Goal: Book appointment/travel/reservation

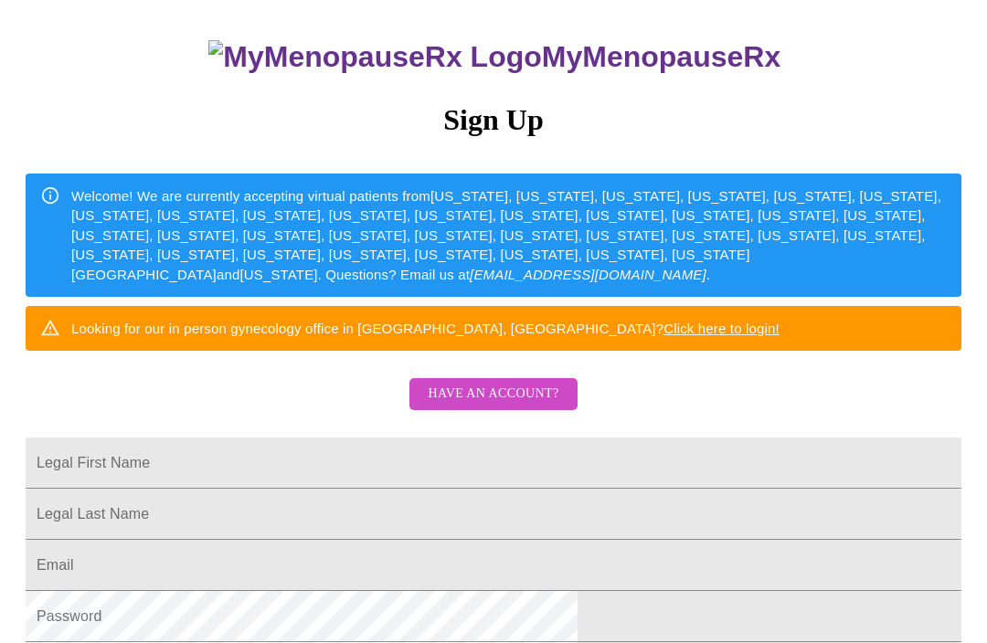
scroll to position [116, 0]
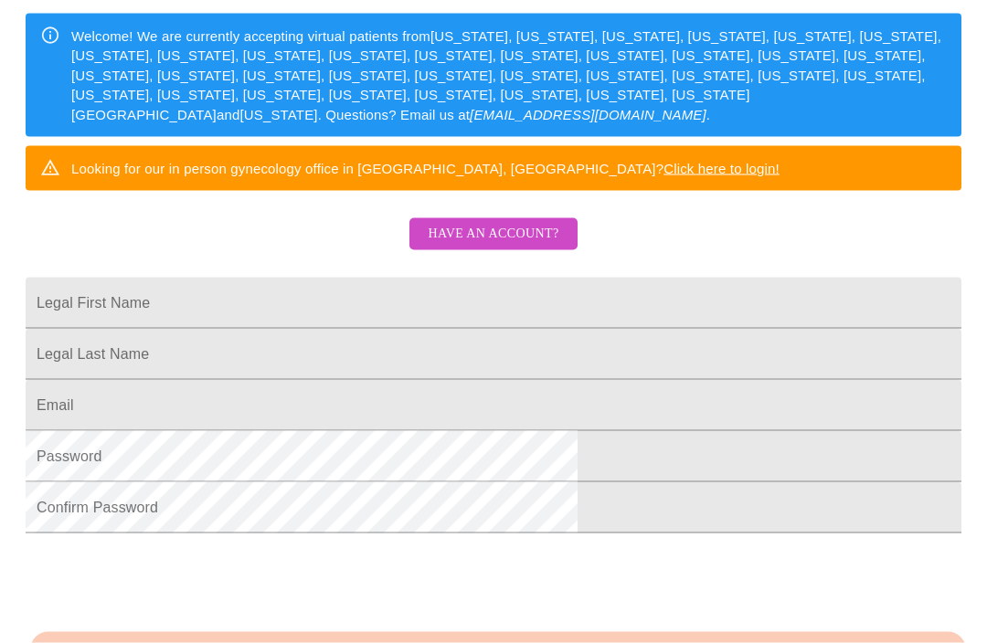
click at [513, 246] on span "Have an account?" at bounding box center [493, 234] width 131 height 23
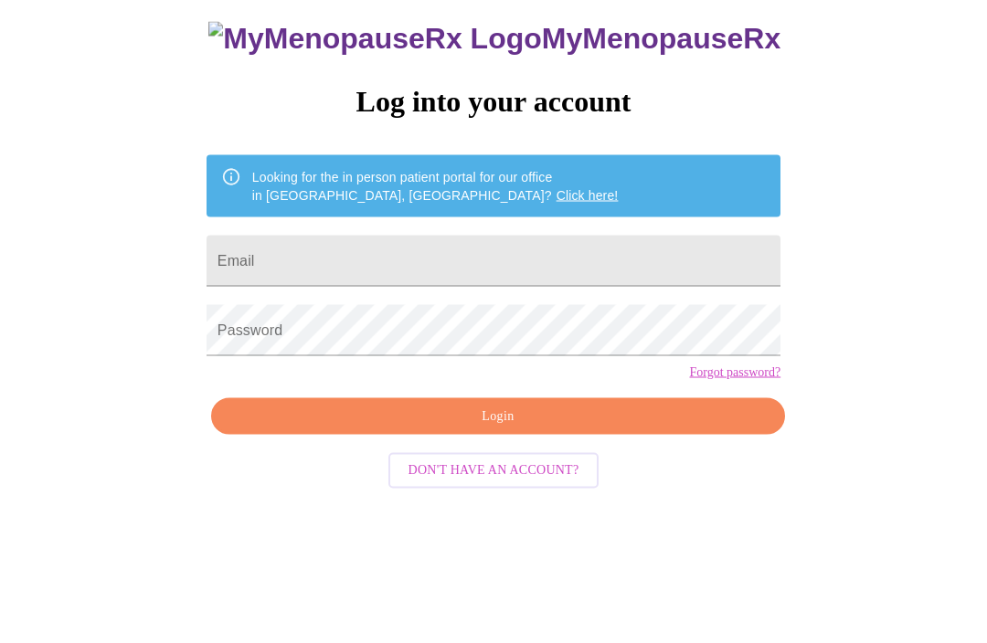
scroll to position [18, 0]
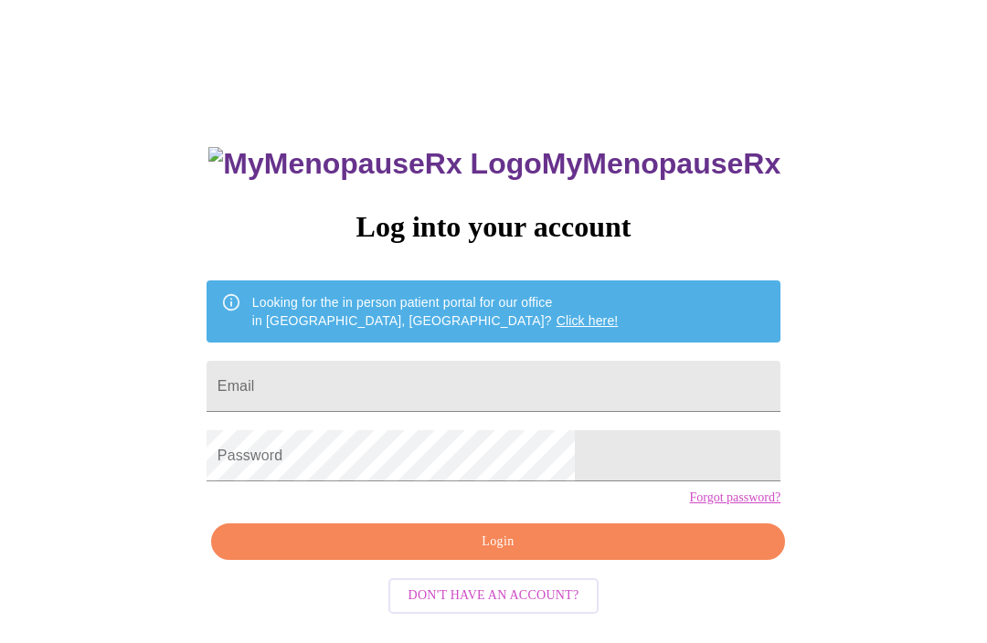
click at [437, 393] on input "Email" at bounding box center [493, 386] width 574 height 51
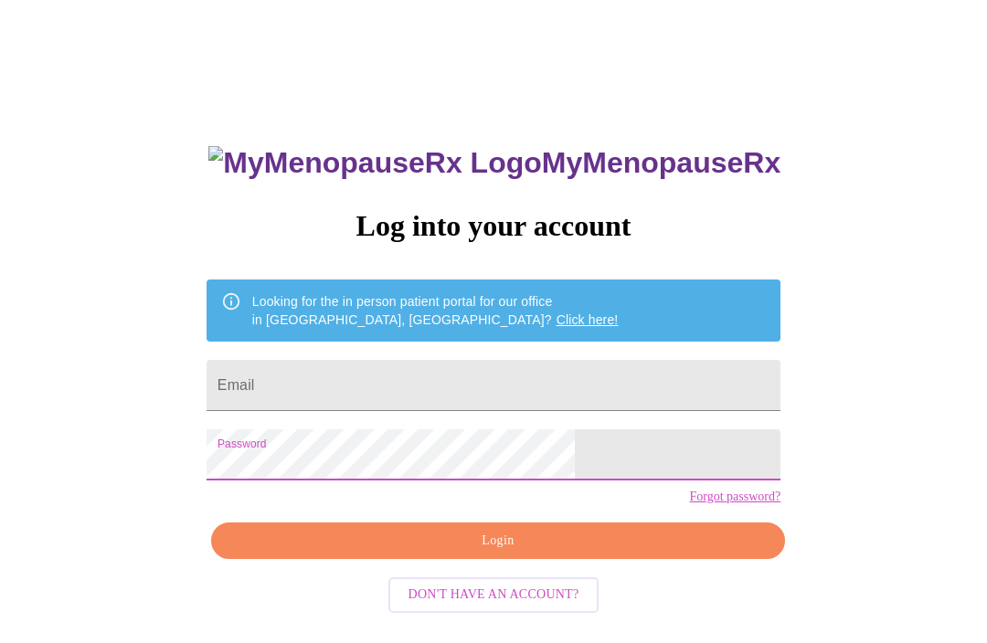
click at [488, 385] on input "Email" at bounding box center [493, 386] width 574 height 51
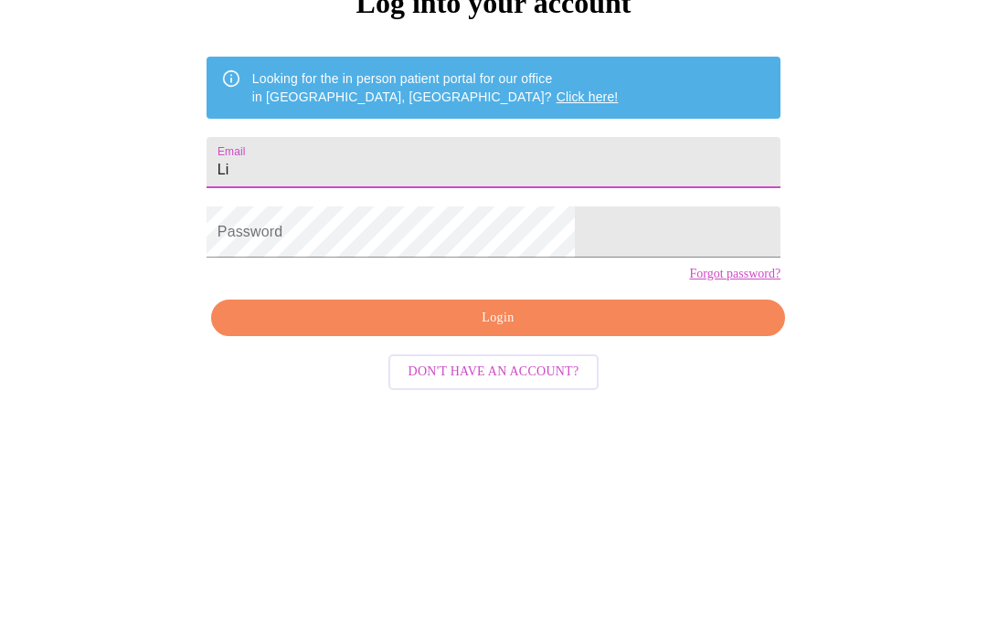
type input "L"
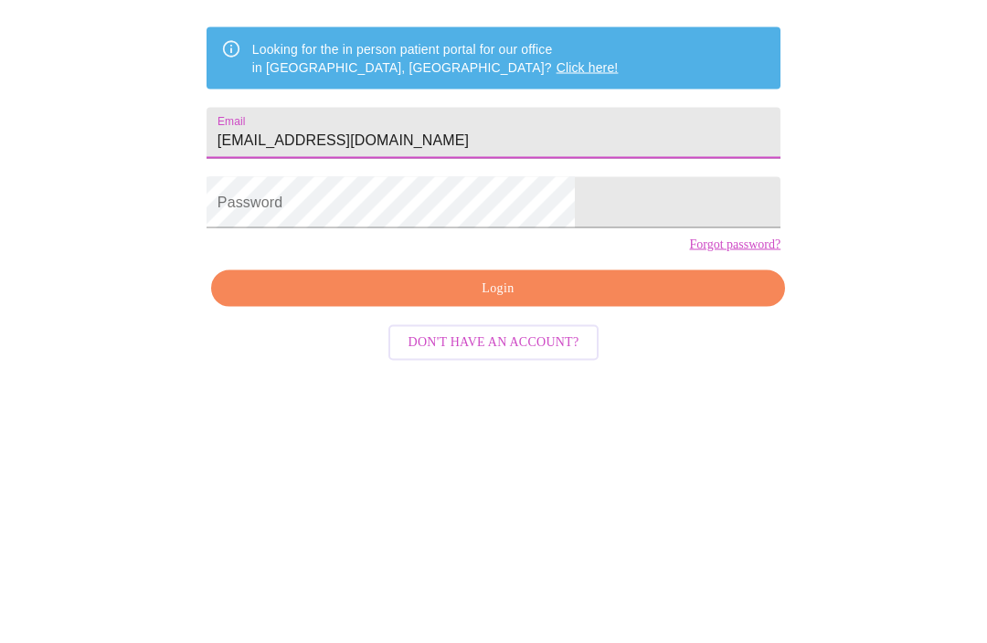
type input "Lindaevanston@gmail.com"
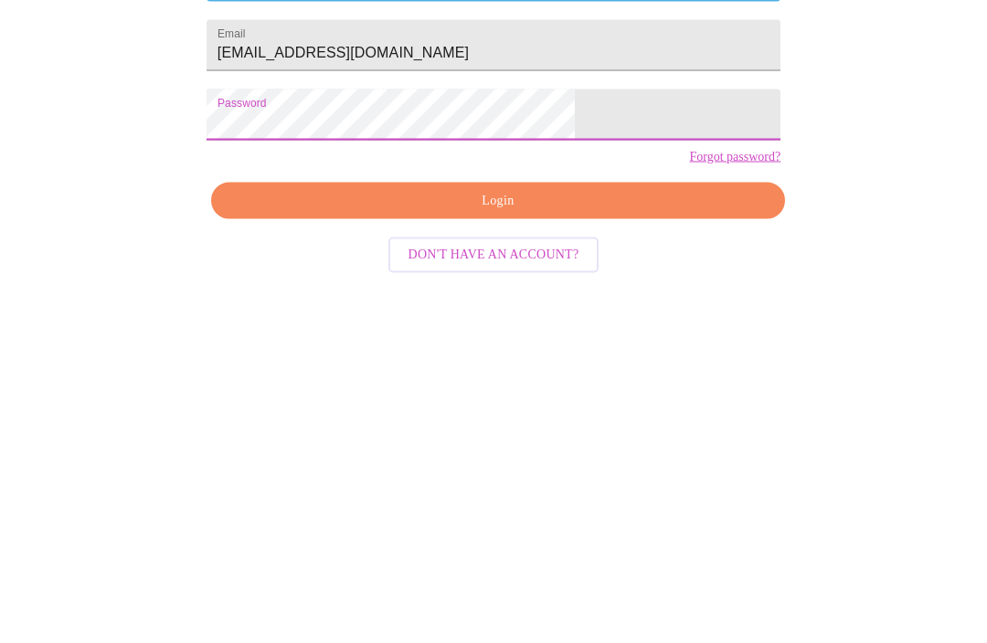
click at [498, 471] on span "Login" at bounding box center [498, 482] width 532 height 23
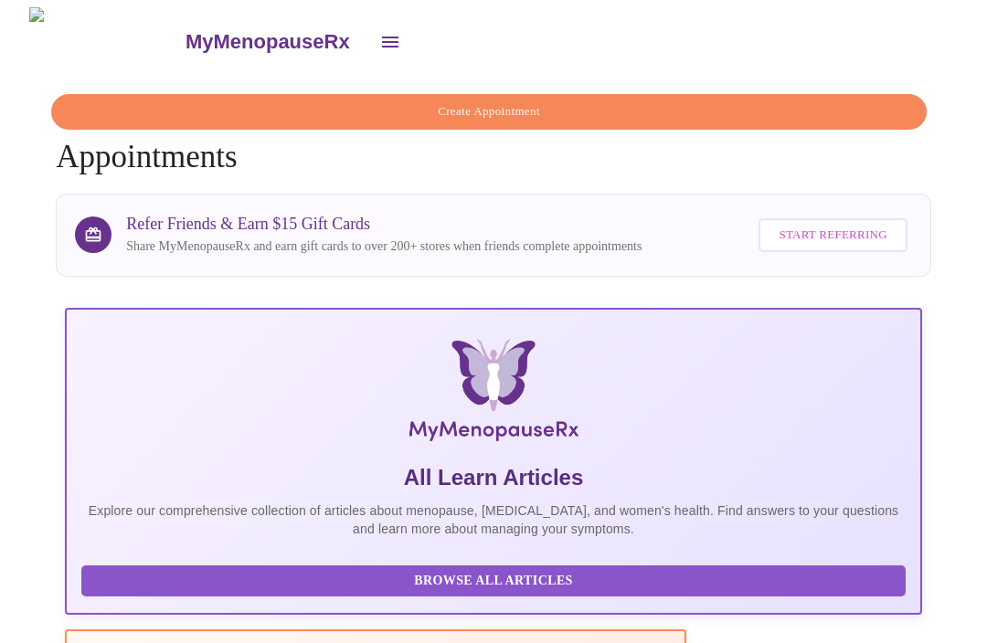
click at [379, 32] on icon "open drawer" at bounding box center [390, 42] width 22 height 22
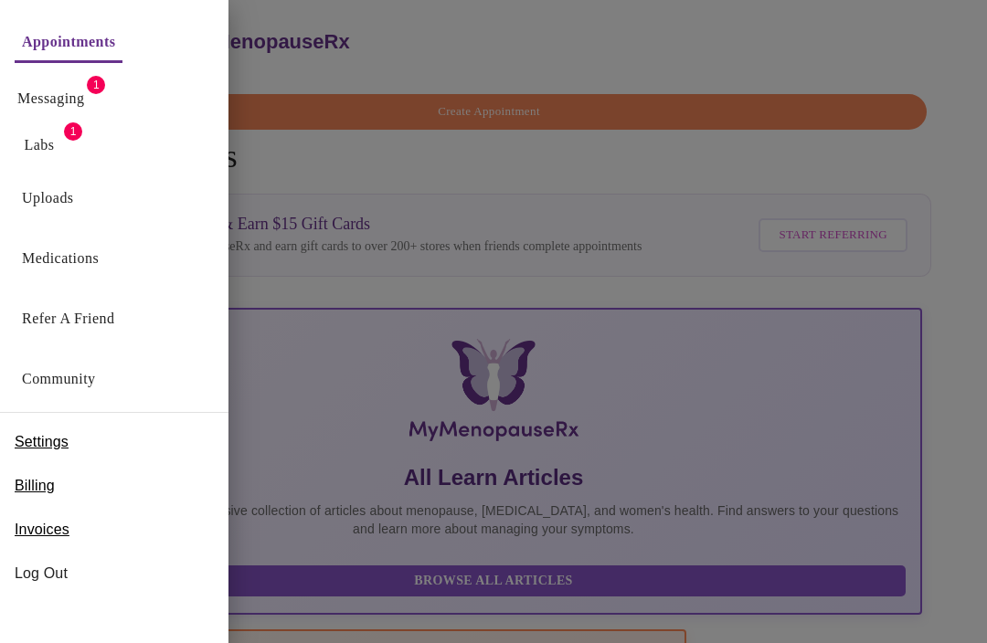
click at [91, 80] on button "Messaging" at bounding box center [50, 98] width 81 height 37
click at [32, 110] on link "Messaging" at bounding box center [50, 99] width 67 height 26
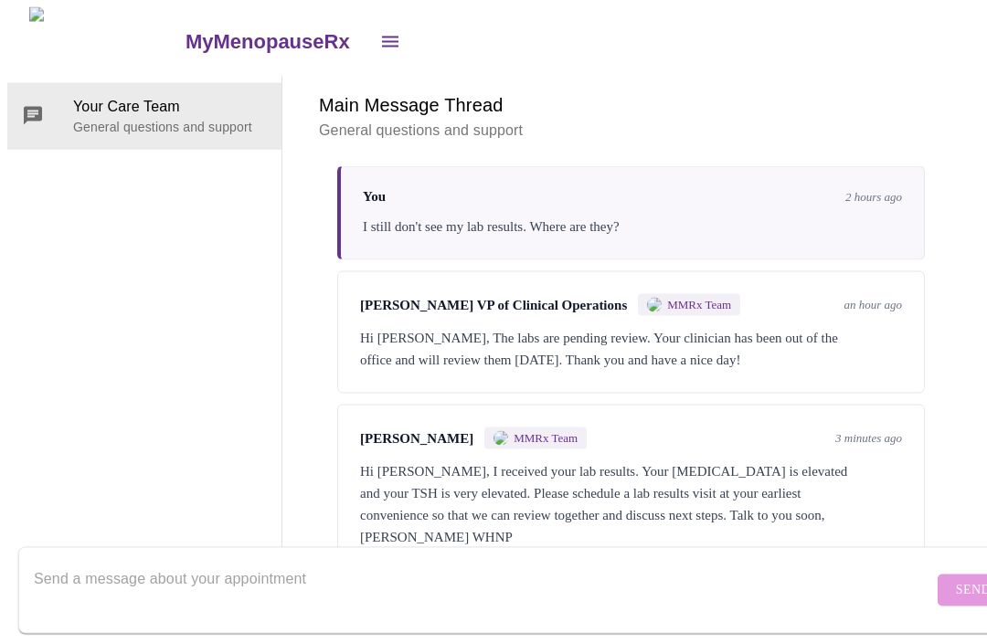
scroll to position [69, 0]
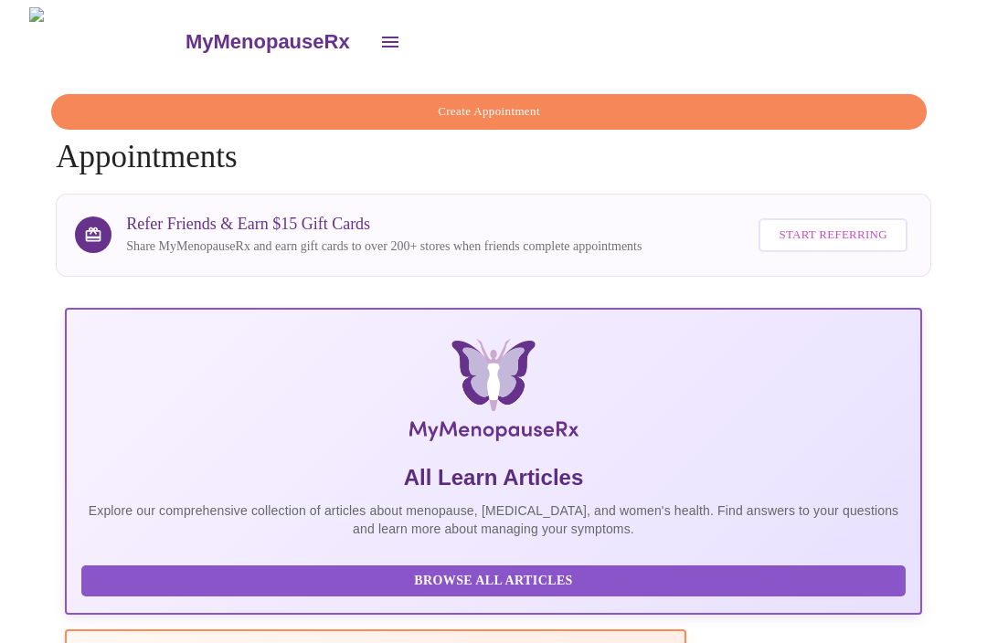
click at [368, 20] on button "open drawer" at bounding box center [390, 42] width 44 height 44
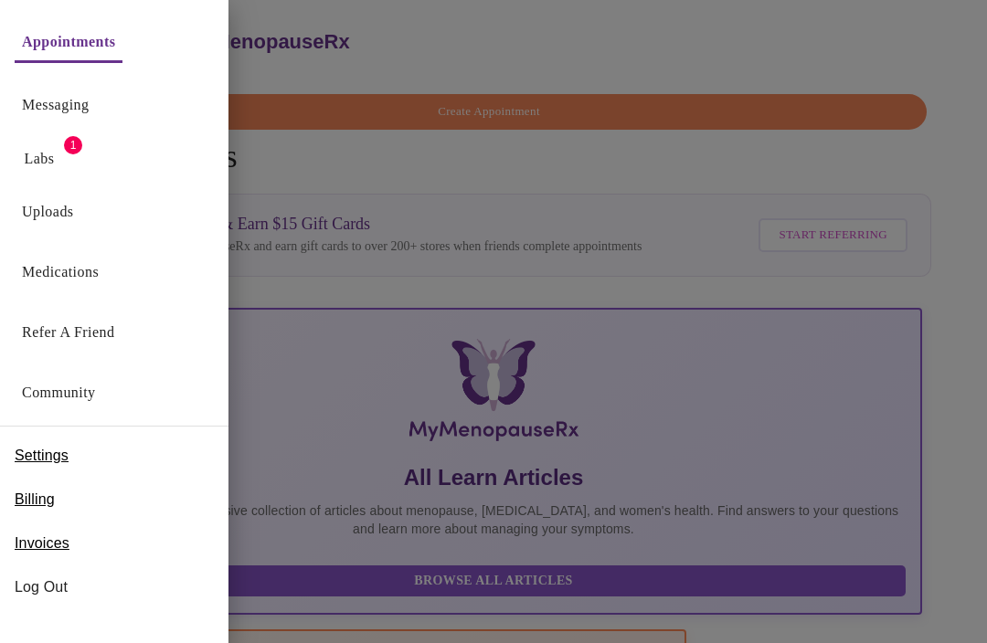
click at [42, 169] on link "Labs" at bounding box center [40, 159] width 30 height 26
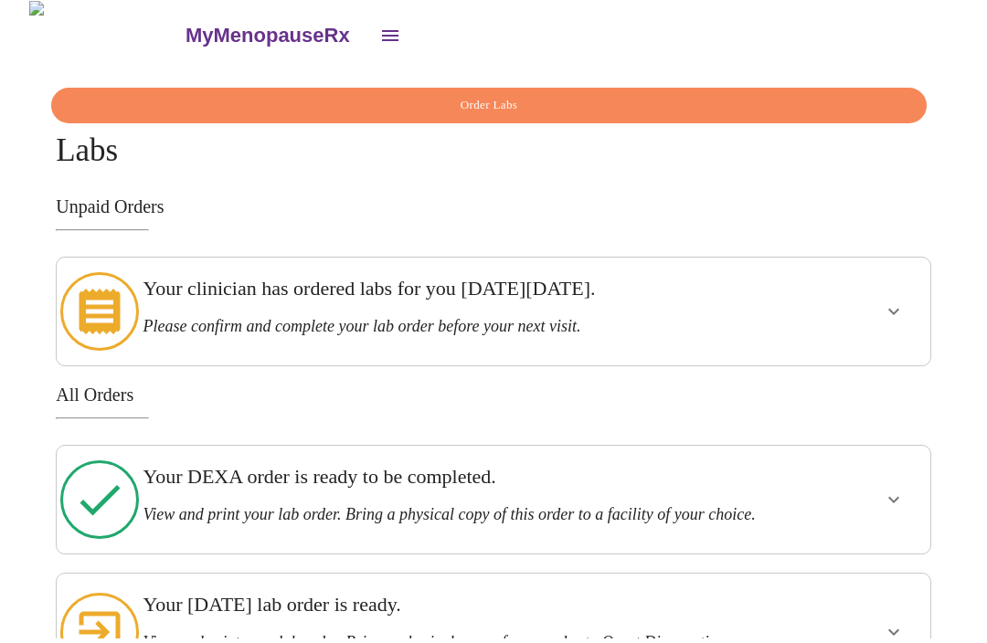
scroll to position [1, 0]
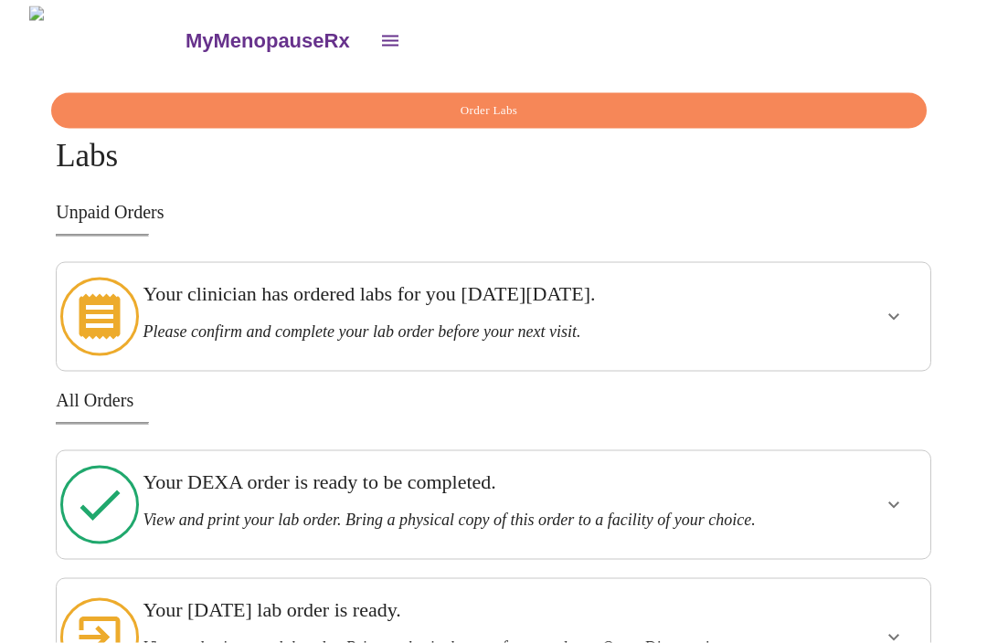
click at [379, 34] on icon "open drawer" at bounding box center [390, 41] width 22 height 22
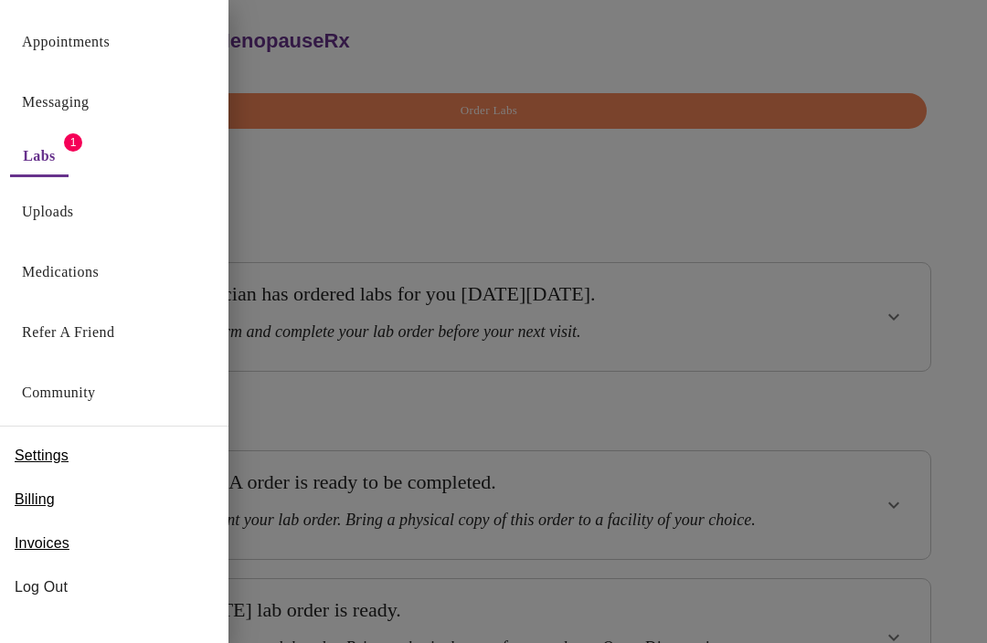
click at [66, 108] on link "Messaging" at bounding box center [55, 103] width 67 height 26
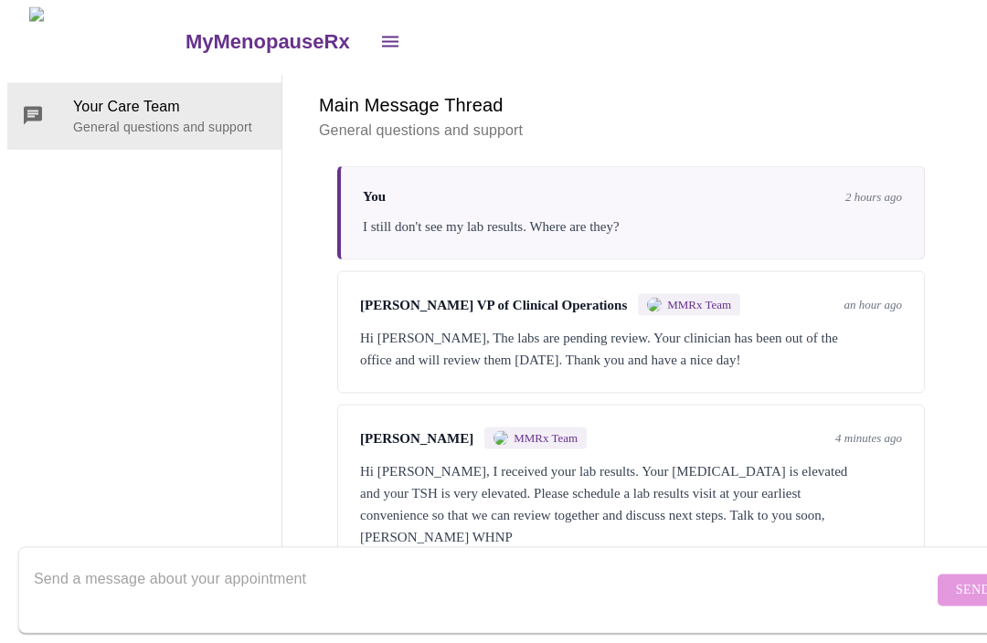
scroll to position [8, 0]
click at [432, 619] on textarea "Send a message about your appointment" at bounding box center [483, 590] width 899 height 58
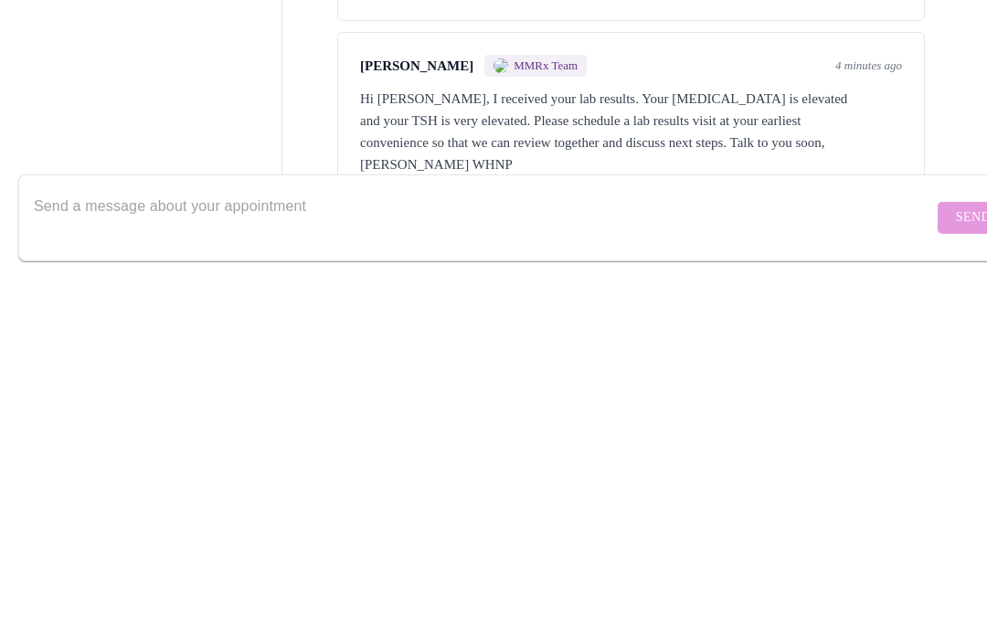
scroll to position [69, 0]
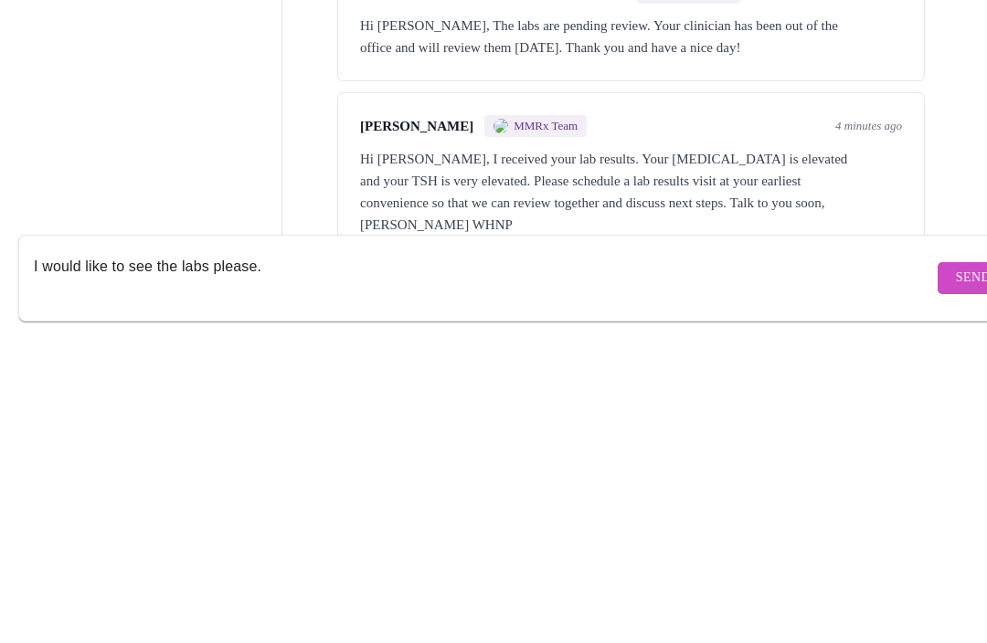
type textarea "I would like to see the labs please."
click at [956, 579] on span "Send" at bounding box center [973, 590] width 35 height 23
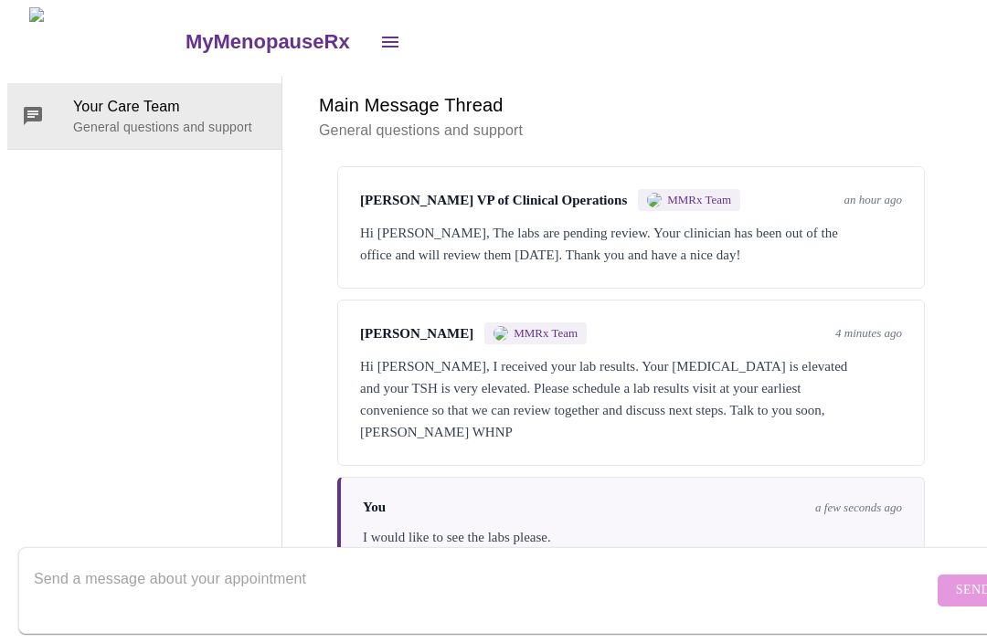
click at [316, 561] on textarea "Send a message about your appointment" at bounding box center [483, 590] width 899 height 58
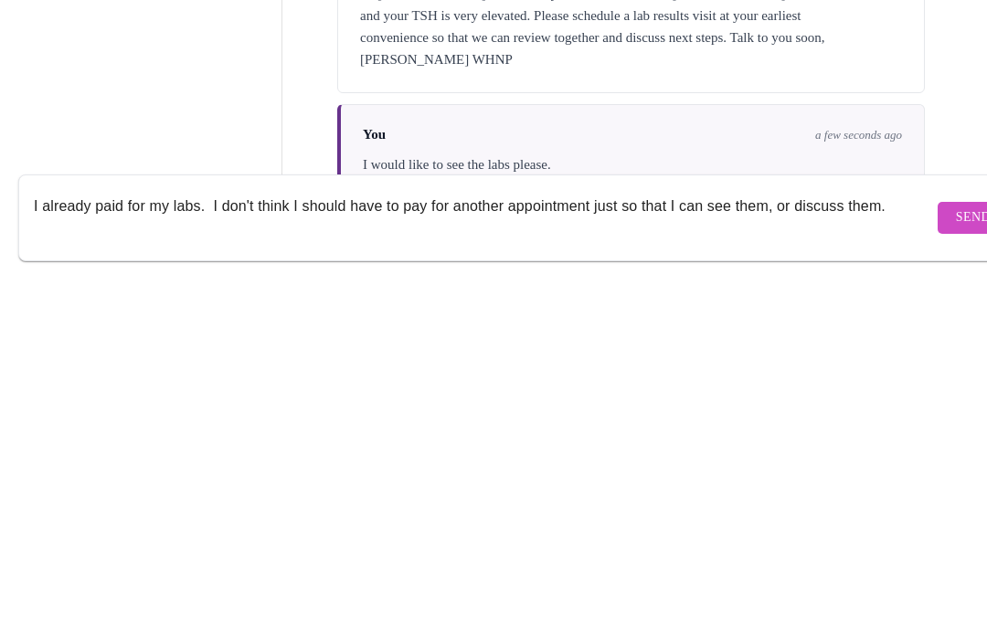
type textarea "I already paid for my labs. I don't think I should have to pay for another appo…"
click at [938, 575] on button "Send" at bounding box center [972, 591] width 71 height 32
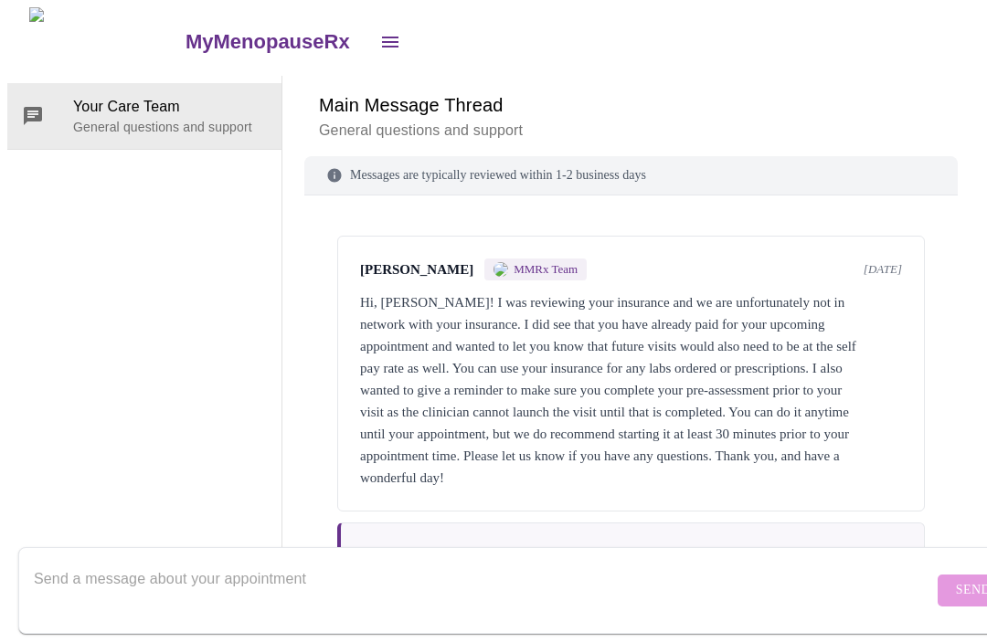
scroll to position [0, 0]
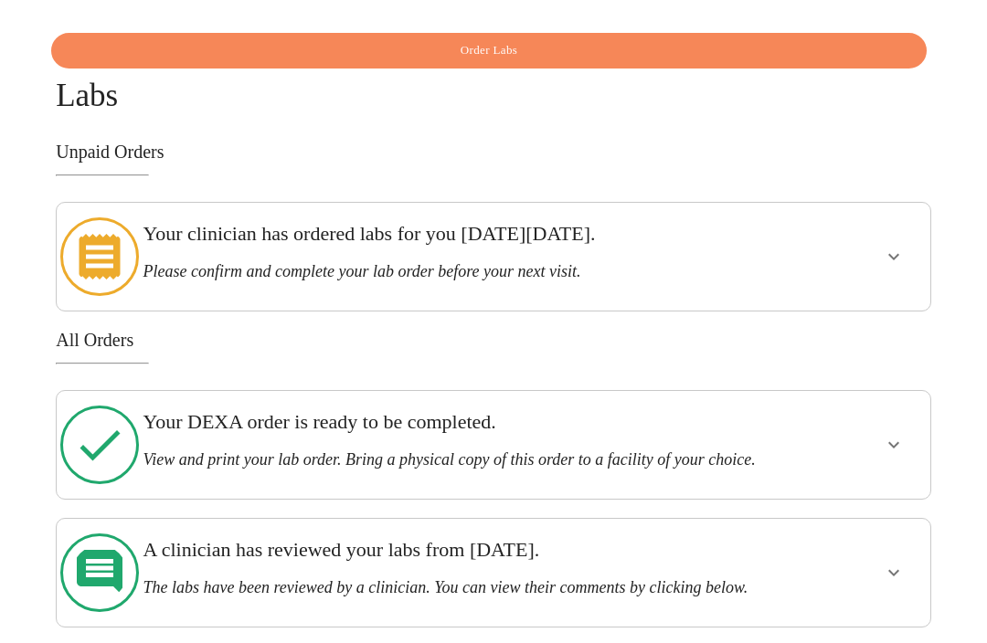
scroll to position [61, 0]
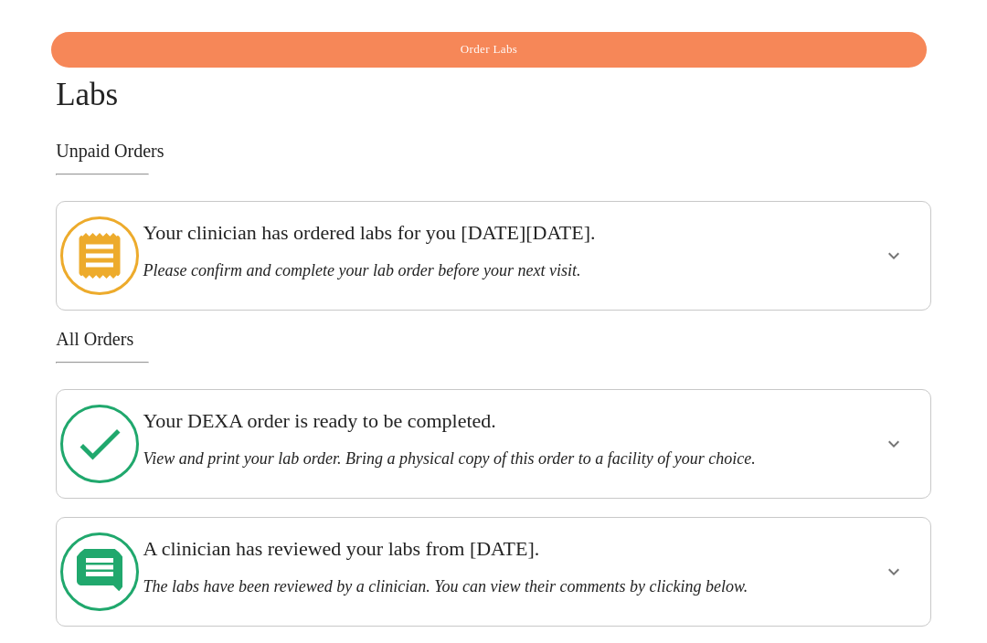
click at [904, 562] on icon "show more" at bounding box center [894, 573] width 22 height 22
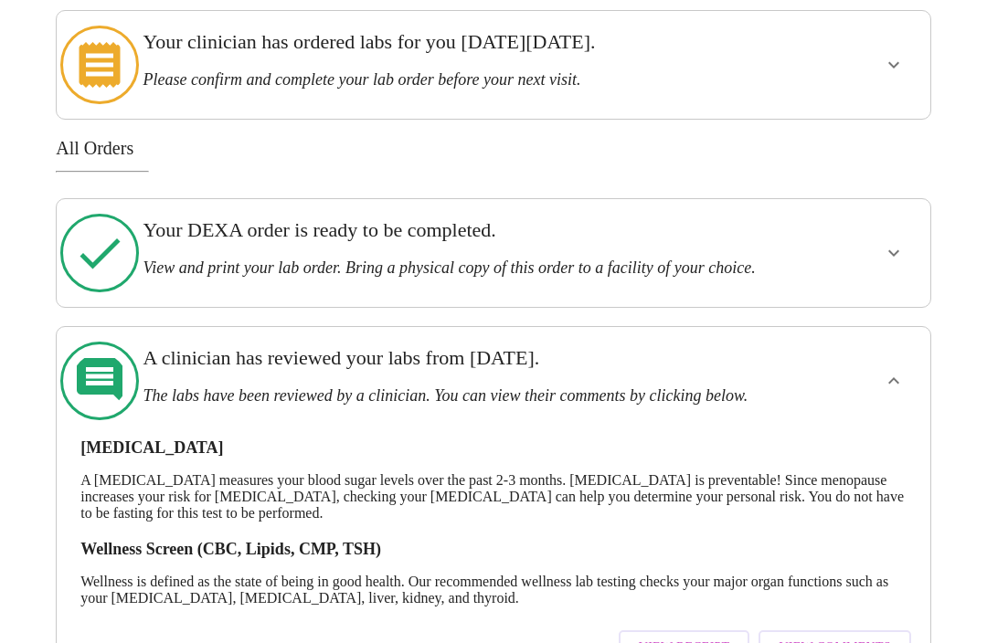
scroll to position [262, 0]
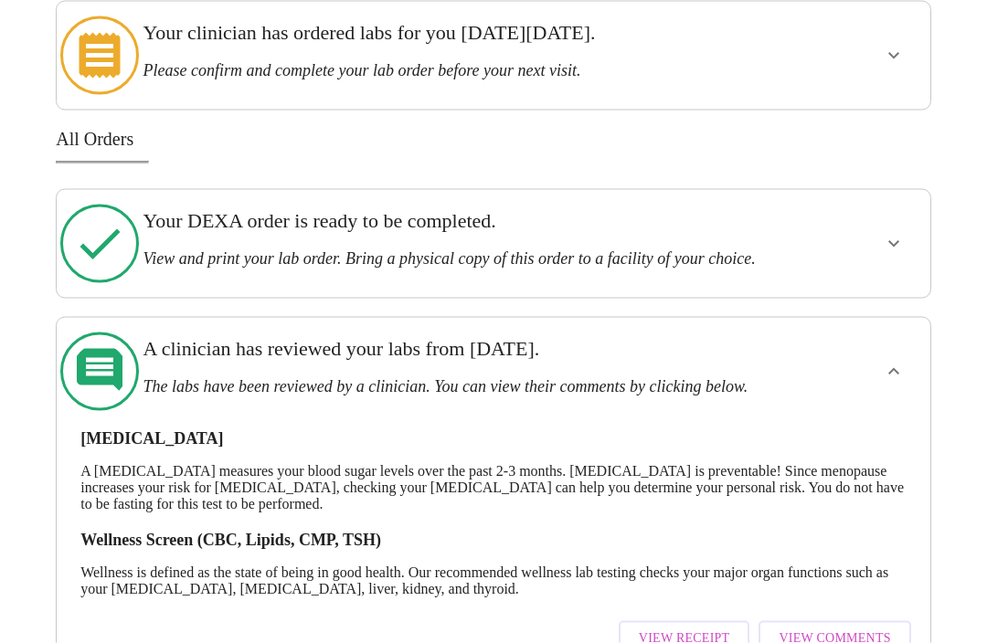
click at [865, 628] on span "View Comments" at bounding box center [833, 639] width 111 height 23
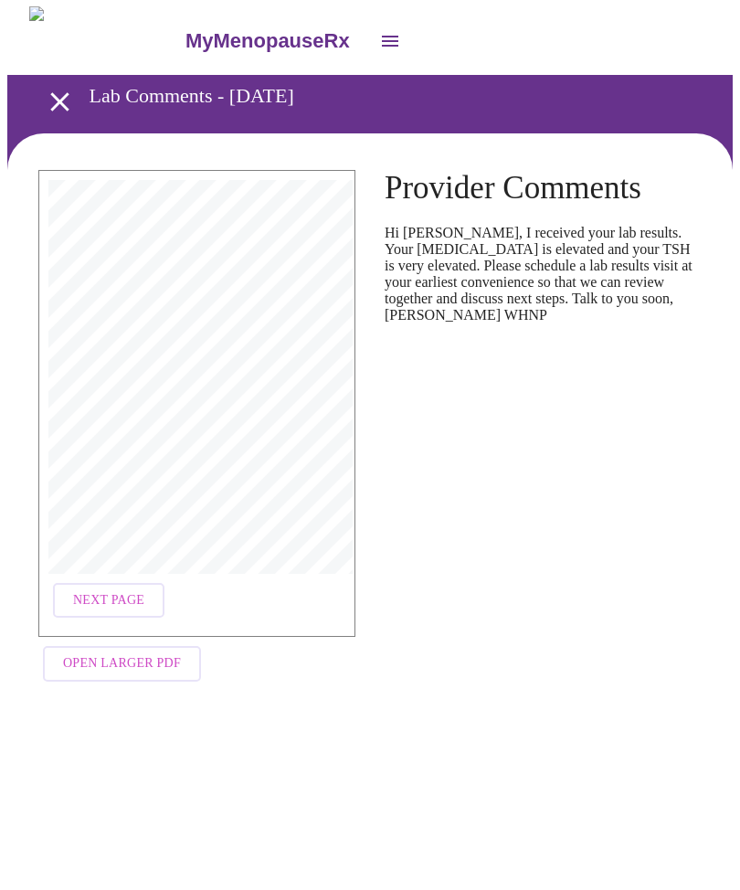
click at [145, 642] on span "Open Larger PDF" at bounding box center [122, 664] width 118 height 23
click at [132, 642] on span "Open Larger PDF" at bounding box center [122, 664] width 118 height 23
click at [50, 78] on button "open drawer" at bounding box center [60, 103] width 54 height 54
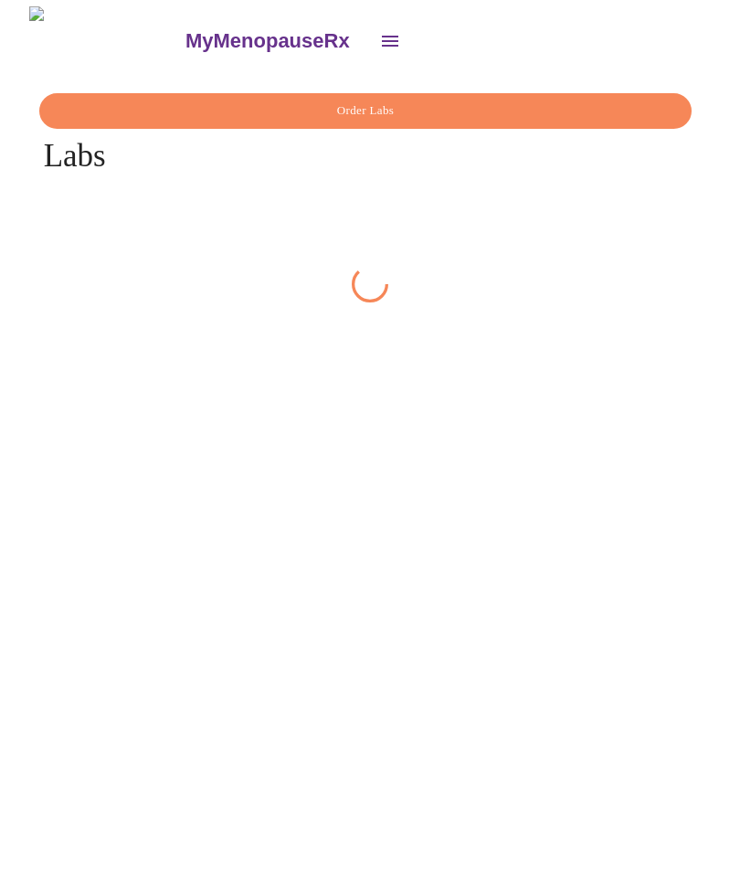
scroll to position [1, 0]
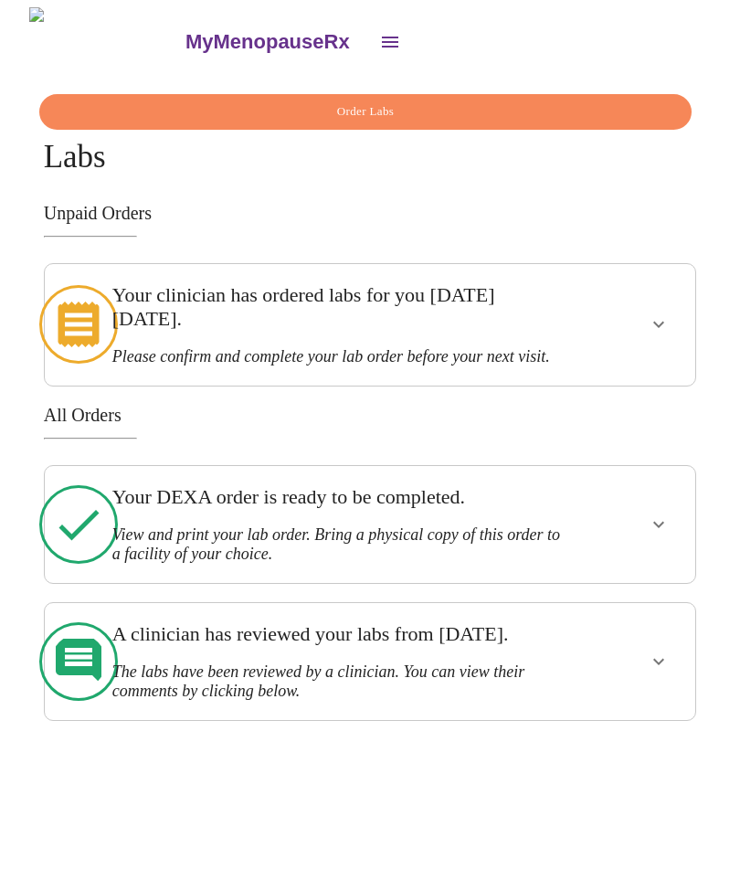
click at [379, 31] on icon "open drawer" at bounding box center [390, 42] width 22 height 22
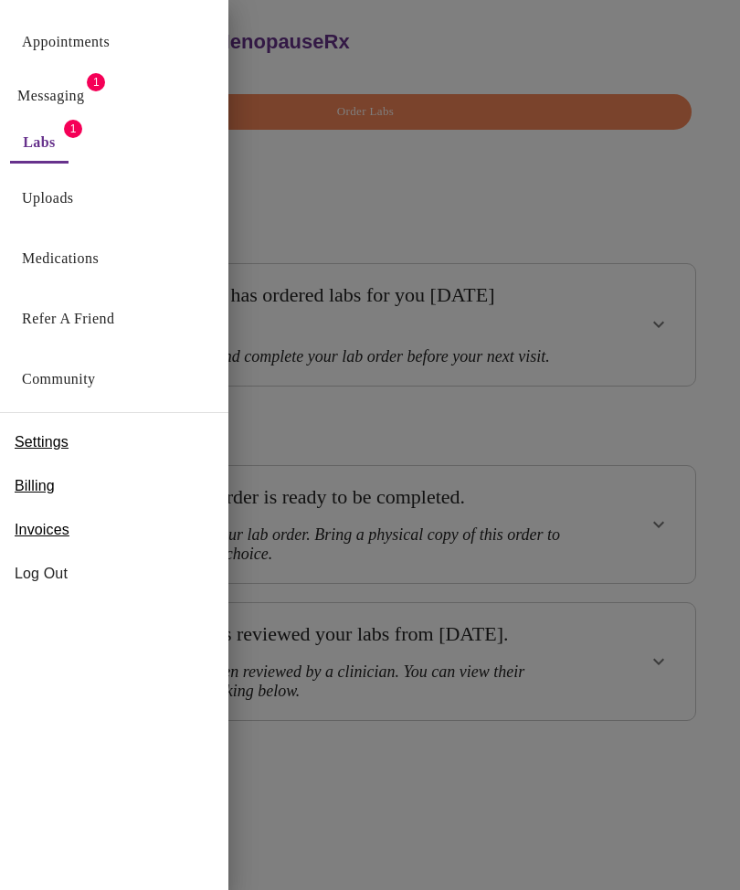
click at [69, 101] on link "Messaging" at bounding box center [50, 96] width 67 height 26
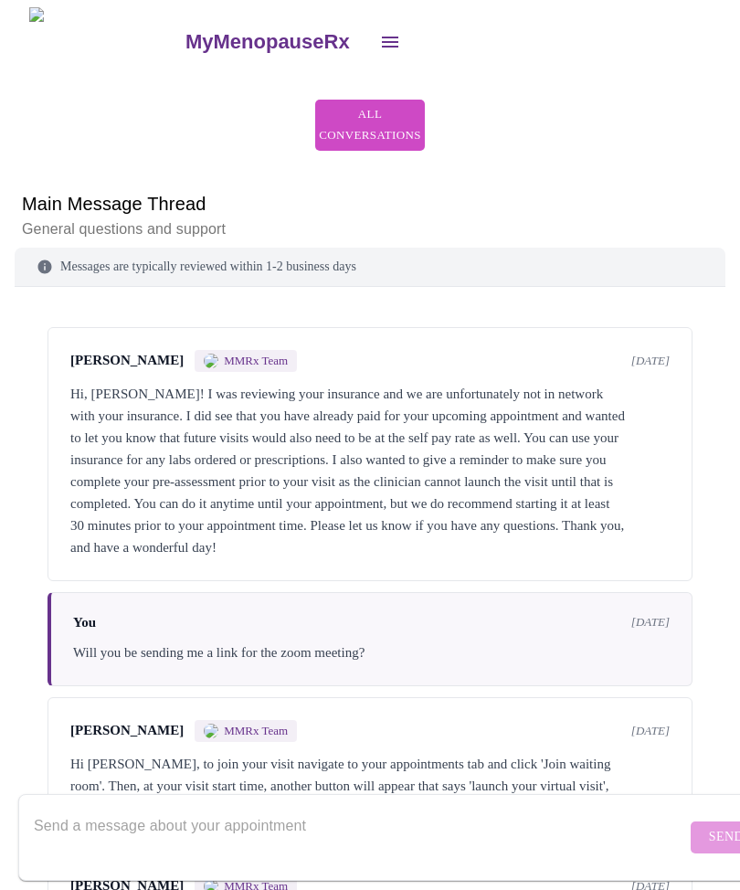
click at [379, 31] on icon "open drawer" at bounding box center [390, 42] width 22 height 22
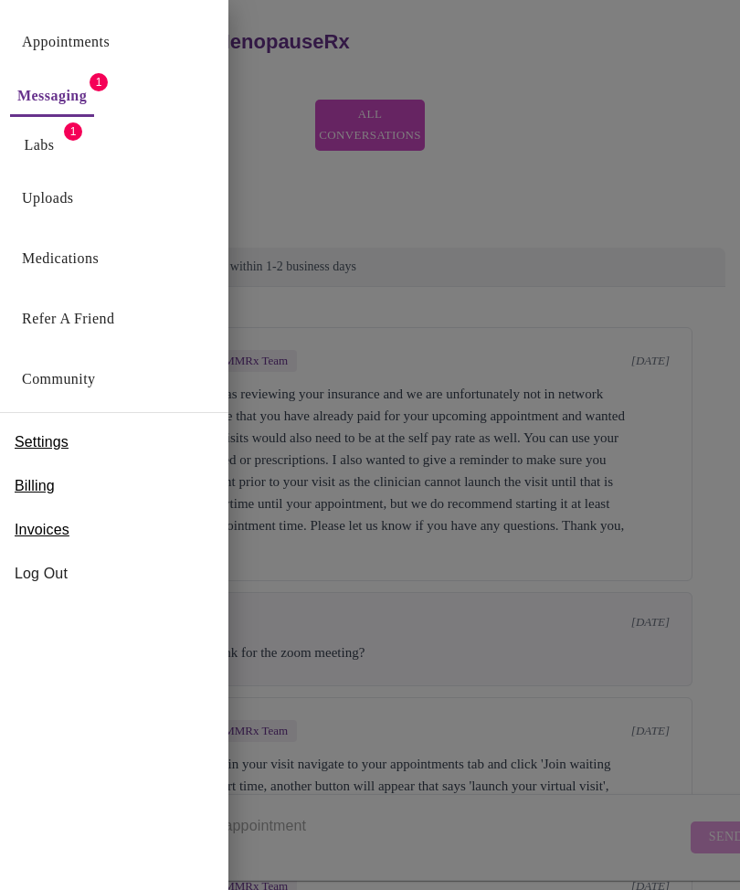
click at [84, 36] on link "Appointments" at bounding box center [66, 42] width 88 height 26
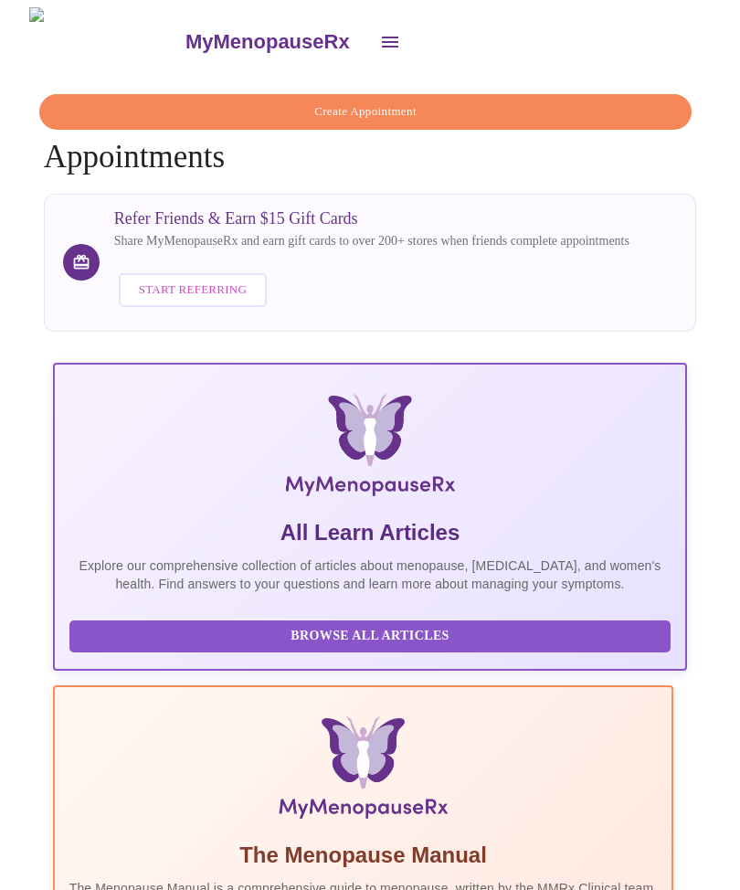
click at [461, 112] on span "Create Appointment" at bounding box center [365, 111] width 611 height 21
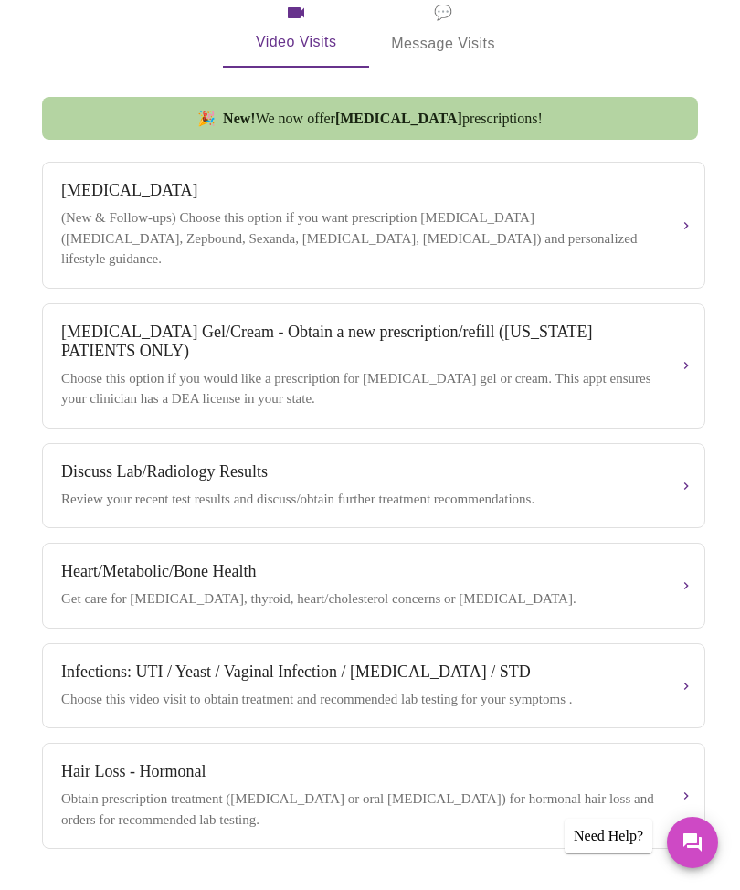
scroll to position [521, 0]
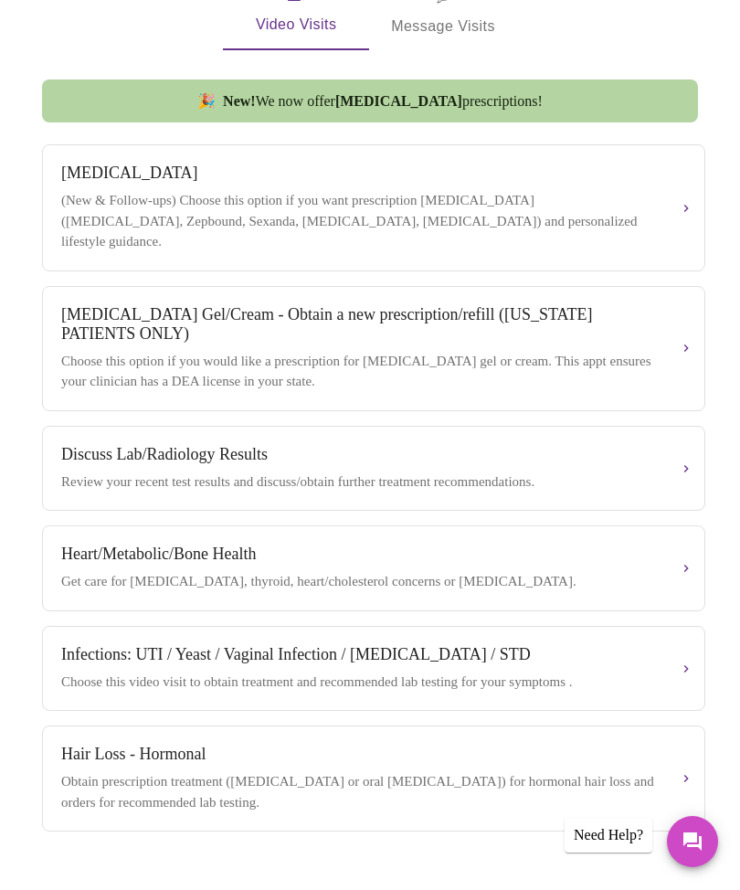
click at [678, 467] on button "Discuss Lab/Radiology Results Review your recent test results and discuss/obtai…" at bounding box center [373, 470] width 663 height 86
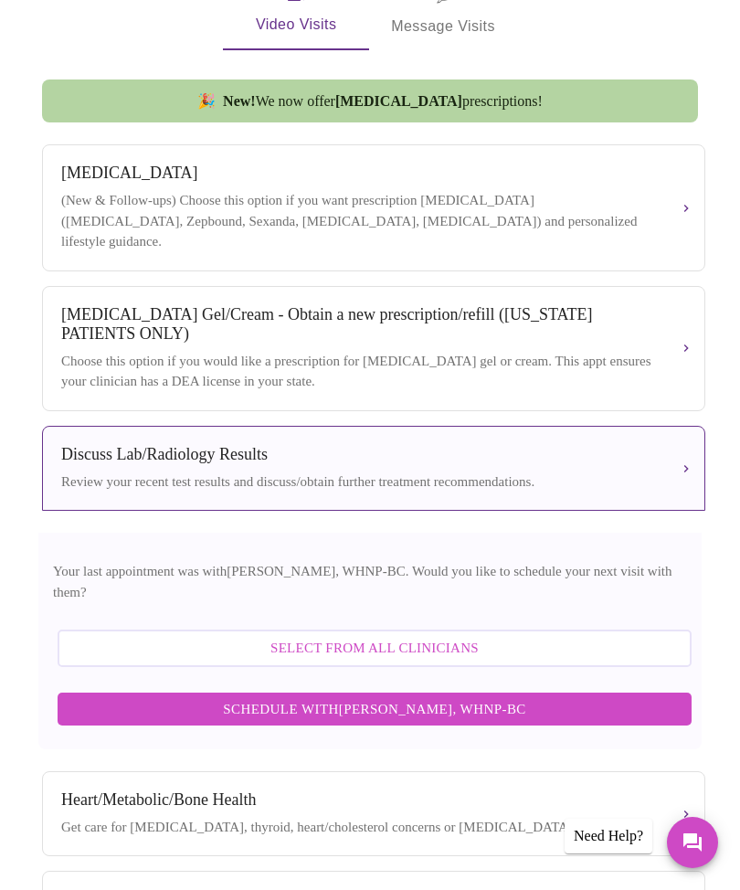
click at [507, 642] on span "Schedule with Meghan Matz, WHNP-BC" at bounding box center [375, 709] width 598 height 24
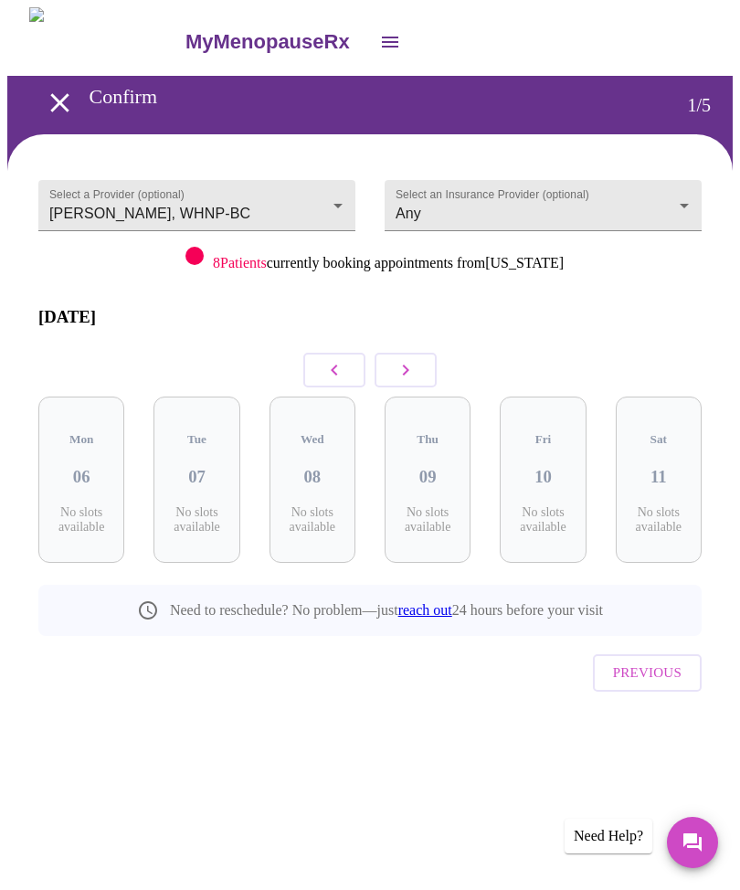
scroll to position [0, 0]
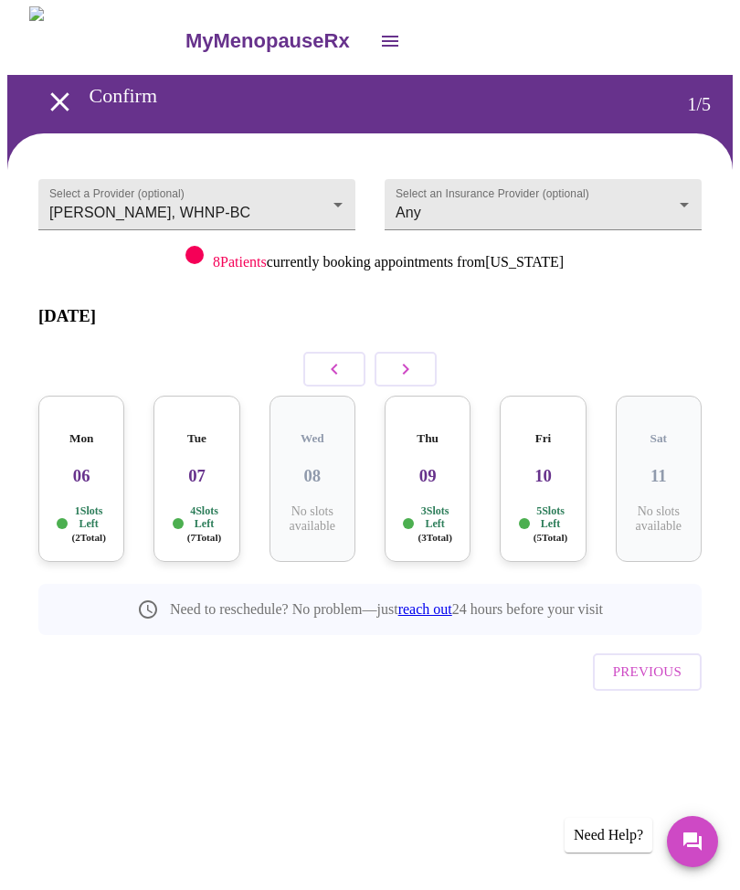
click at [79, 432] on h5 "Mon" at bounding box center [81, 439] width 57 height 15
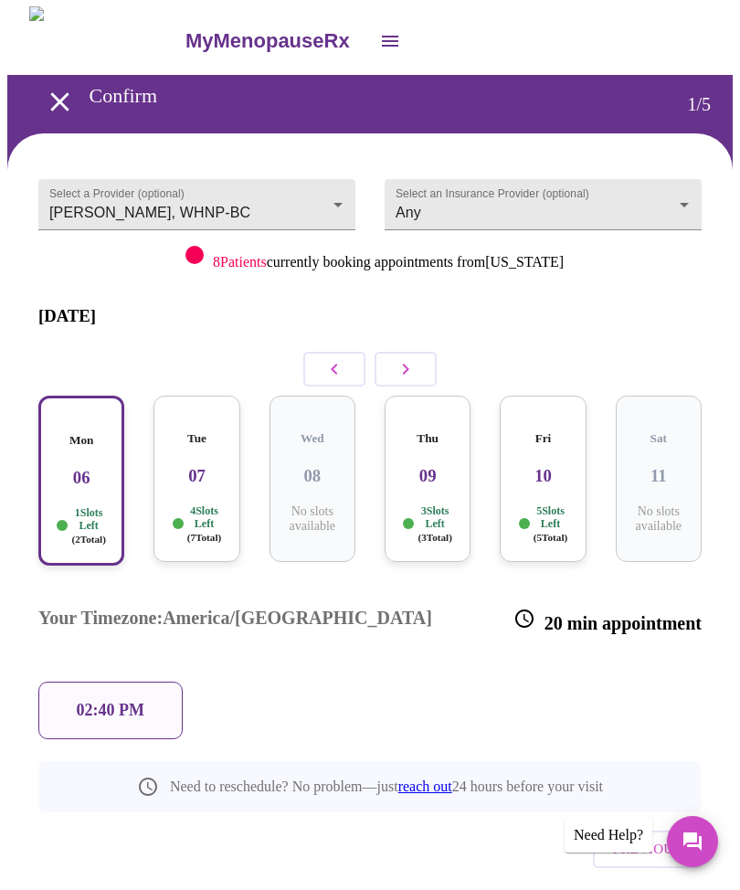
click at [131, 642] on p "02:40 PM" at bounding box center [111, 711] width 68 height 19
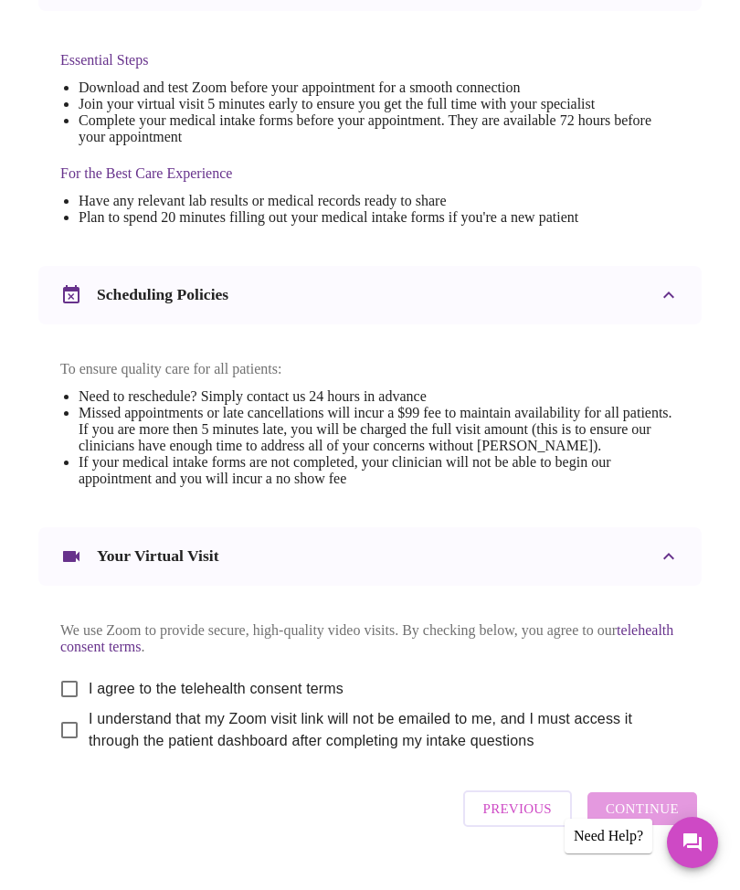
scroll to position [498, 0]
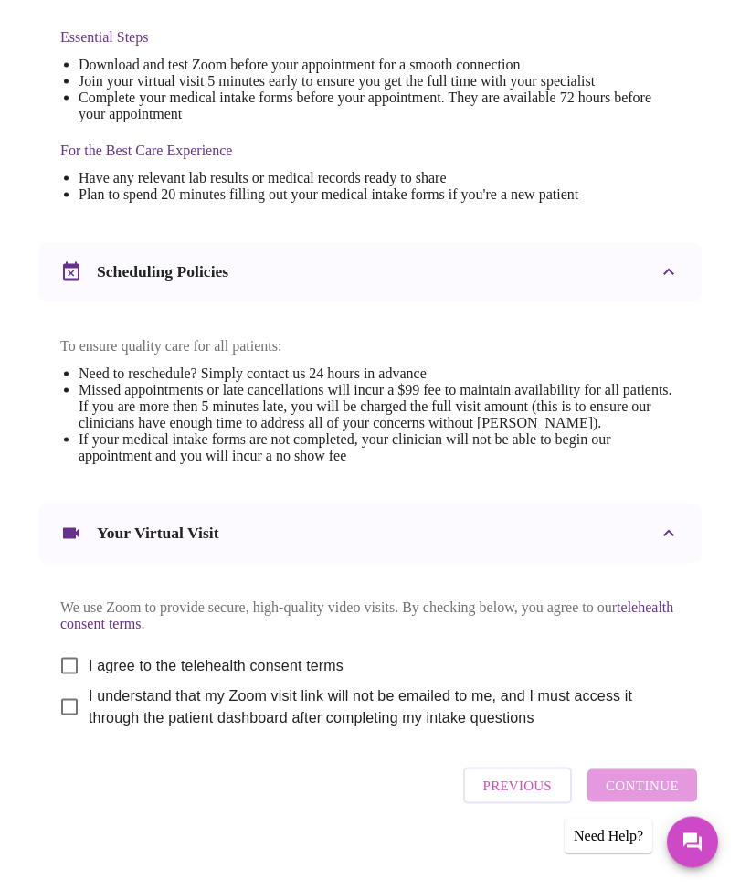
click at [75, 642] on input "I agree to the telehealth consent terms" at bounding box center [69, 666] width 38 height 38
checkbox input "true"
click at [56, 642] on input "I understand that my Zoom visit link will not be emailed to me, and I must acce…" at bounding box center [69, 707] width 38 height 38
checkbox input "true"
click at [661, 642] on span "Continue" at bounding box center [642, 786] width 73 height 24
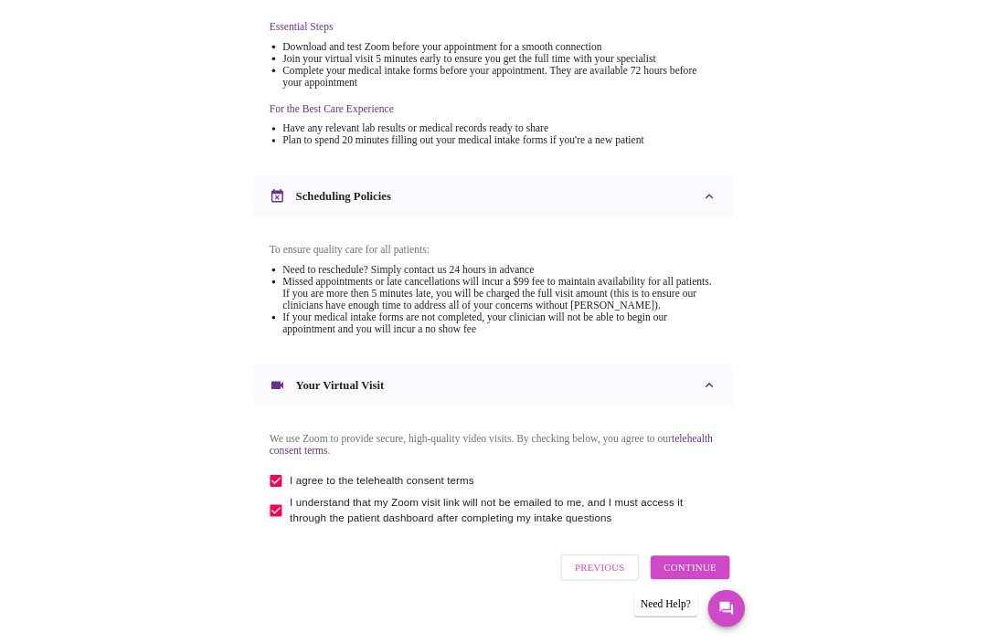
scroll to position [0, 0]
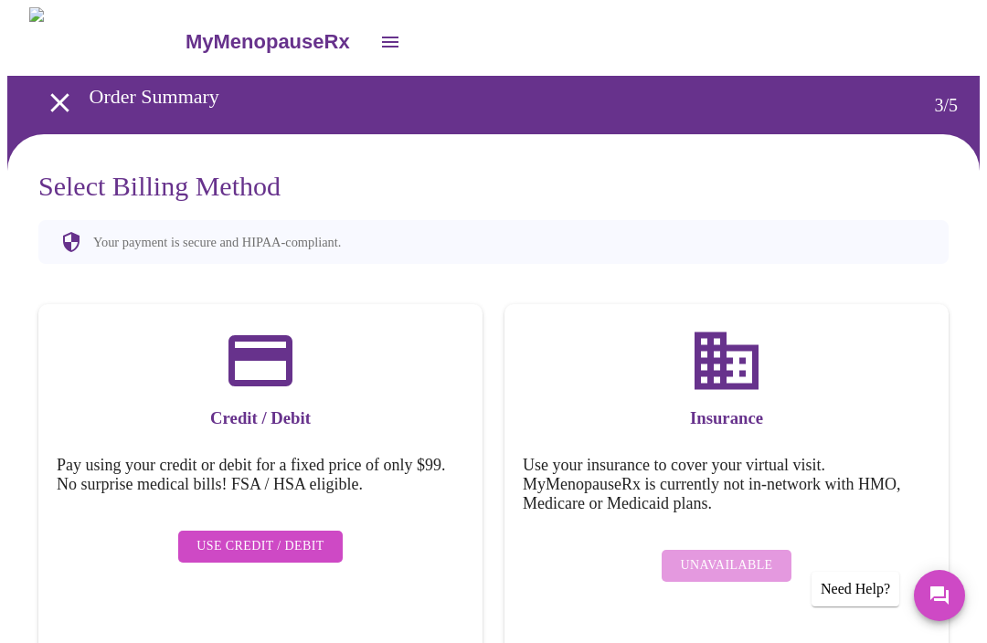
click at [379, 33] on icon "open drawer" at bounding box center [390, 42] width 22 height 22
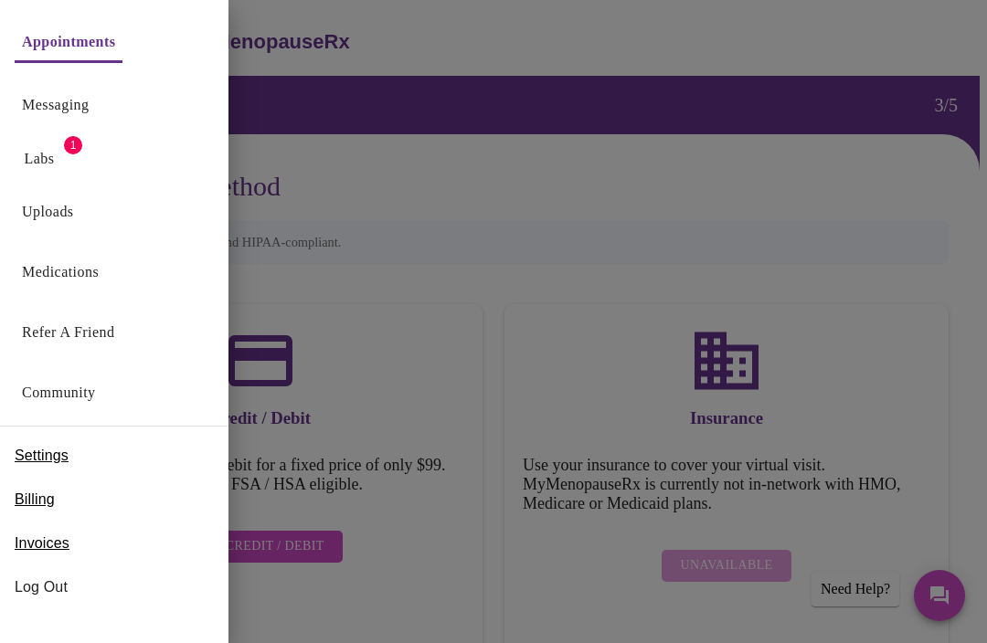
click at [51, 159] on link "Labs" at bounding box center [40, 159] width 30 height 26
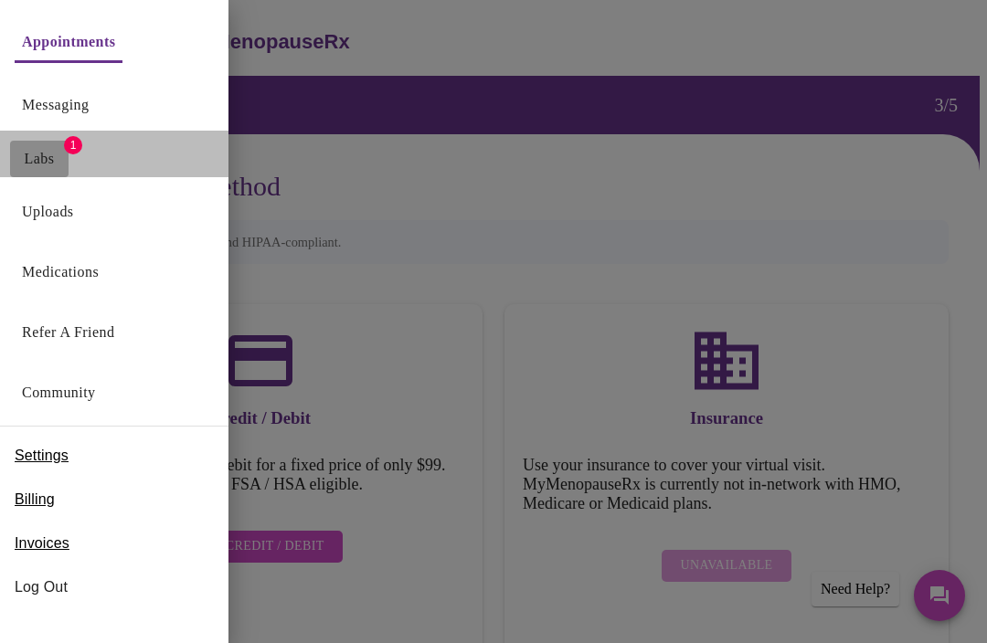
click at [53, 151] on link "Labs" at bounding box center [40, 159] width 30 height 26
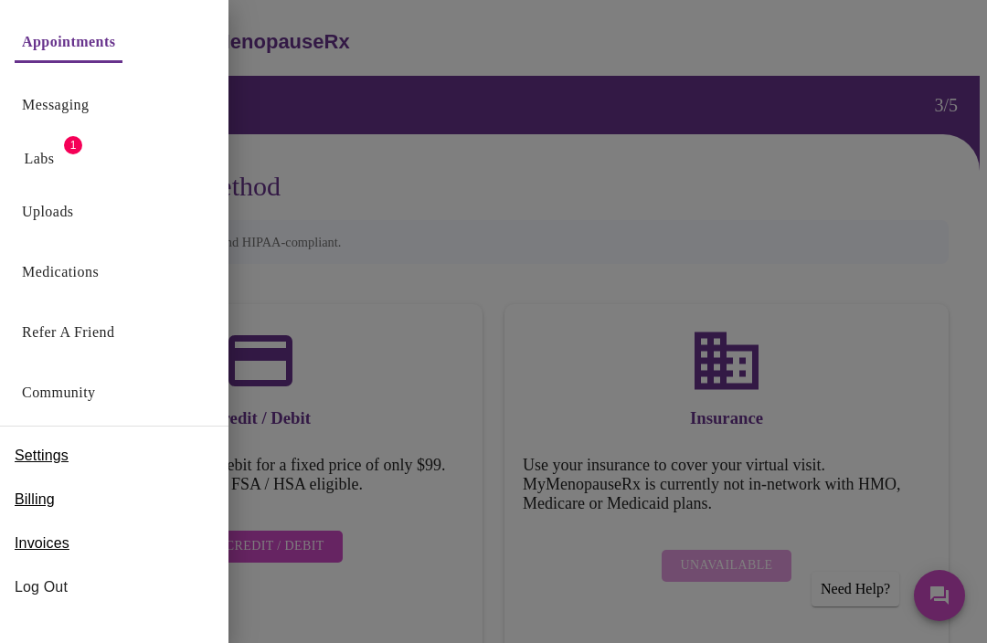
click at [583, 164] on div at bounding box center [493, 321] width 987 height 643
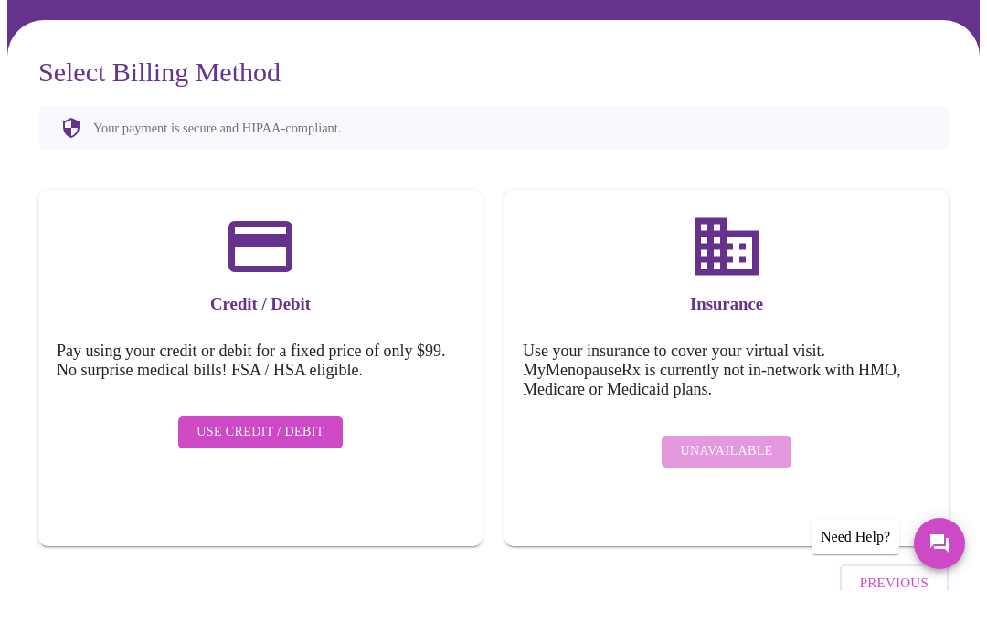
scroll to position [61, 0]
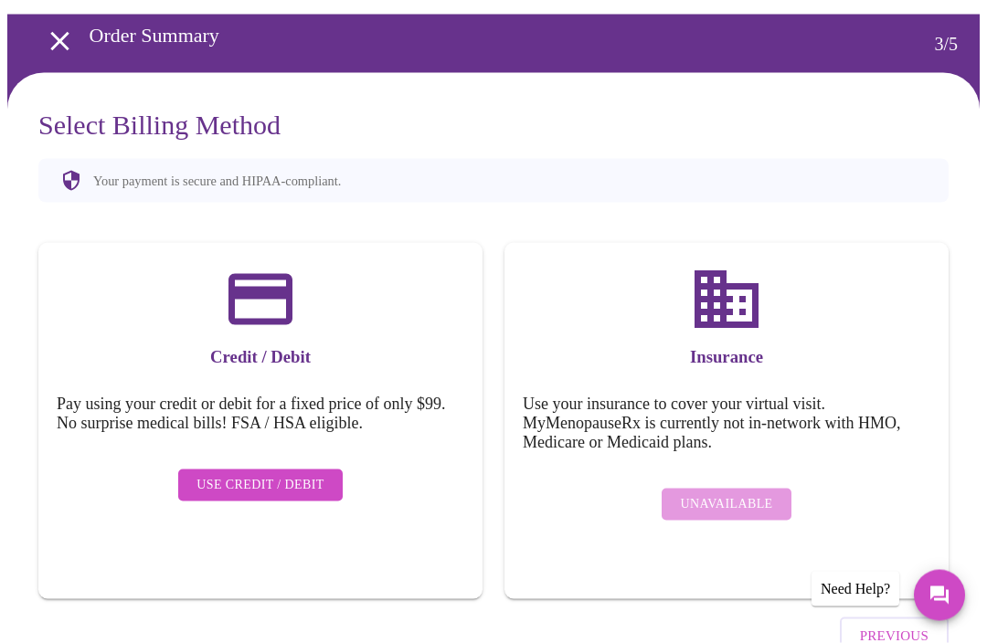
click at [898, 618] on button "Previous" at bounding box center [894, 636] width 109 height 37
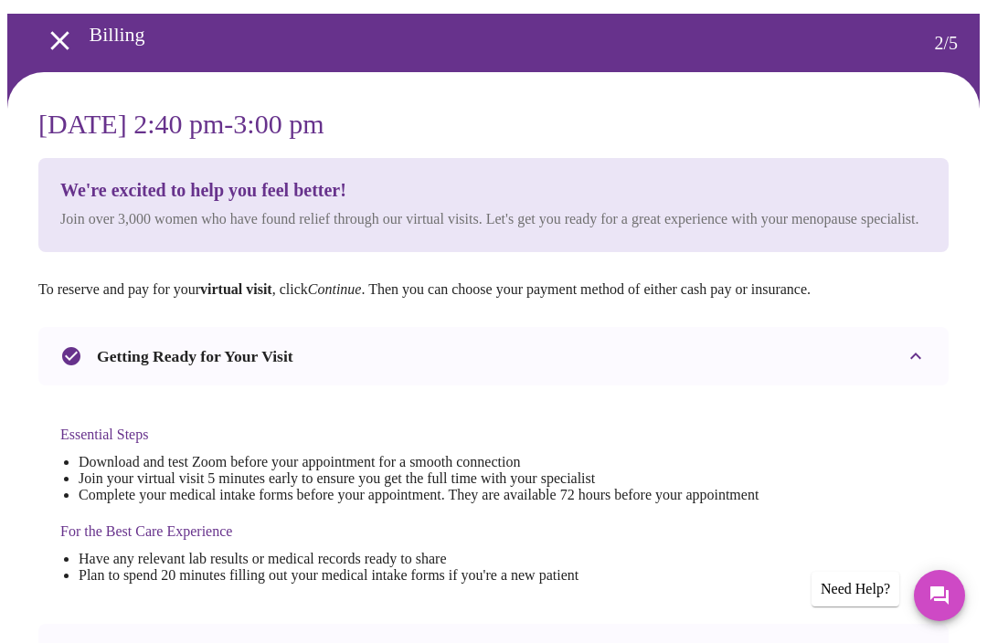
click at [65, 28] on icon "open drawer" at bounding box center [60, 41] width 32 height 32
click at [44, 36] on icon "open drawer" at bounding box center [60, 41] width 32 height 32
click at [53, 31] on icon "open drawer" at bounding box center [59, 40] width 18 height 18
click at [50, 46] on icon "open drawer" at bounding box center [60, 41] width 32 height 32
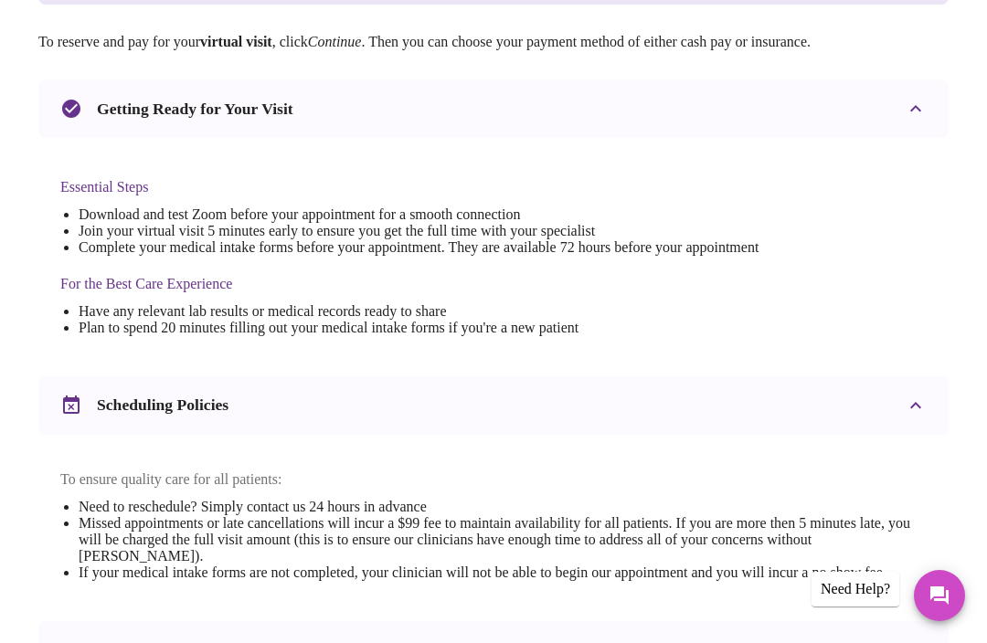
scroll to position [679, 0]
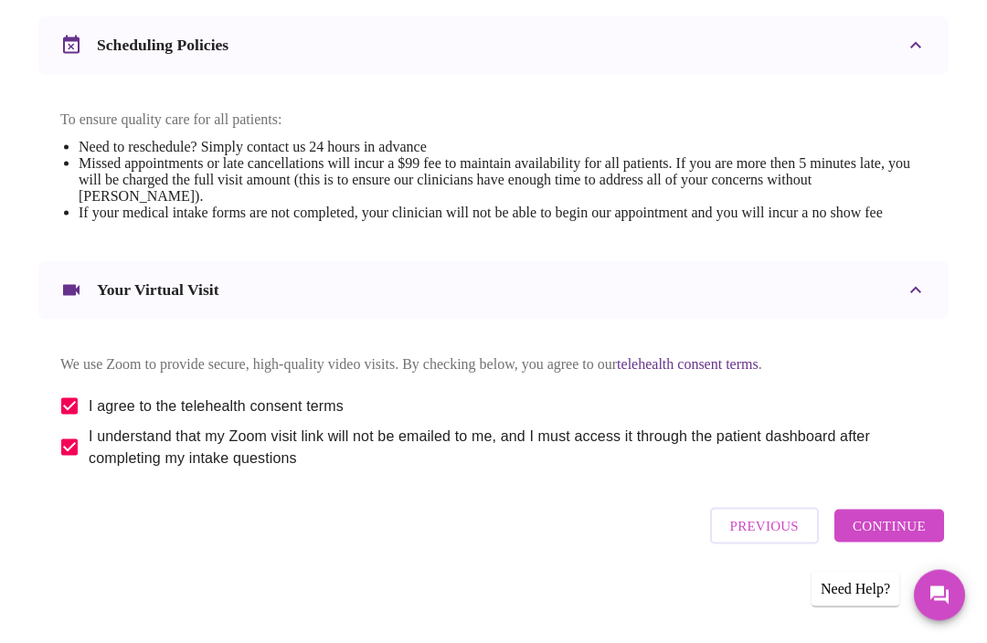
click at [781, 538] on span "Previous" at bounding box center [764, 526] width 69 height 24
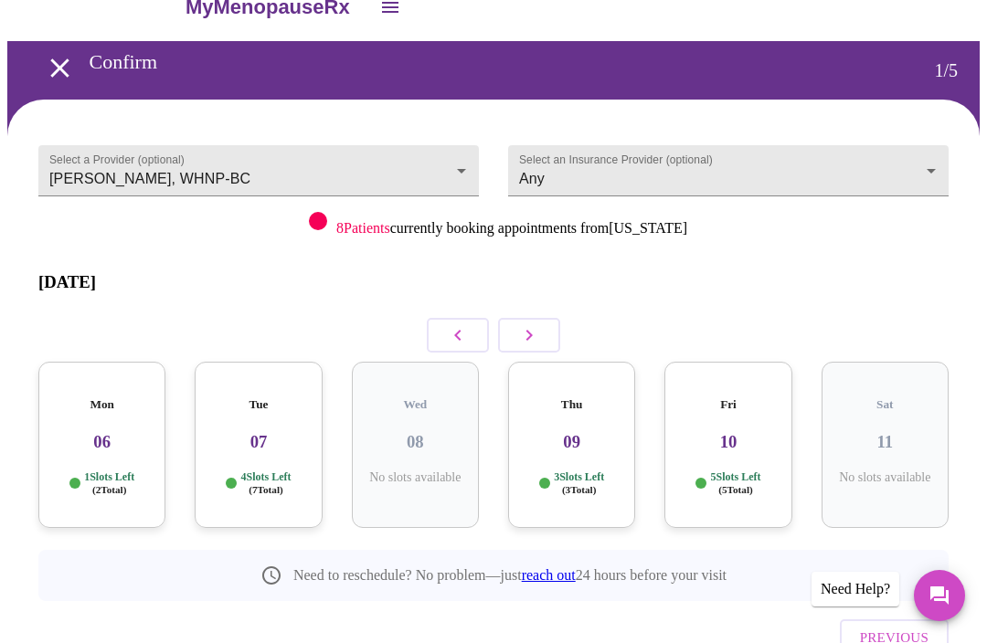
click at [46, 63] on icon "open drawer" at bounding box center [60, 68] width 32 height 32
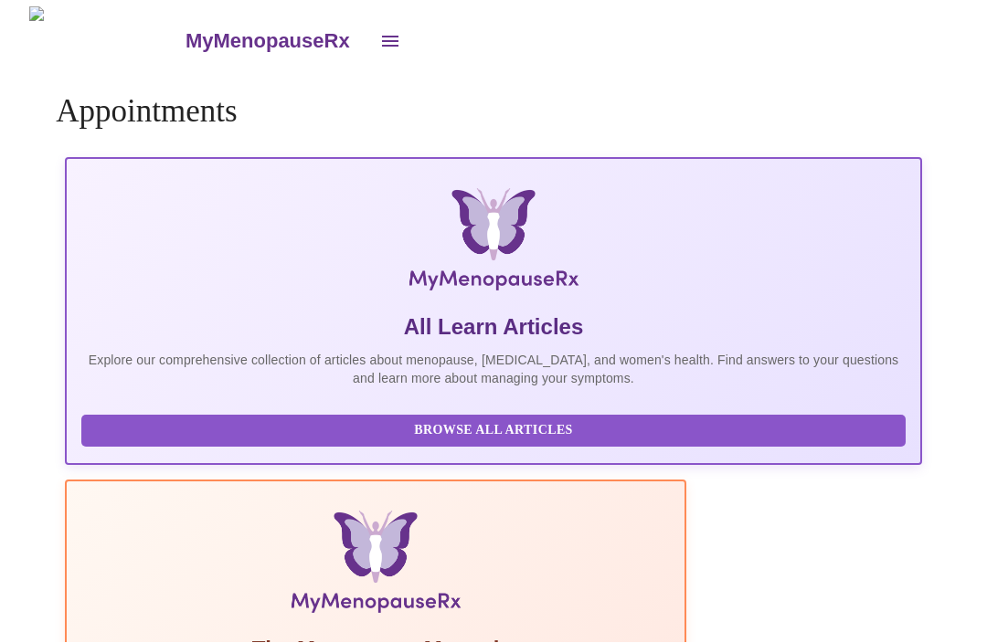
scroll to position [1, 0]
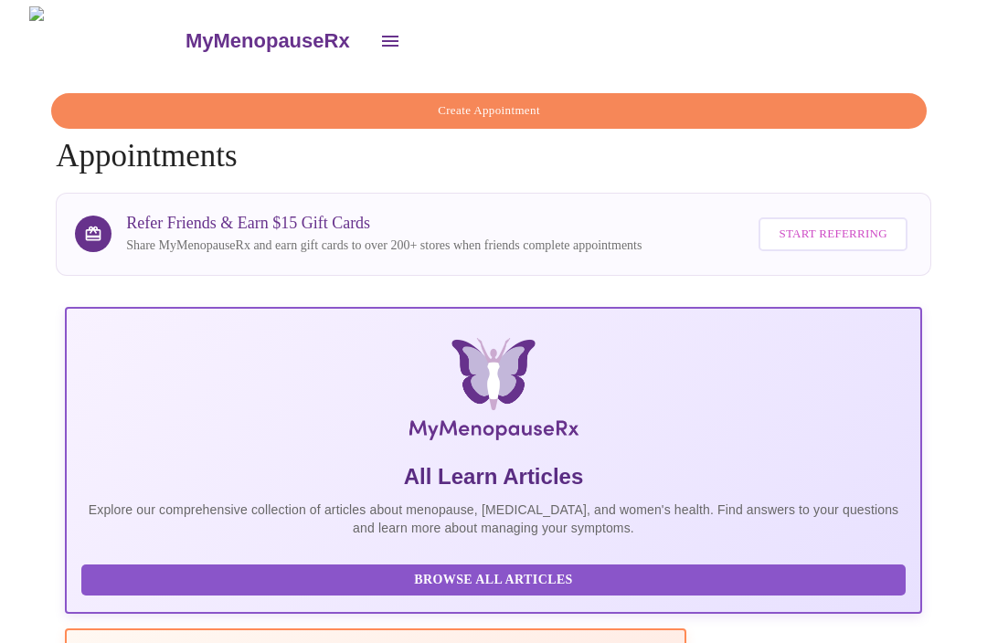
click at [379, 37] on icon "open drawer" at bounding box center [390, 41] width 22 height 22
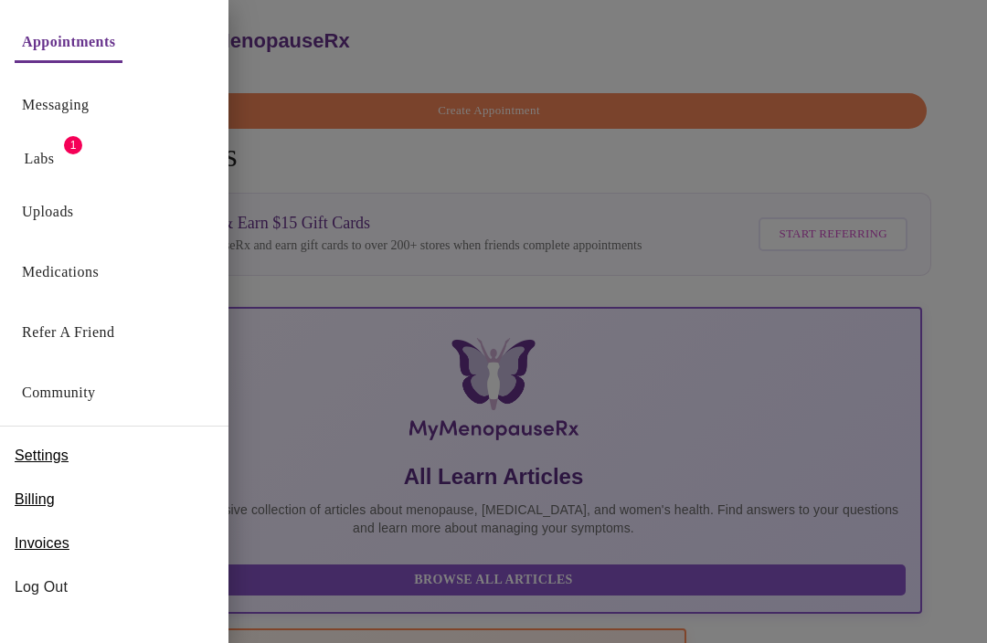
click at [50, 148] on link "Labs" at bounding box center [40, 159] width 30 height 26
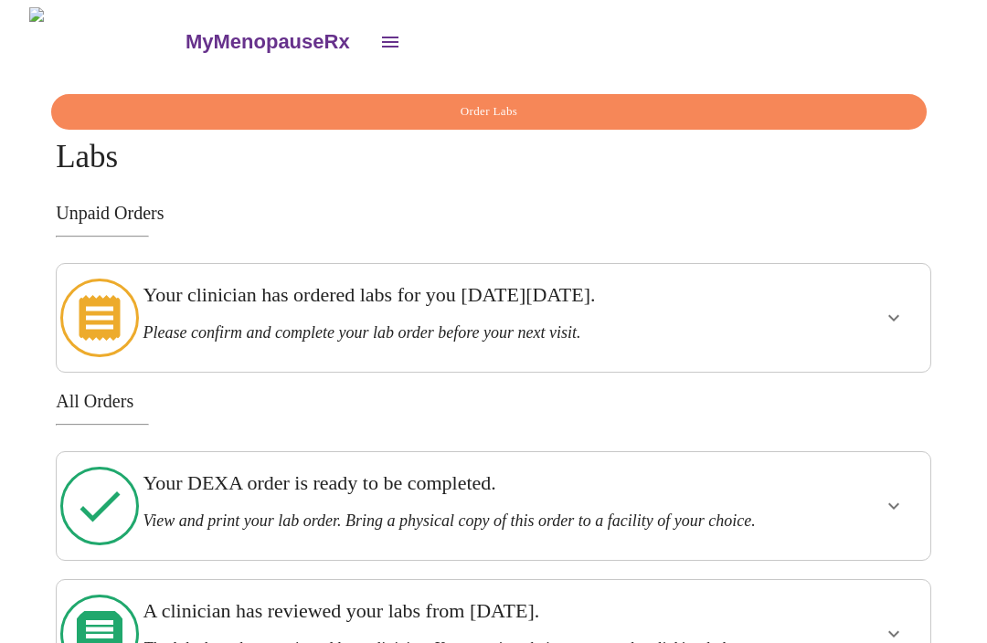
click at [842, 623] on div at bounding box center [850, 633] width 143 height 93
click at [903, 623] on icon "show more" at bounding box center [894, 634] width 22 height 22
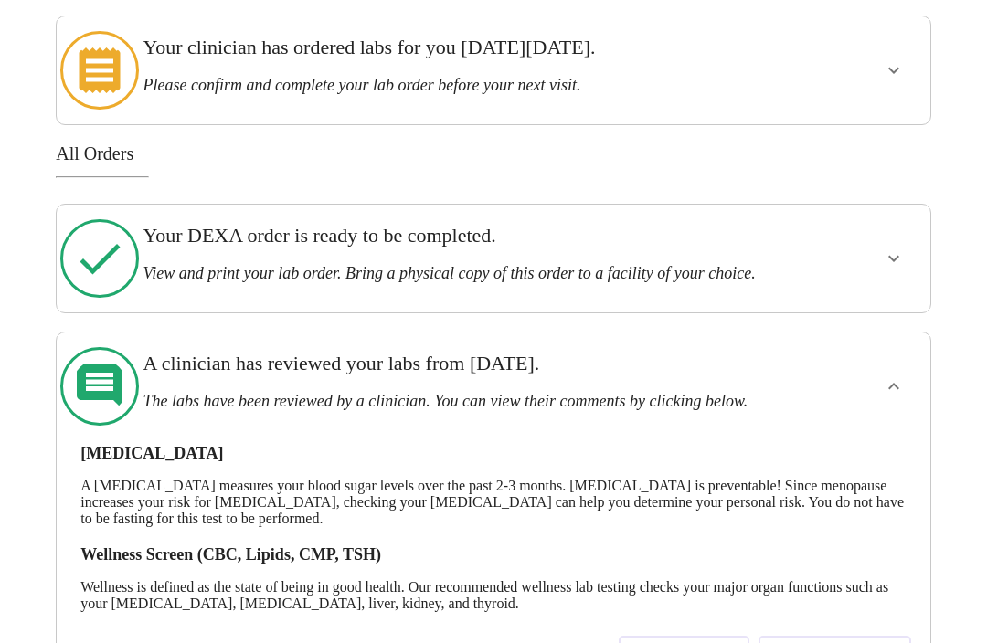
scroll to position [262, 0]
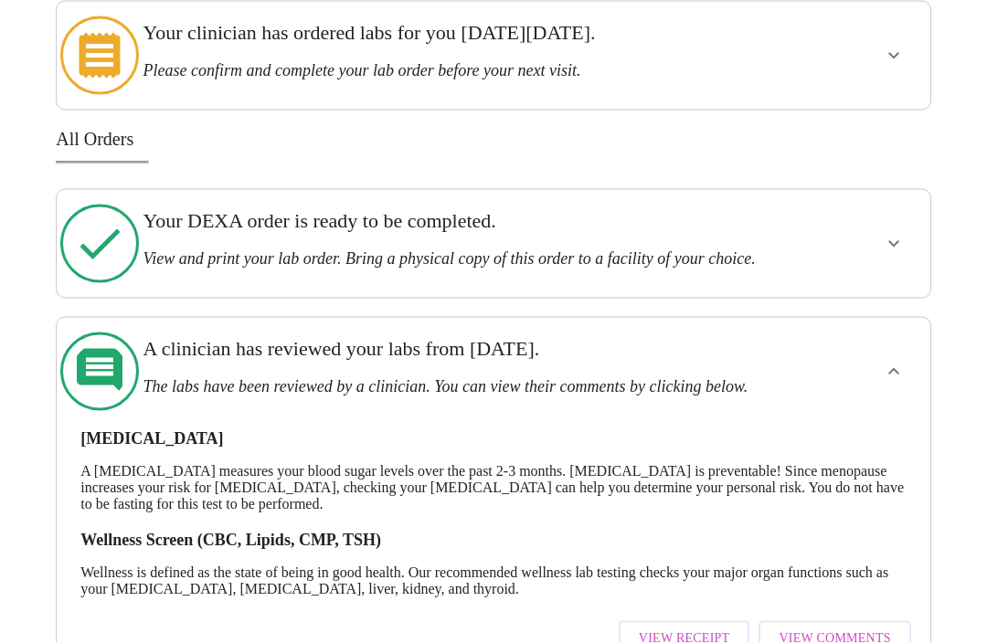
click at [723, 628] on span "View Receipt" at bounding box center [684, 639] width 91 height 23
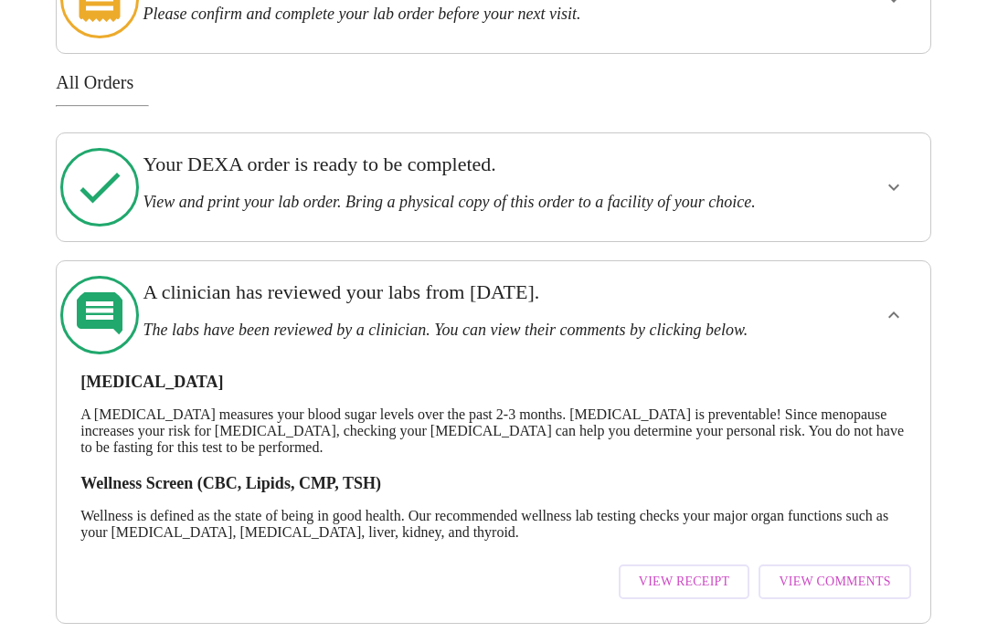
click at [845, 572] on span "View Comments" at bounding box center [833, 583] width 111 height 23
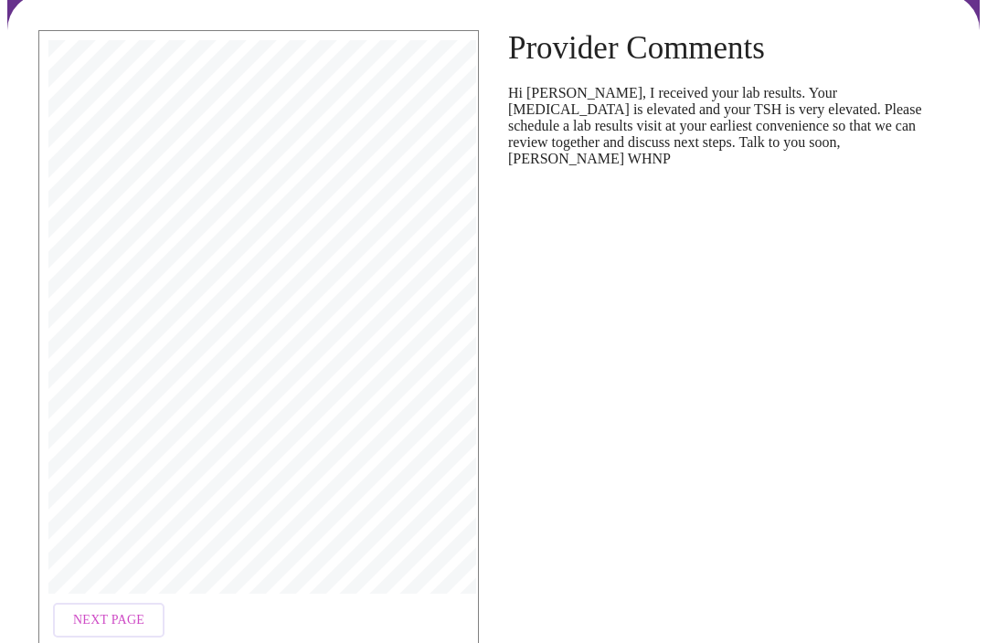
scroll to position [176, 0]
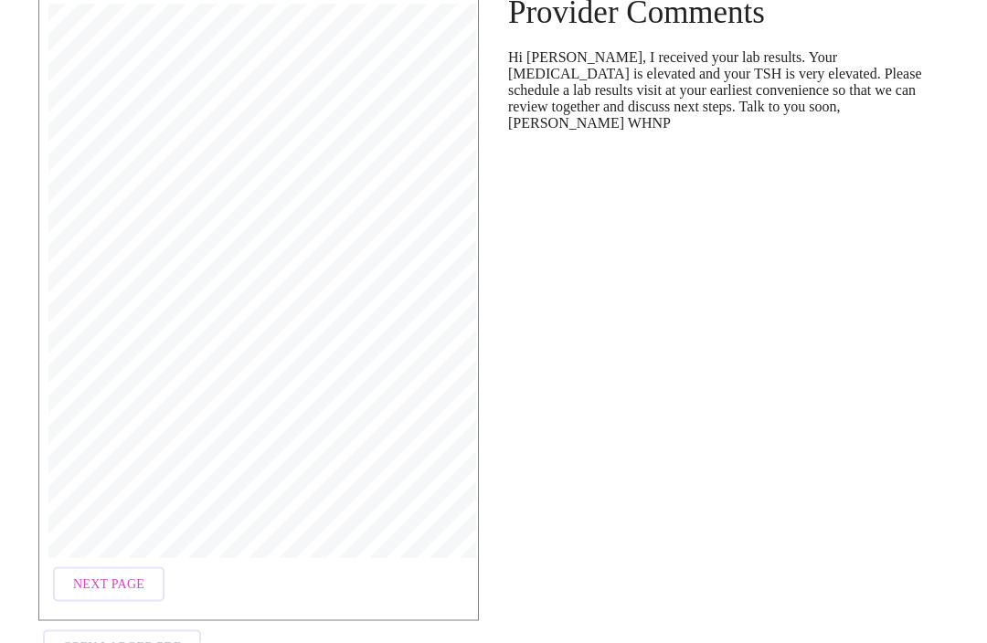
click at [134, 637] on span "Open Larger PDF" at bounding box center [122, 648] width 118 height 23
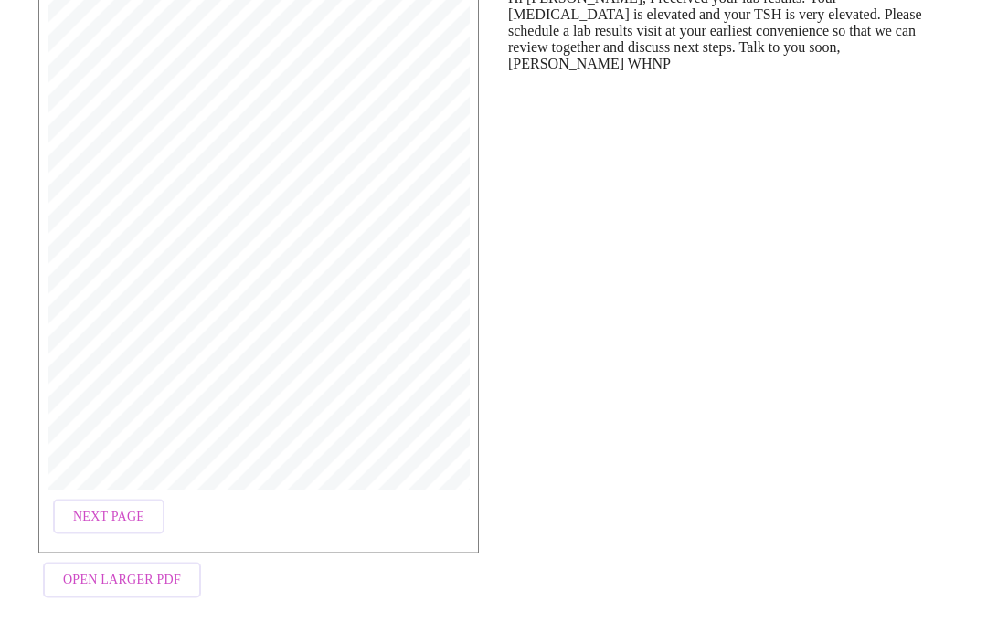
scroll to position [29, 0]
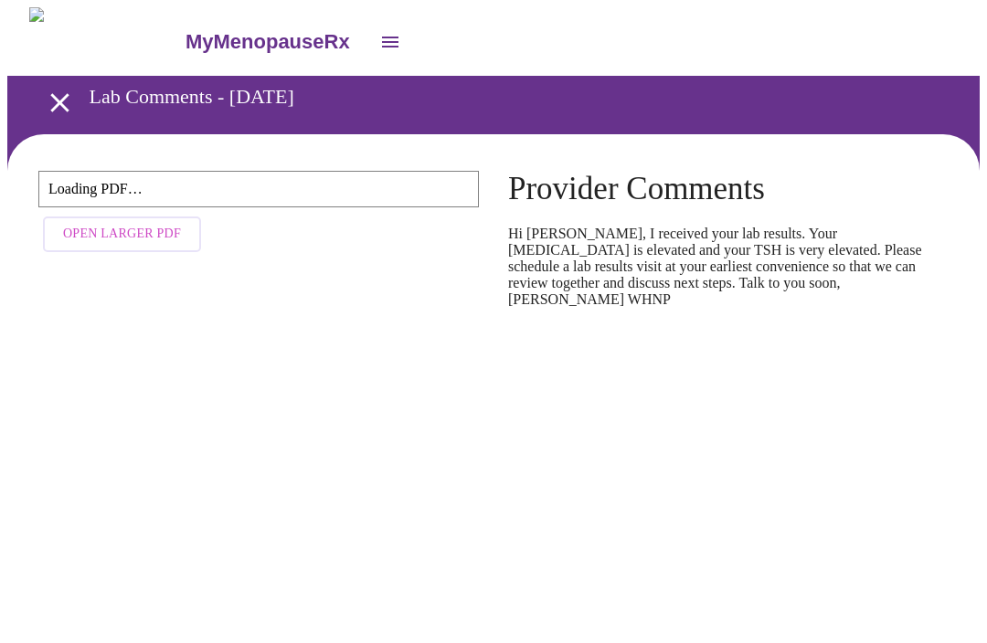
scroll to position [29, 0]
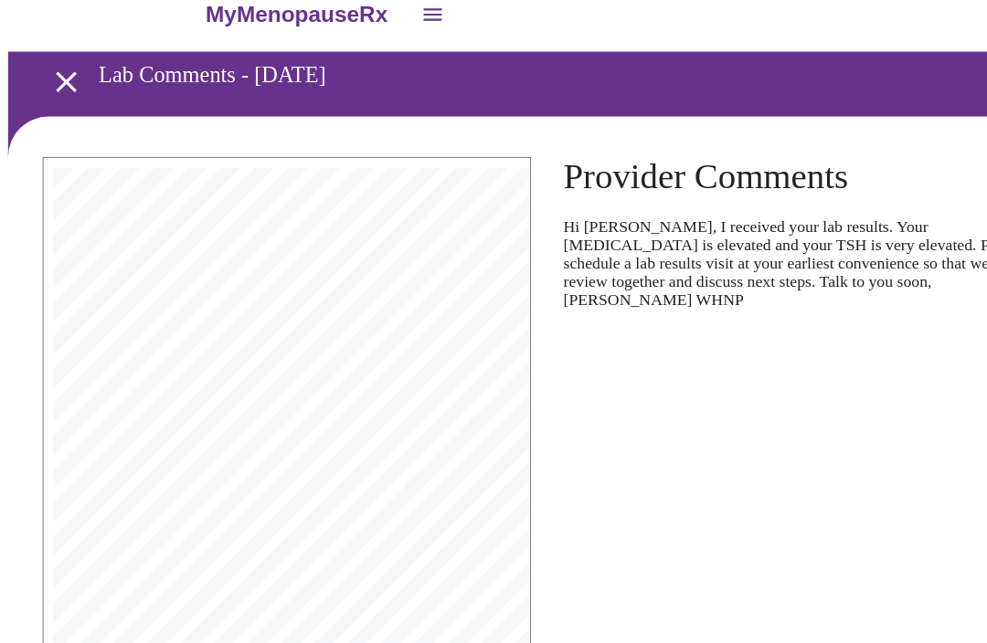
click at [382, 18] on icon "open drawer" at bounding box center [390, 12] width 16 height 11
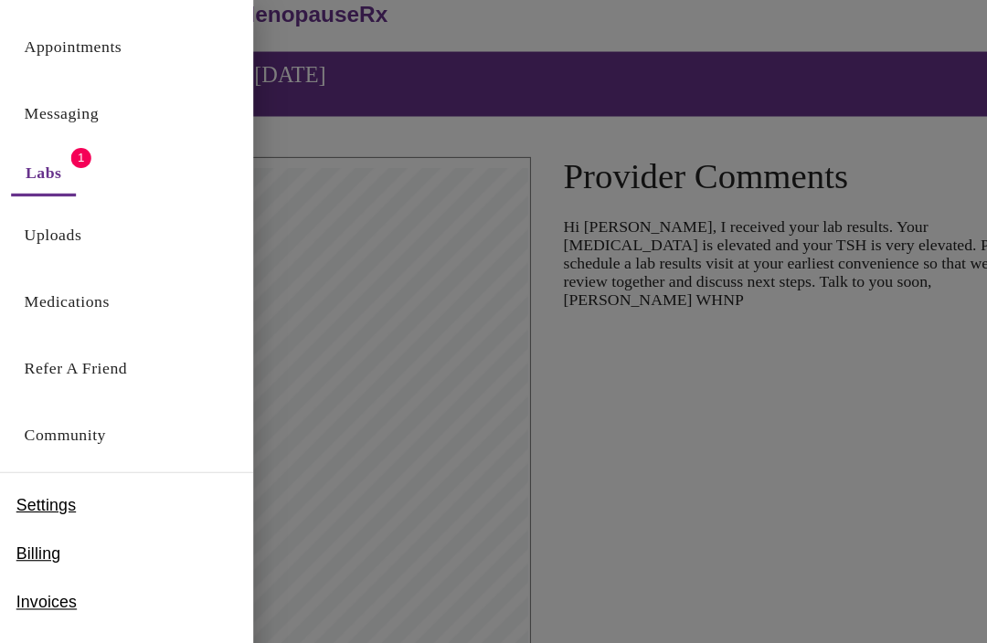
click at [91, 43] on link "Appointments" at bounding box center [66, 42] width 88 height 26
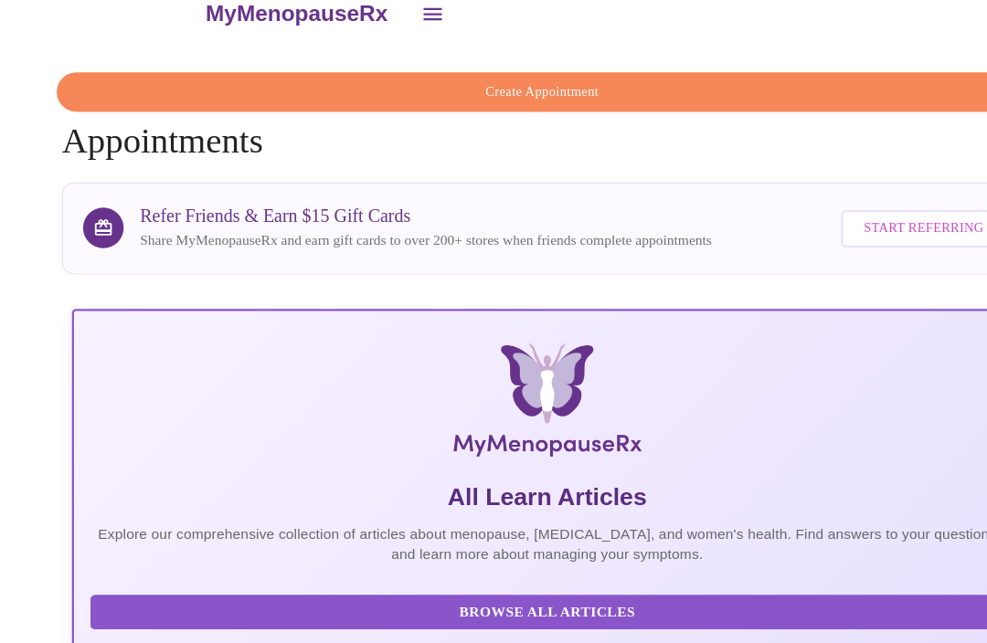
click at [533, 93] on span "Create Appointment" at bounding box center [488, 82] width 833 height 21
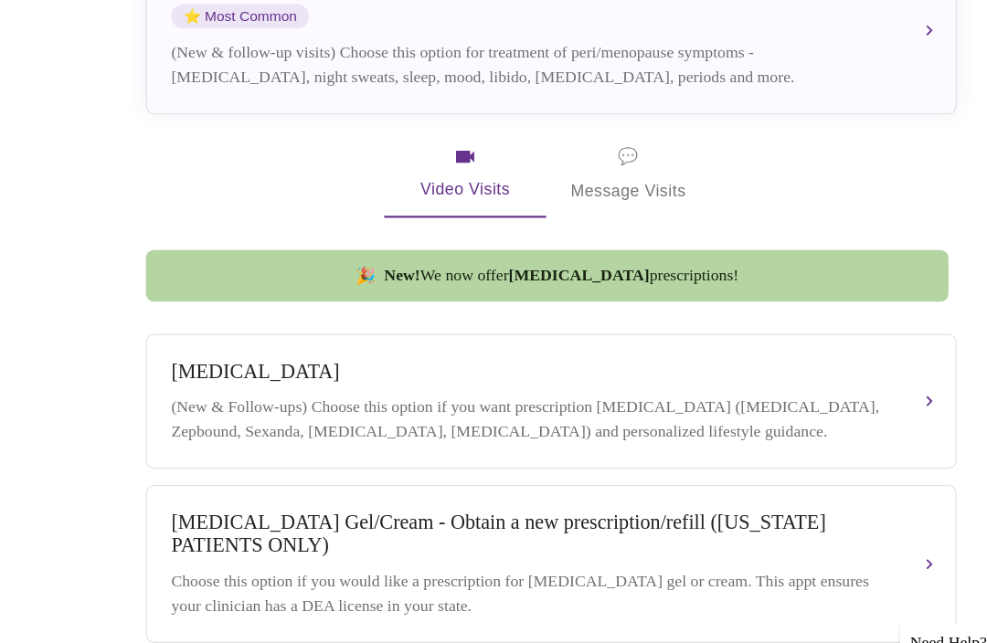
scroll to position [454, 0]
click at [578, 137] on span "💬 Message Visits" at bounding box center [566, 165] width 104 height 57
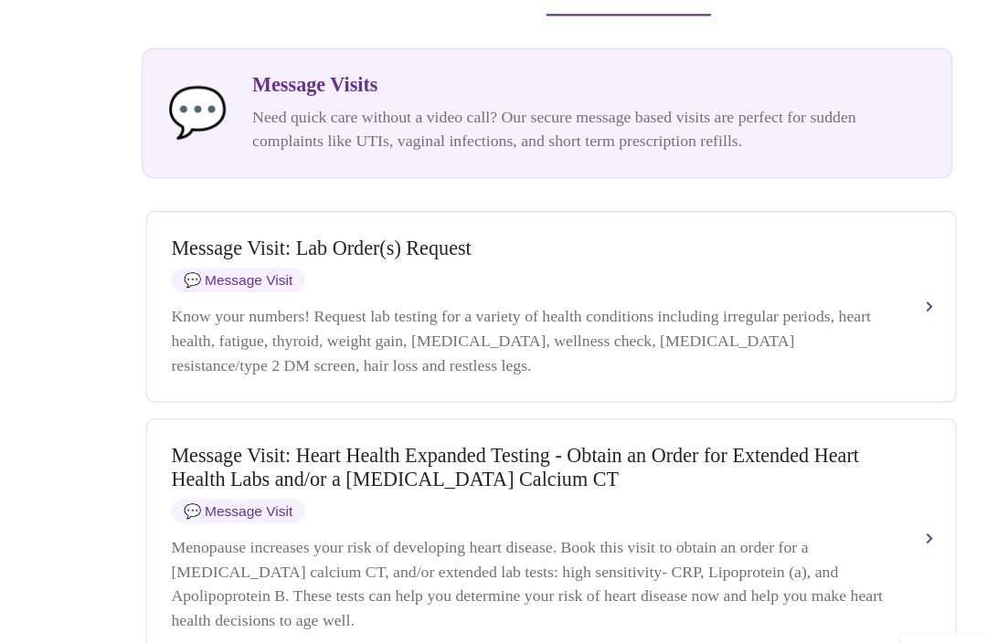
scroll to position [387, 0]
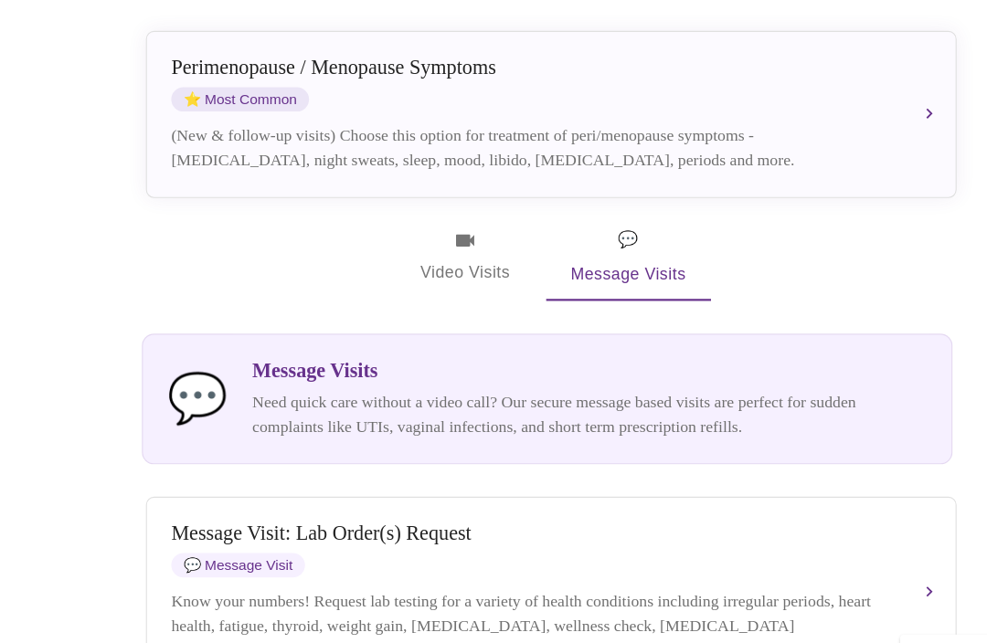
click at [422, 216] on span "Video Visits" at bounding box center [419, 232] width 102 height 53
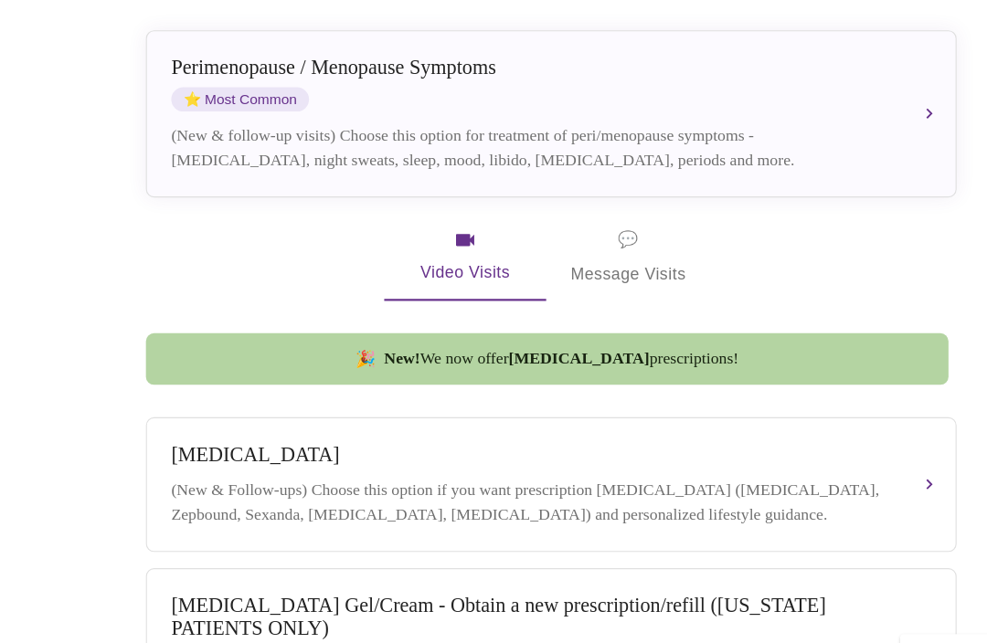
click at [587, 224] on span "💬 Message Visits" at bounding box center [566, 232] width 104 height 57
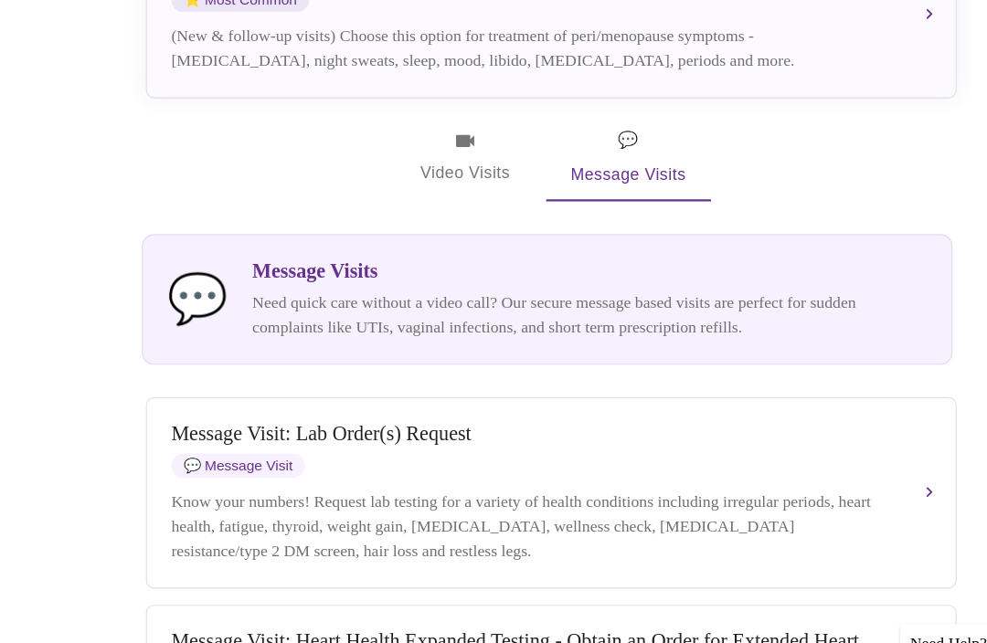
scroll to position [519, 0]
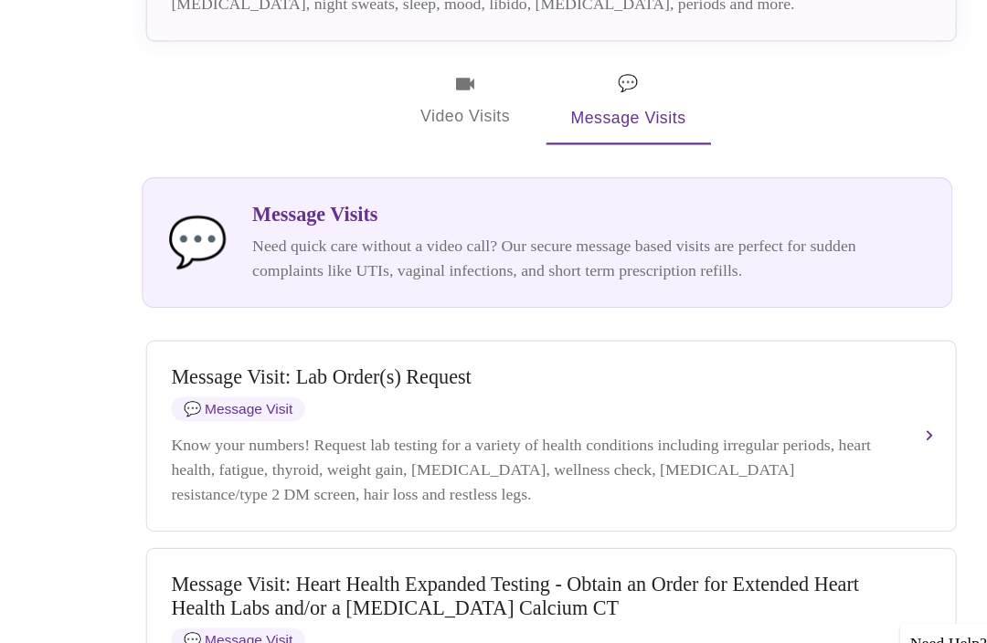
click at [804, 437] on div "Message Visit: Lab Order(s) Request 💬 Message Visit Know your numbers! Request …" at bounding box center [496, 402] width 685 height 127
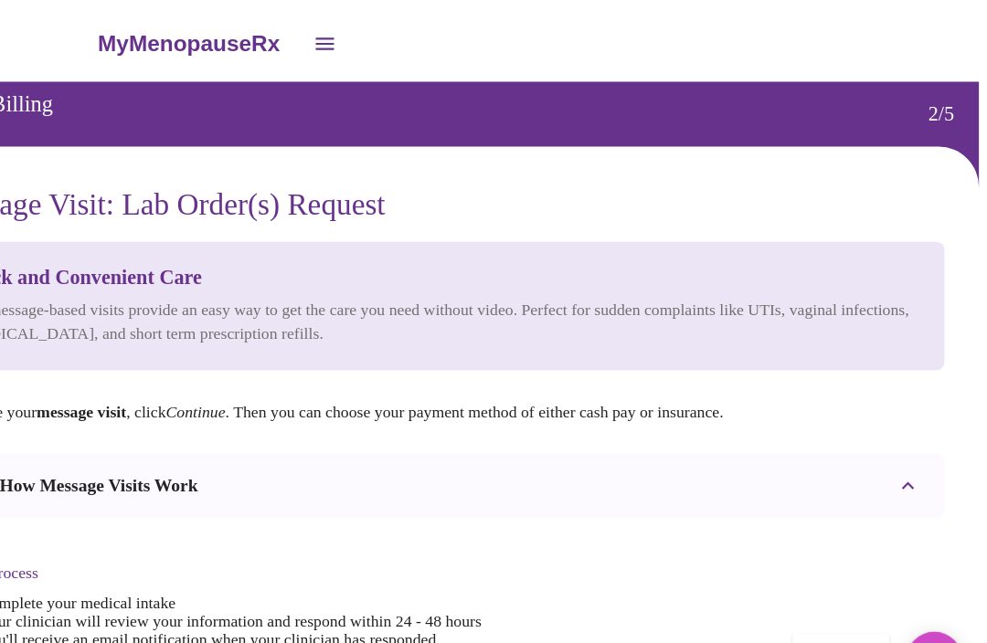
scroll to position [0, 0]
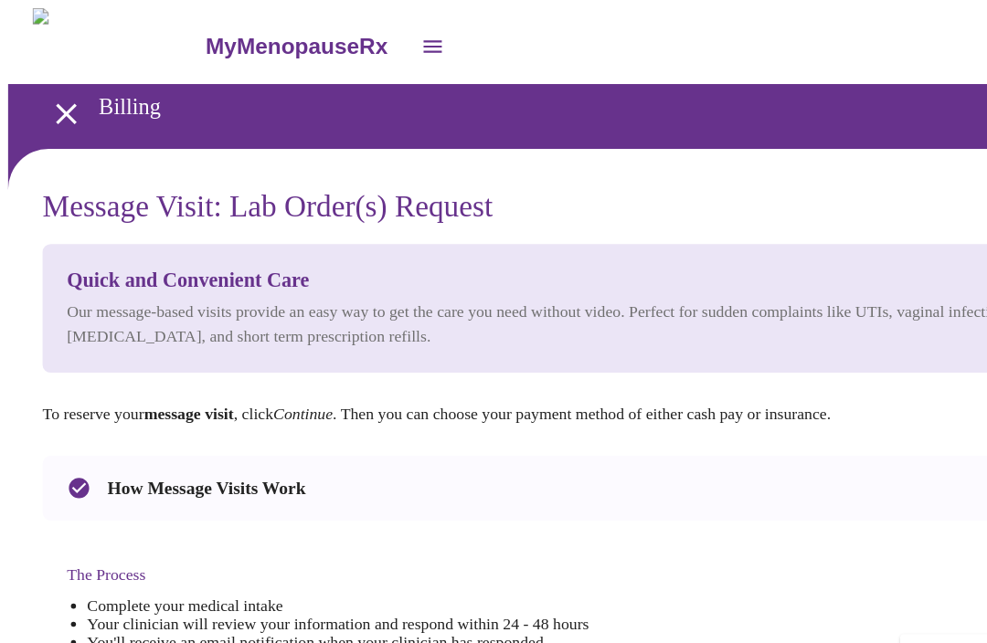
click at [54, 90] on icon "open drawer" at bounding box center [60, 103] width 32 height 32
click at [51, 101] on icon "open drawer" at bounding box center [60, 103] width 32 height 32
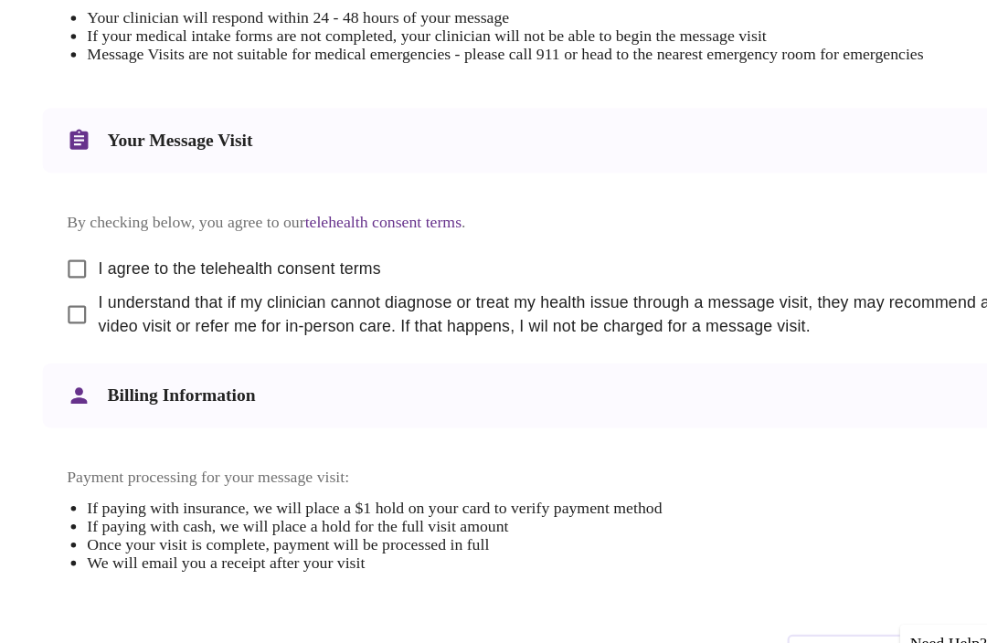
scroll to position [958, 0]
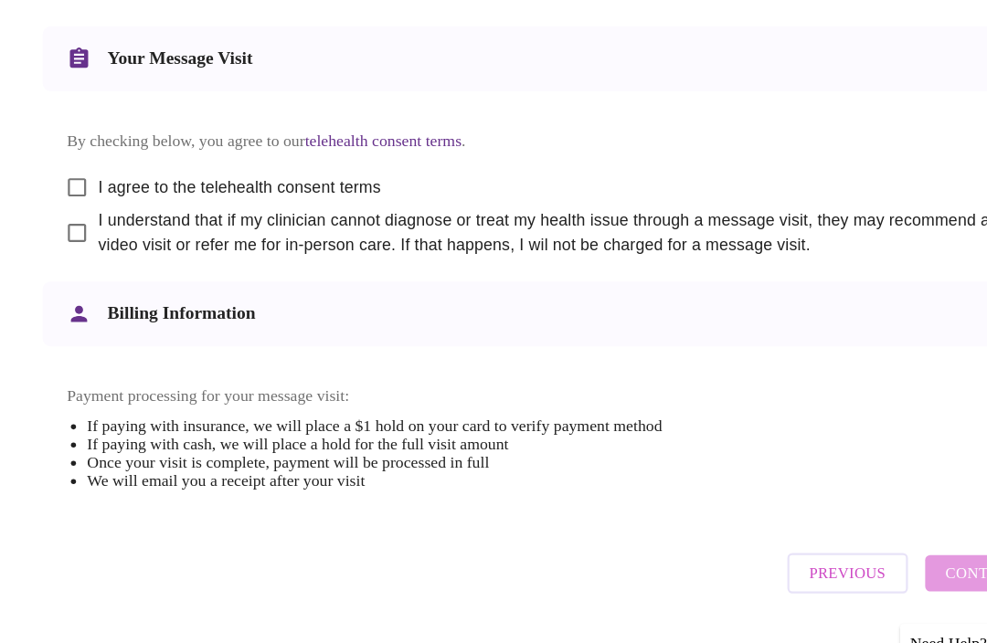
click at [774, 528] on span "Previous" at bounding box center [764, 526] width 69 height 24
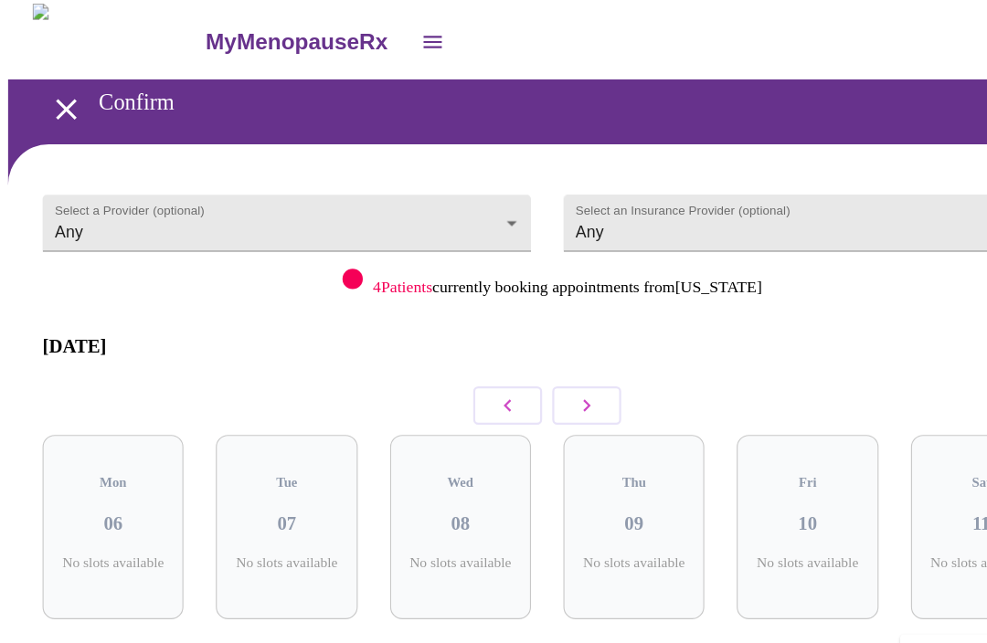
scroll to position [0, 0]
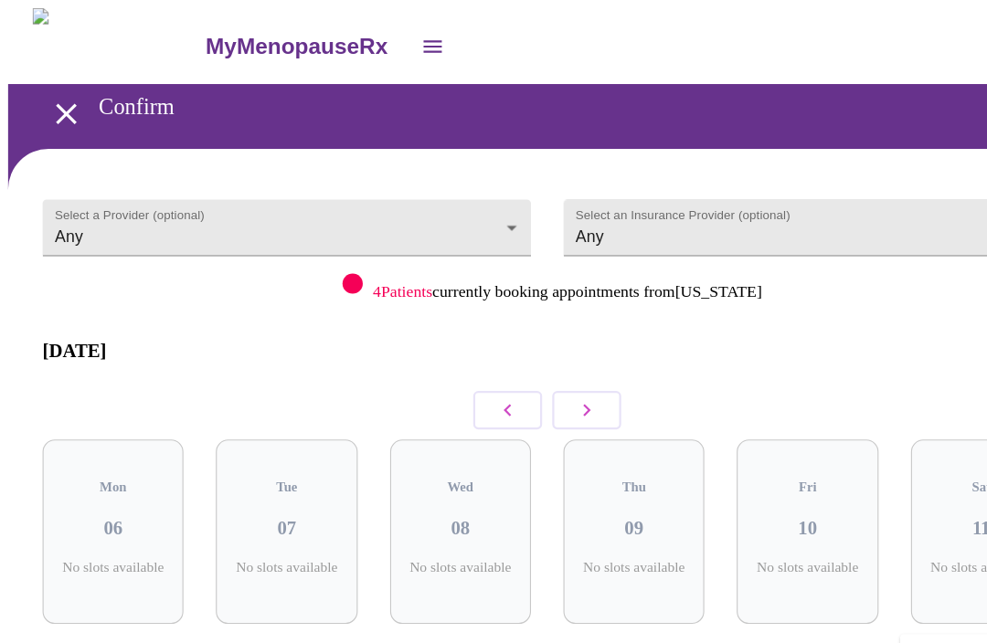
click at [379, 36] on icon "open drawer" at bounding box center [390, 42] width 22 height 22
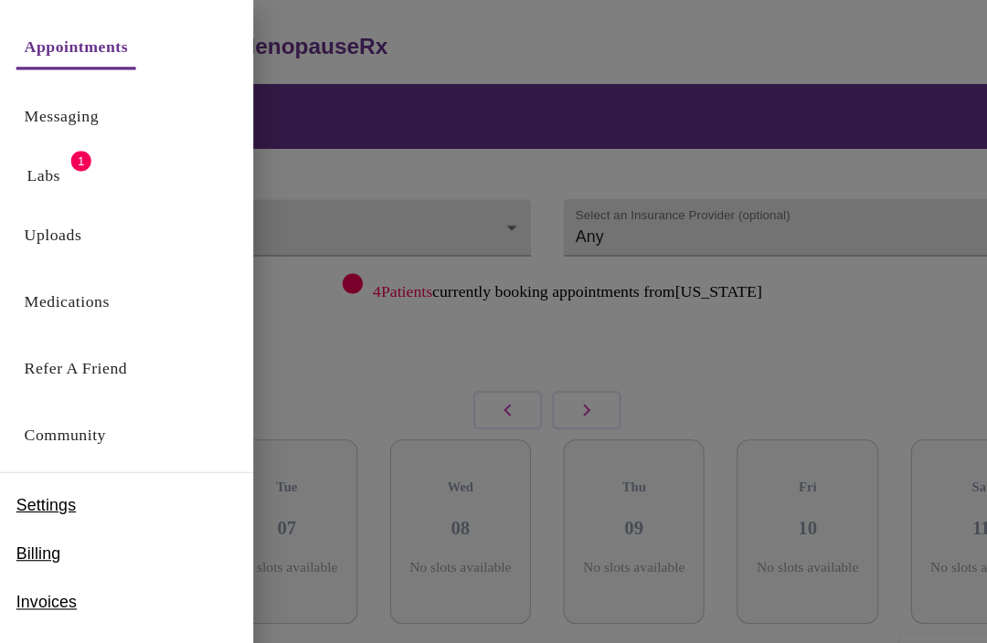
click at [97, 42] on link "Appointments" at bounding box center [68, 42] width 93 height 26
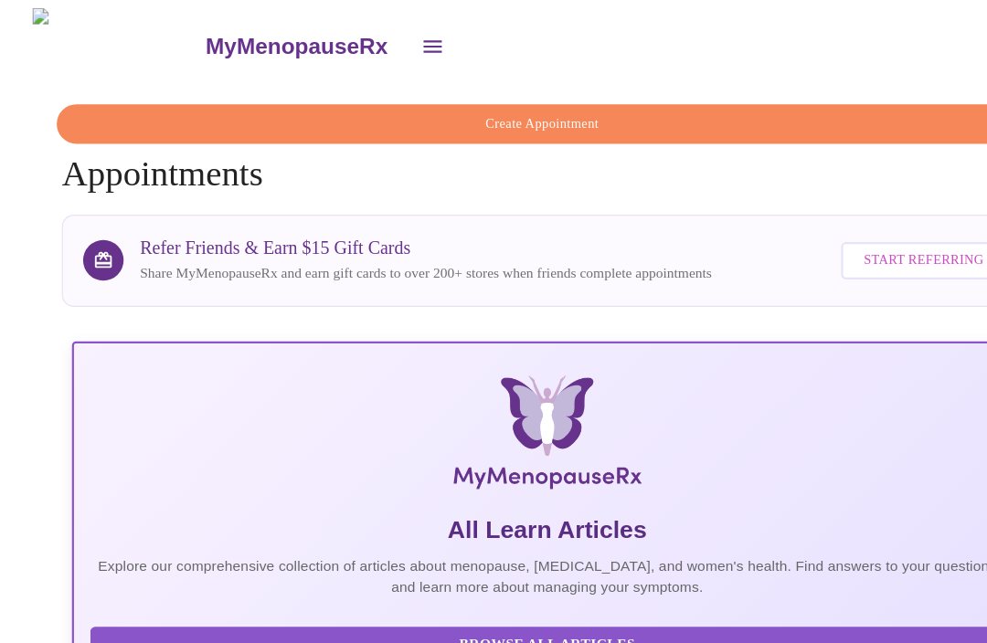
click at [482, 116] on button "Create Appointment" at bounding box center [488, 112] width 875 height 36
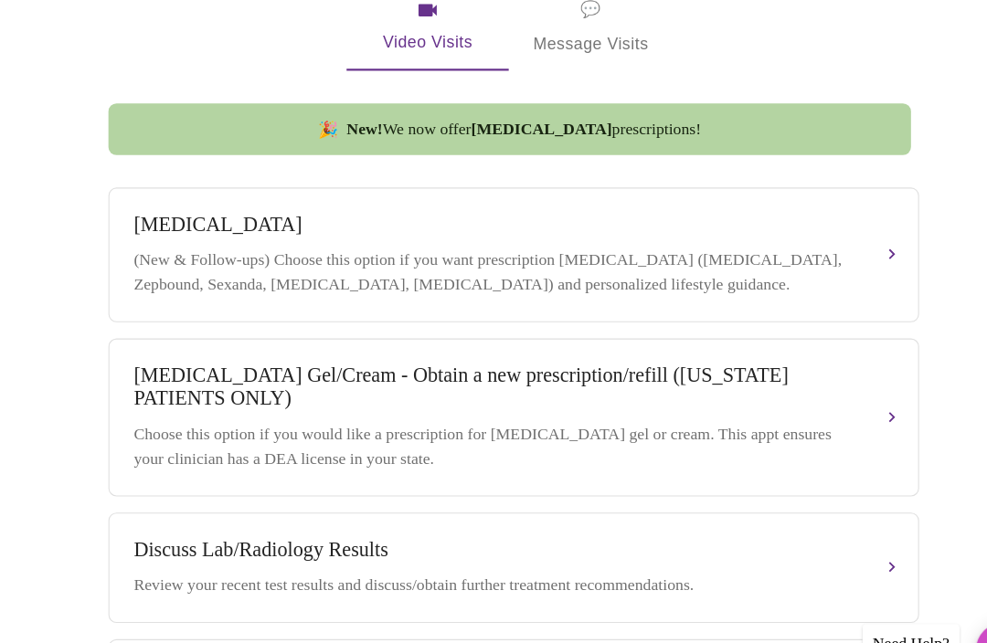
scroll to position [594, 0]
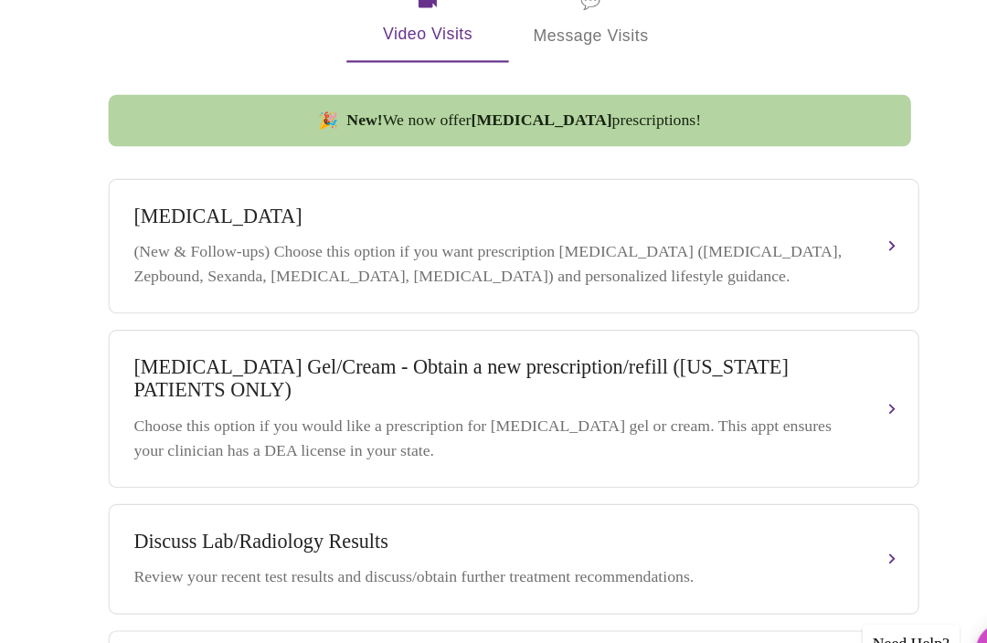
click at [526, 503] on div "Discuss Lab/Radiology Results Review your recent test results and discuss/obtai…" at bounding box center [496, 513] width 685 height 54
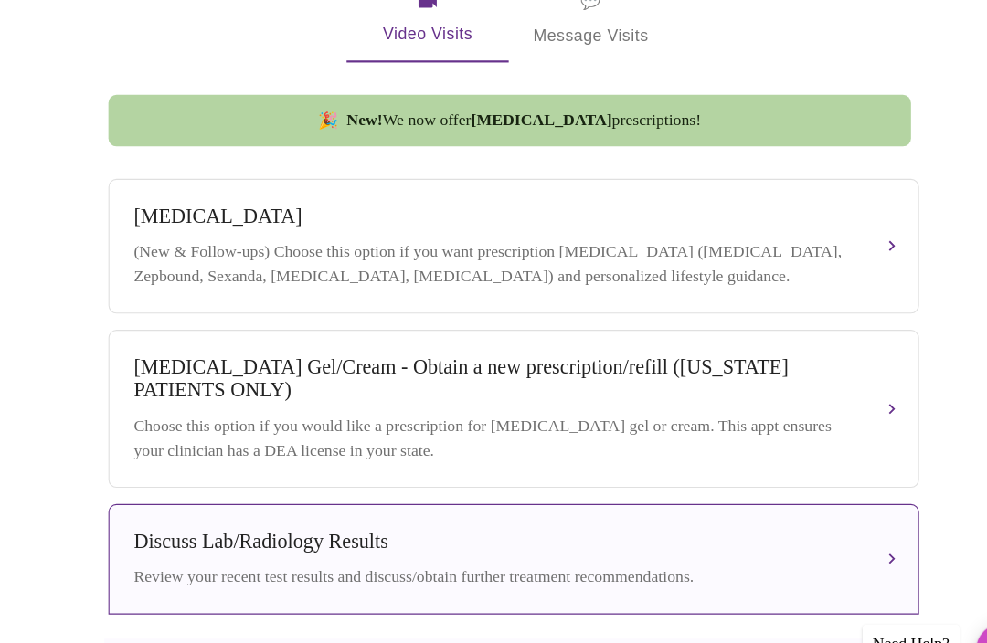
click at [800, 519] on button "Discuss Lab/Radiology Results Review your recent test results and discuss/obtai…" at bounding box center [497, 513] width 731 height 100
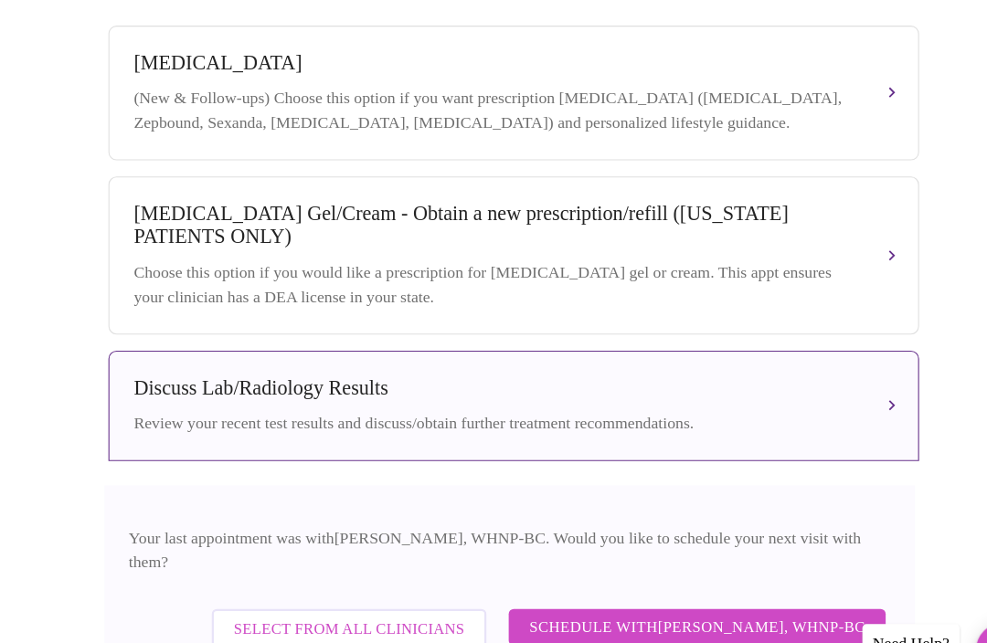
scroll to position [734, 0]
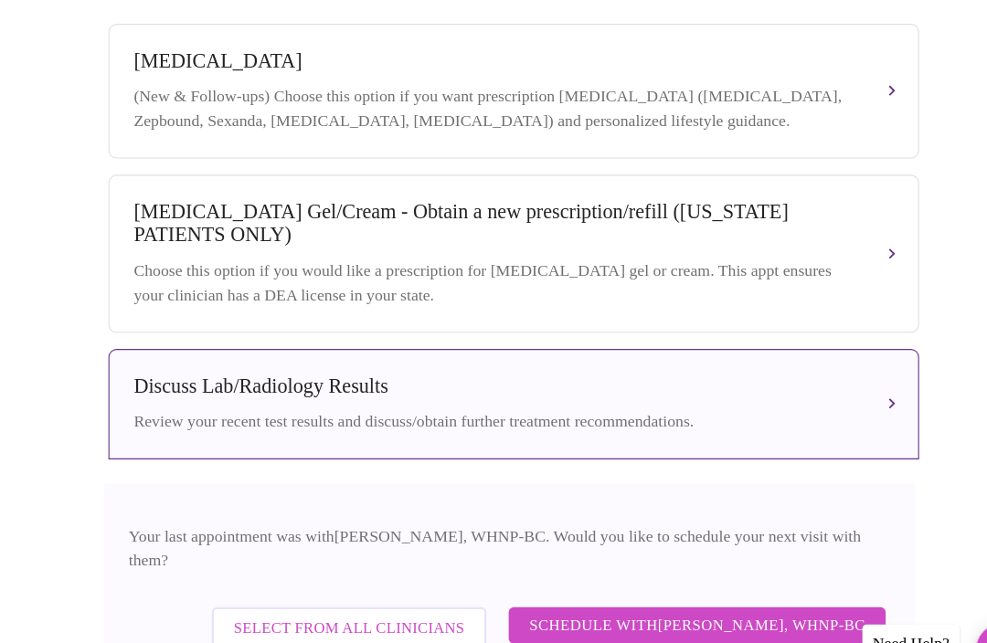
click at [695, 561] on span "Schedule with Meghan Matz, WHNP-BC" at bounding box center [662, 573] width 303 height 24
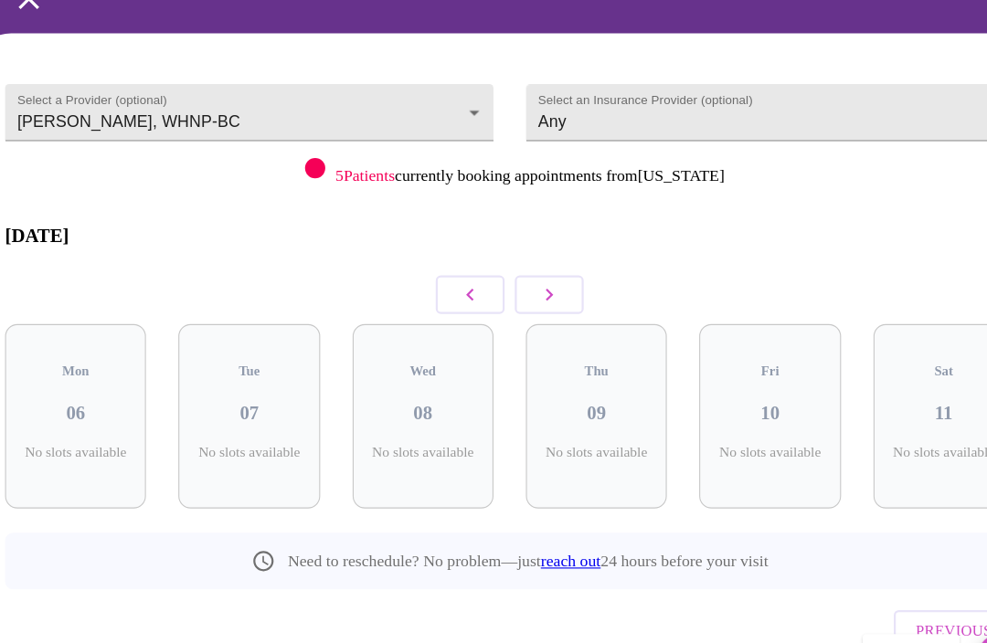
scroll to position [95, 0]
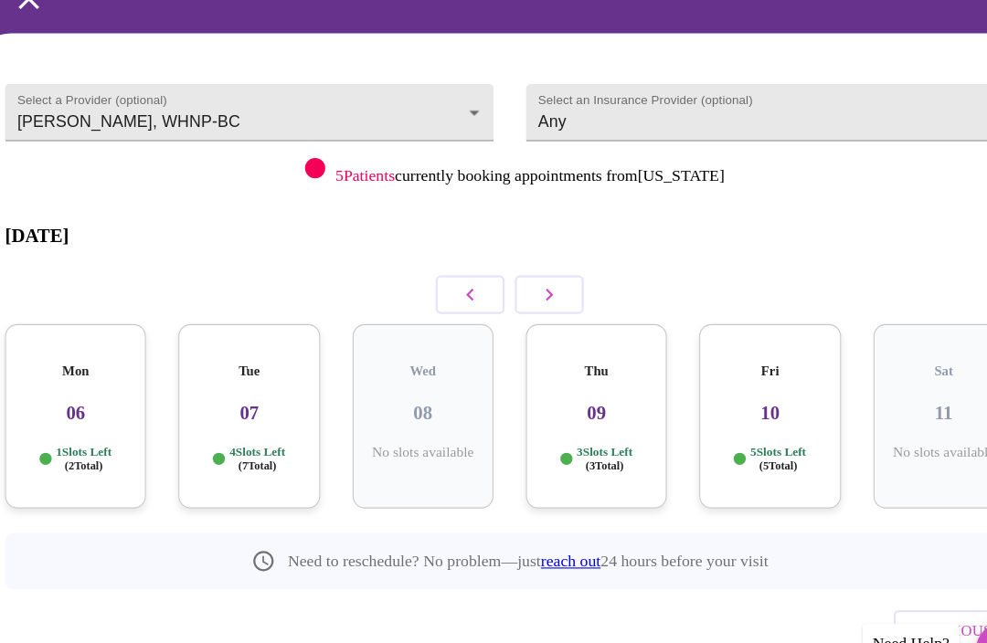
click at [56, 364] on div "Mon 06 1 Slots Left ( 2 Total)" at bounding box center [101, 385] width 127 height 166
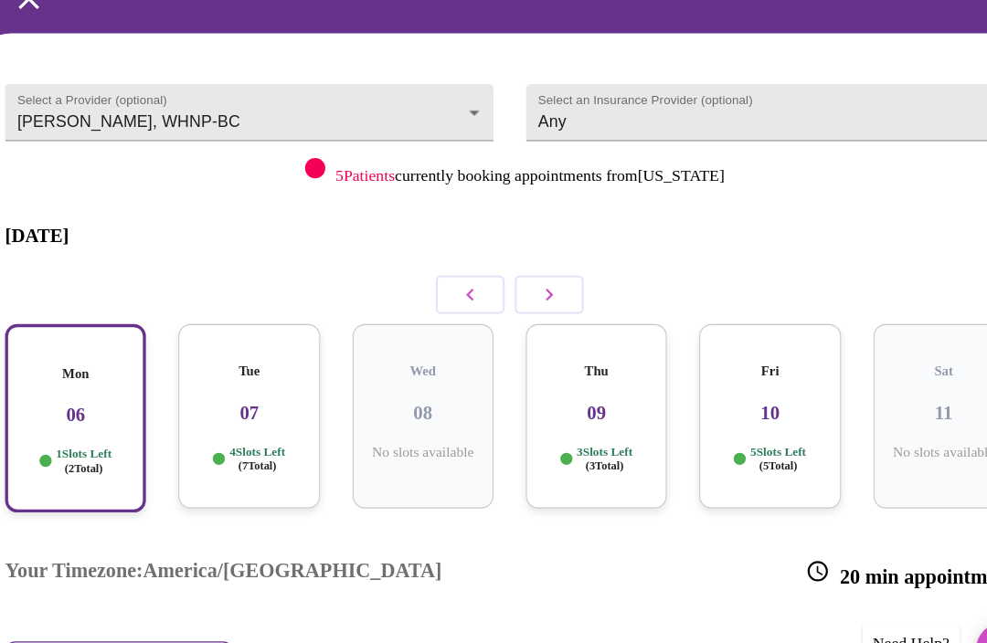
click at [130, 607] on p "02:40 PM" at bounding box center [141, 616] width 68 height 19
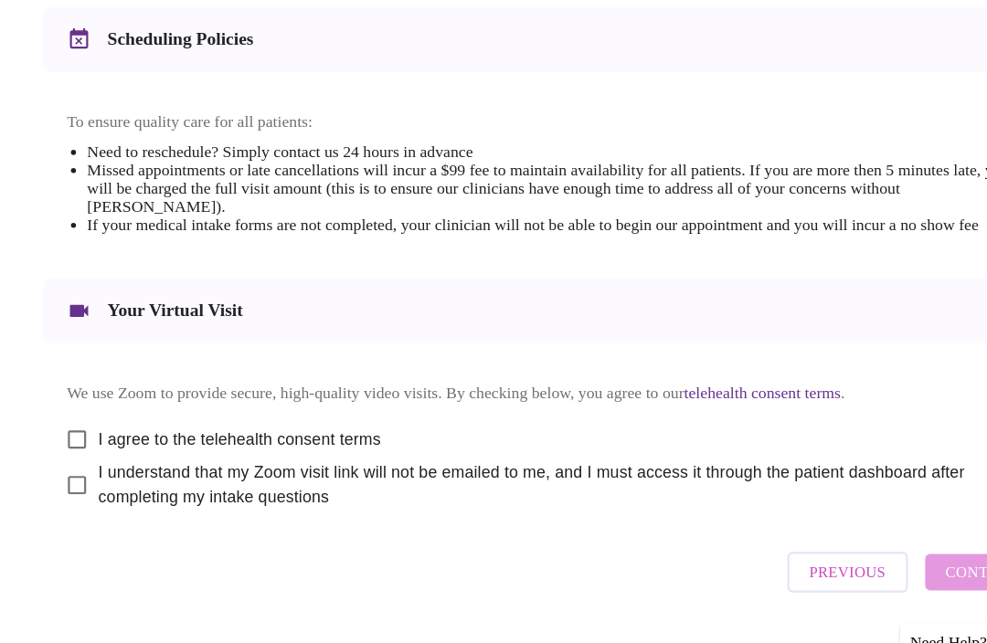
scroll to position [739, 0]
click at [59, 397] on input "I agree to the telehealth consent terms" at bounding box center [69, 406] width 38 height 38
checkbox input "true"
click at [66, 439] on input "I understand that my Zoom visit link will not be emailed to me, and I must acce…" at bounding box center [69, 448] width 38 height 38
checkbox input "true"
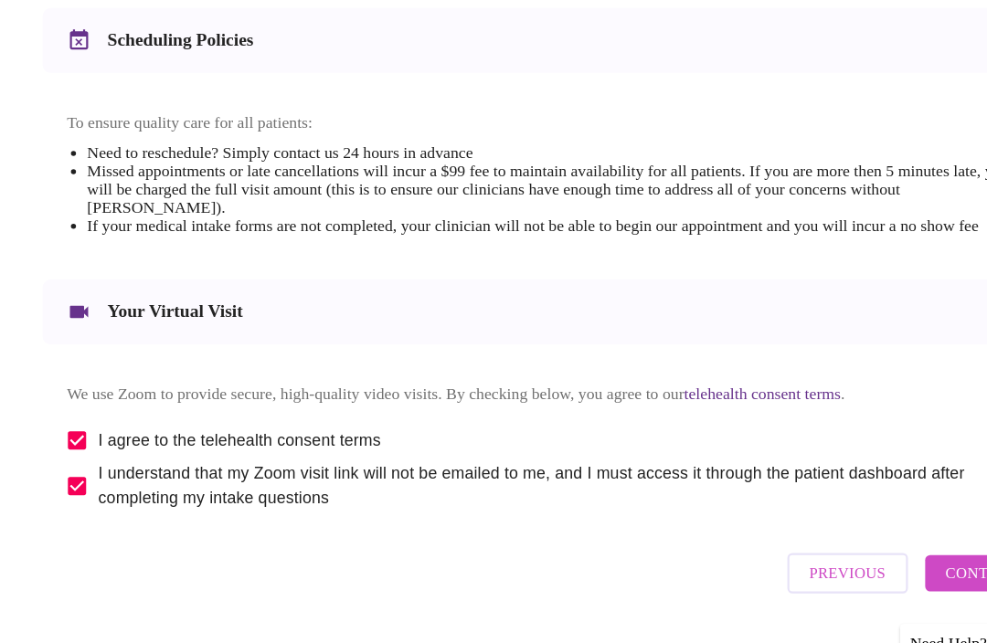
click at [877, 524] on span "Continue" at bounding box center [888, 526] width 73 height 24
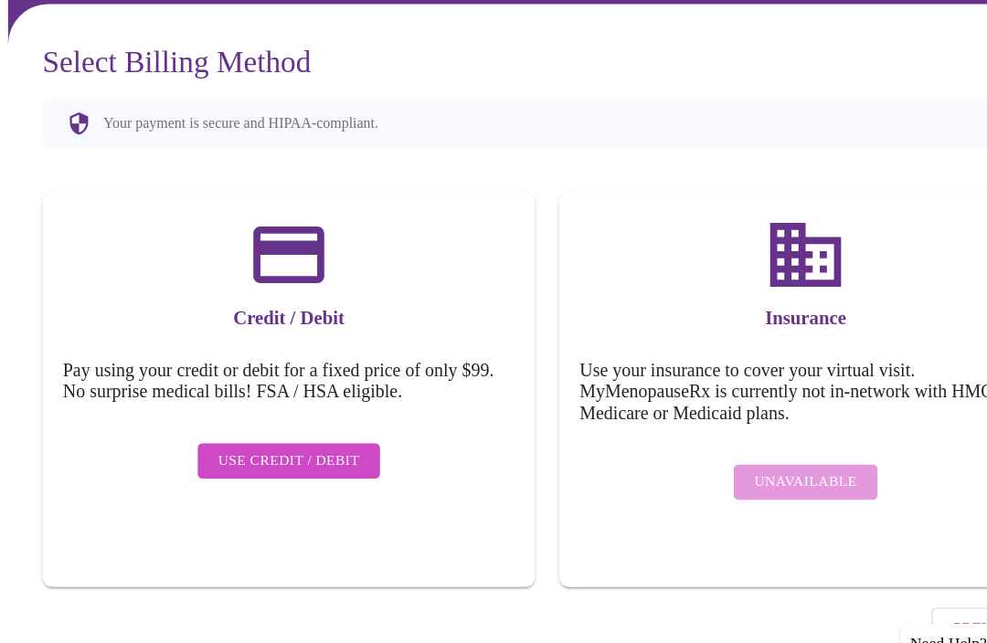
click at [221, 414] on span "Use Credit / Debit" at bounding box center [260, 425] width 128 height 23
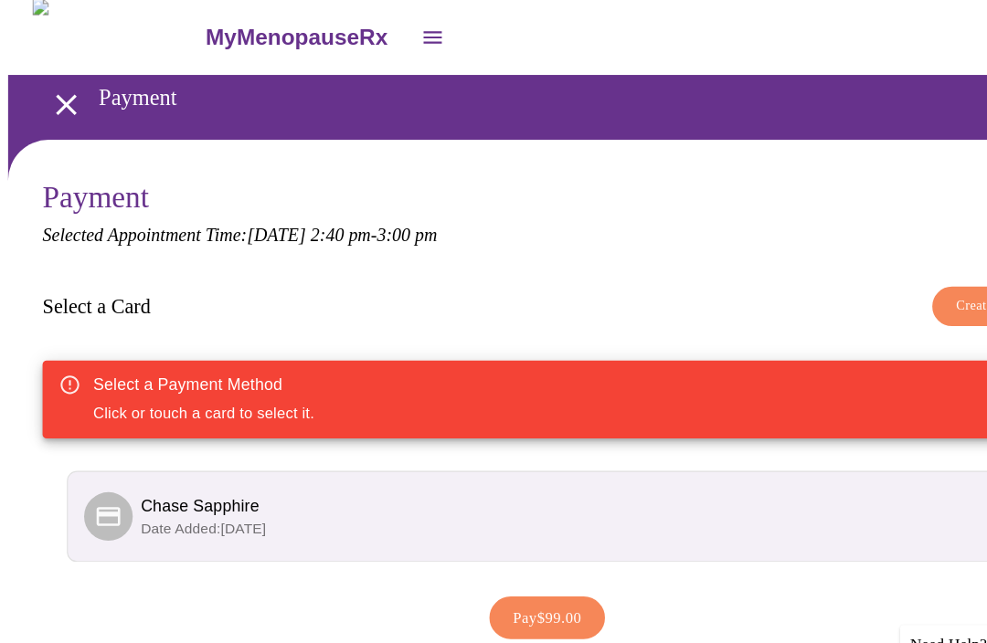
click at [809, 460] on span "Chase Sapphire" at bounding box center [502, 465] width 751 height 22
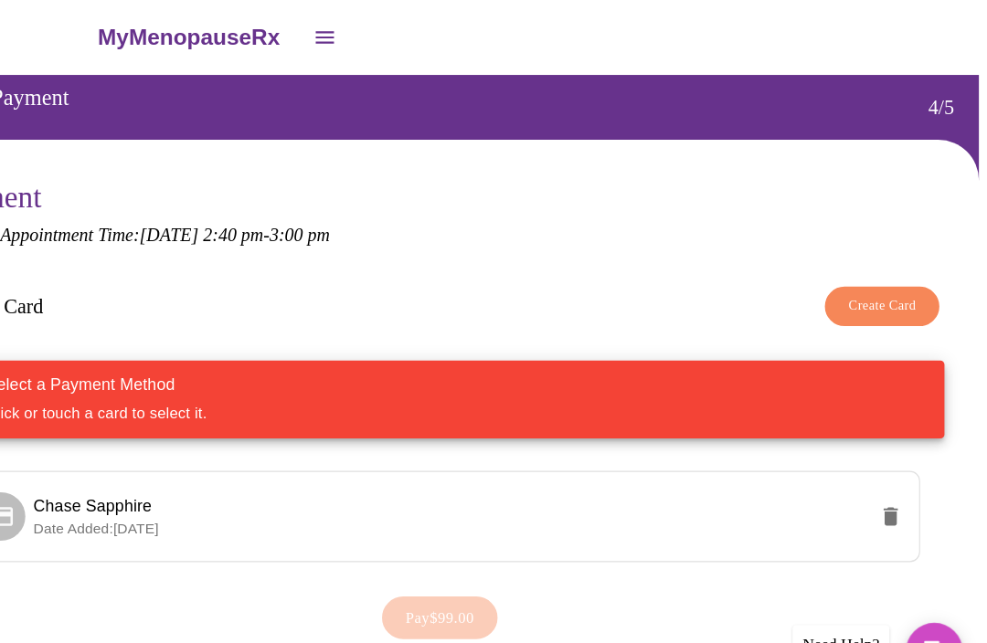
click at [463, 458] on span "Chase Sapphire" at bounding box center [502, 465] width 751 height 22
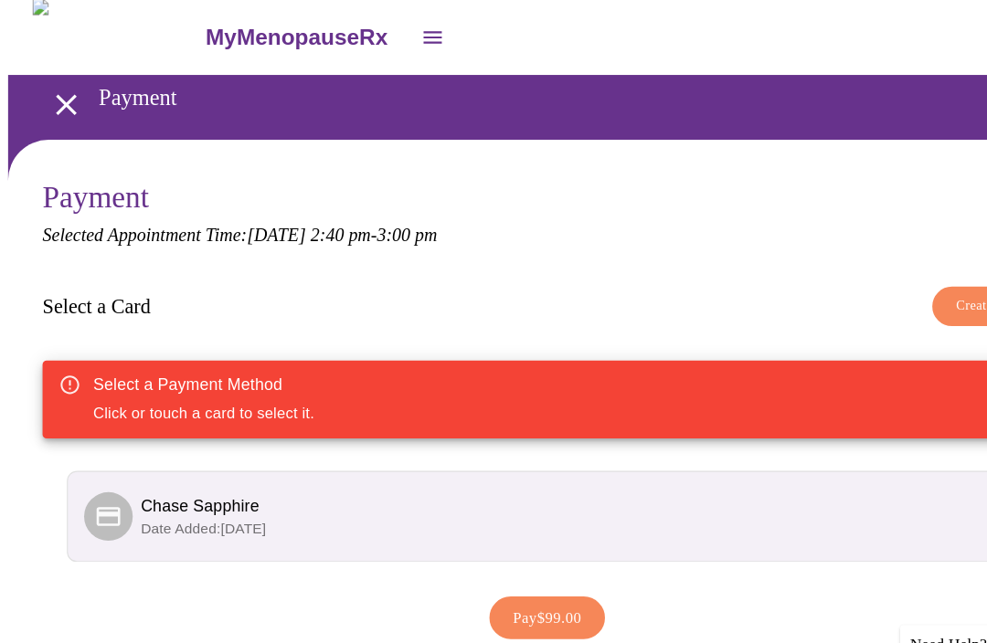
click at [225, 443] on li "Chase Sapphire Date Added: 04-04-2025" at bounding box center [493, 474] width 866 height 82
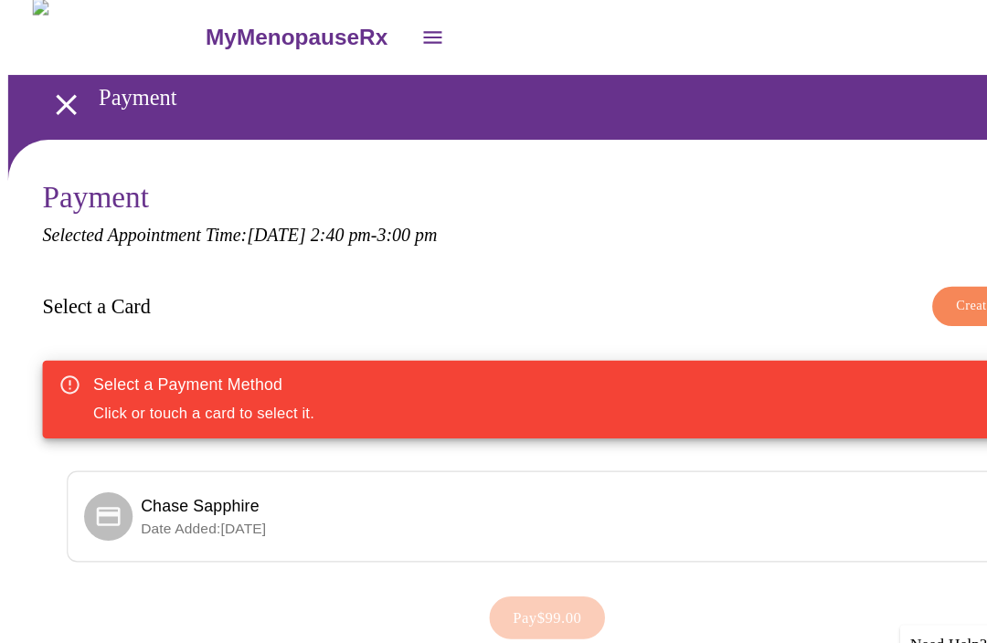
click at [179, 461] on span "Chase Sapphire" at bounding box center [180, 465] width 107 height 16
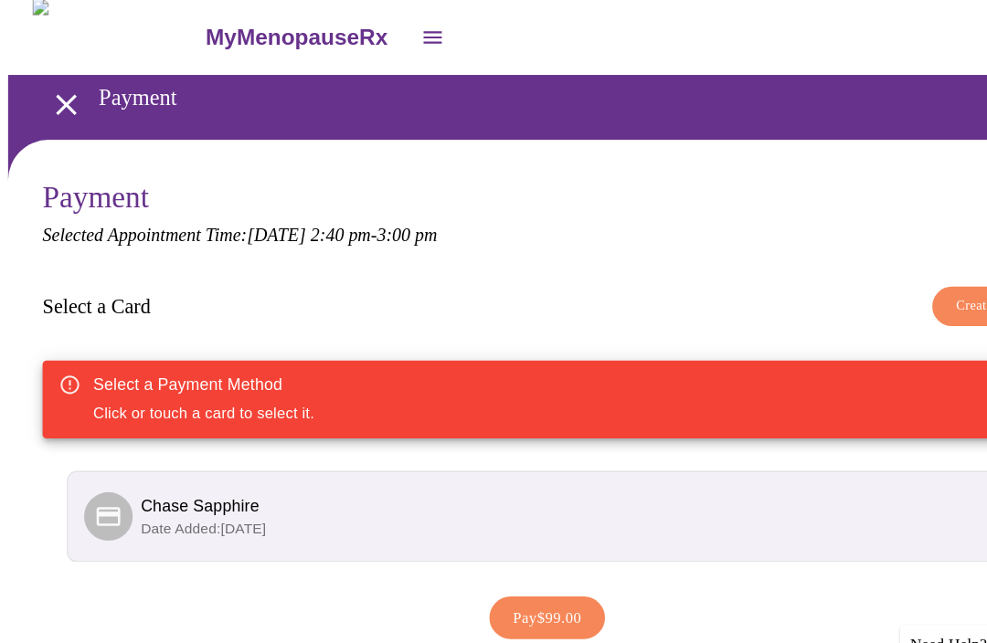
click at [505, 568] on button "Pay $99.00" at bounding box center [493, 565] width 104 height 38
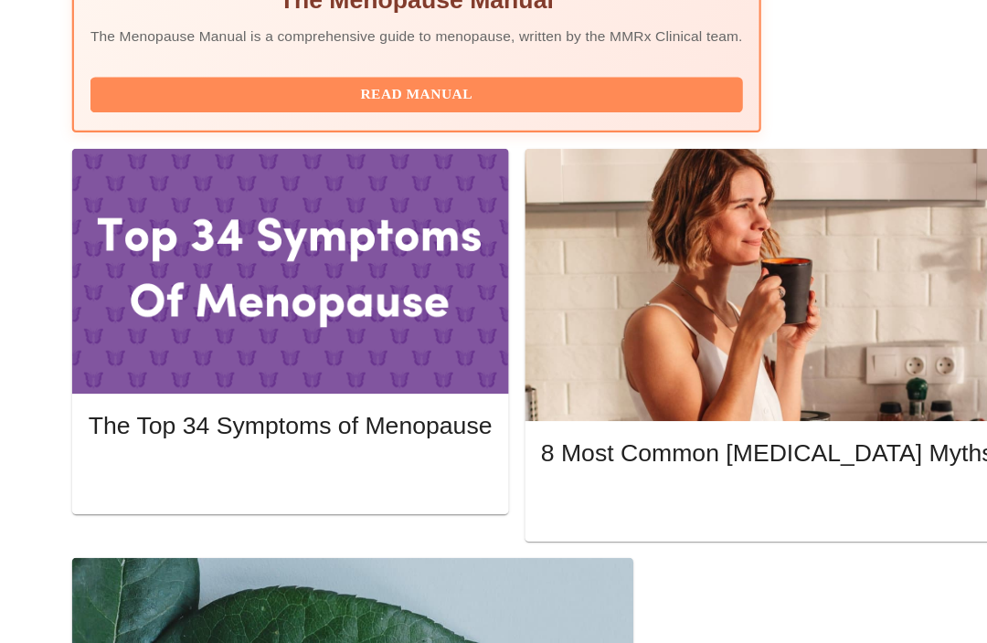
scroll to position [792, 0]
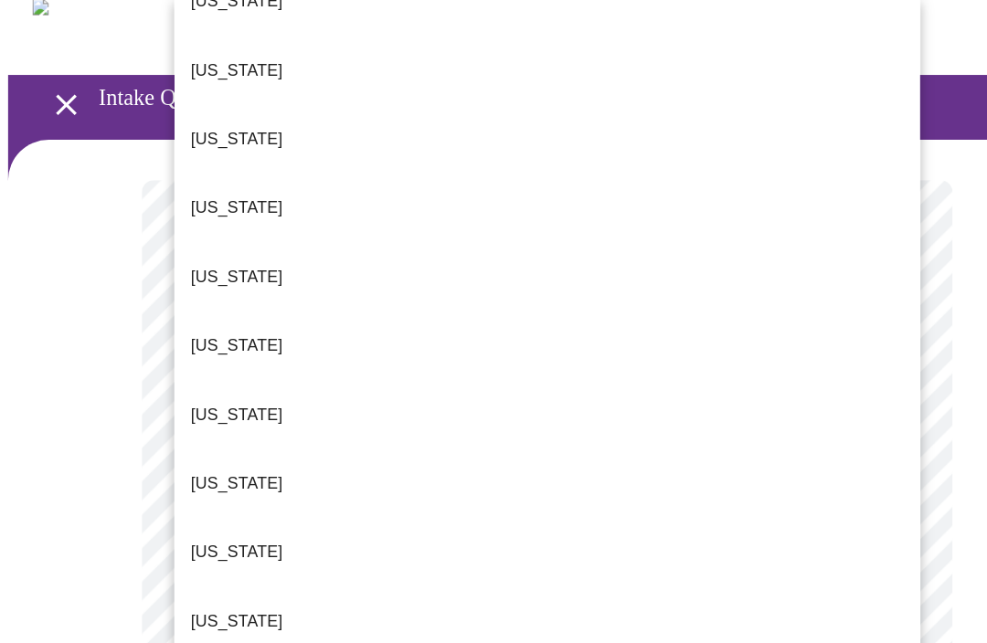
scroll to position [37, 0]
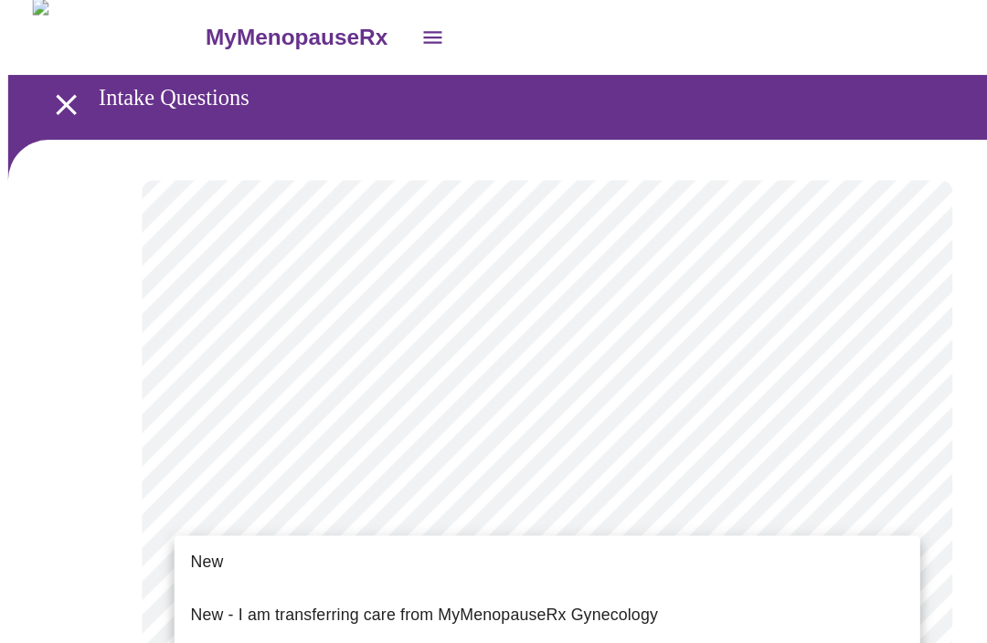
click at [197, 599] on span "Return" at bounding box center [194, 610] width 45 height 22
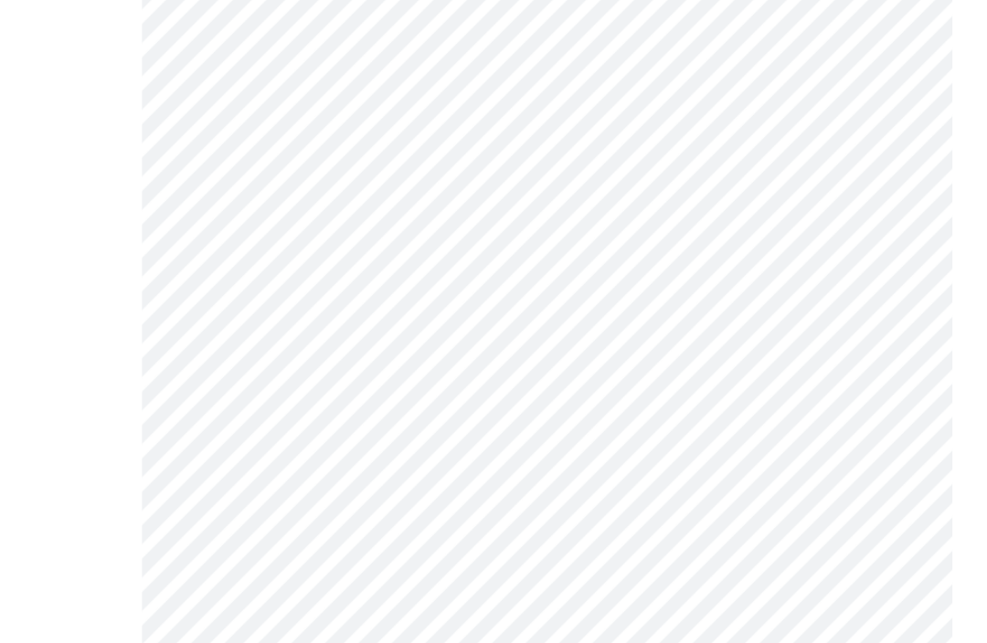
scroll to position [0, 0]
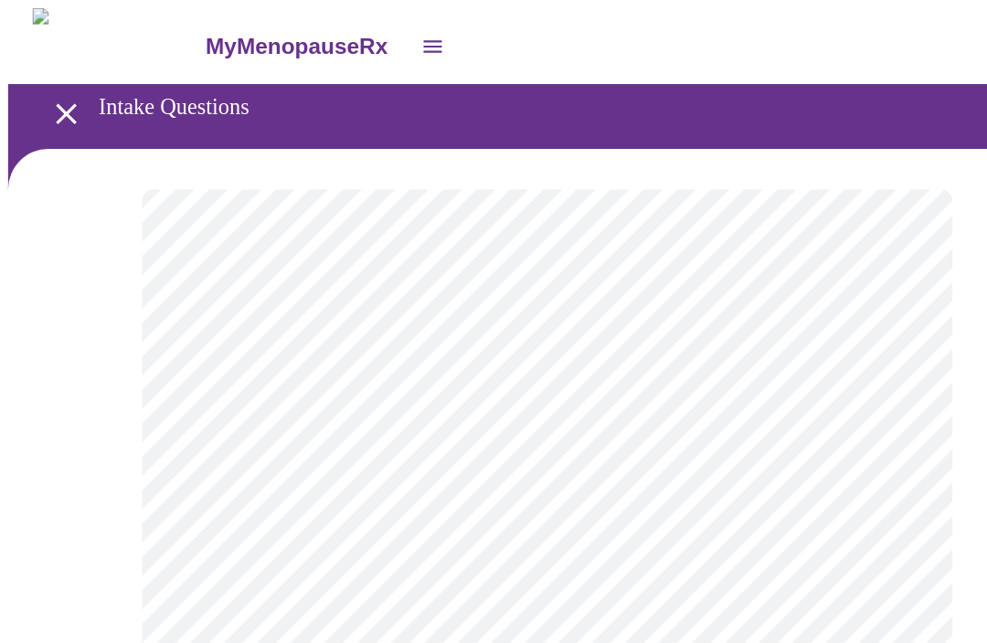
click at [816, 375] on body "MyMenopauseRx Intake Questions 2 / 12" at bounding box center [493, 554] width 972 height 1095
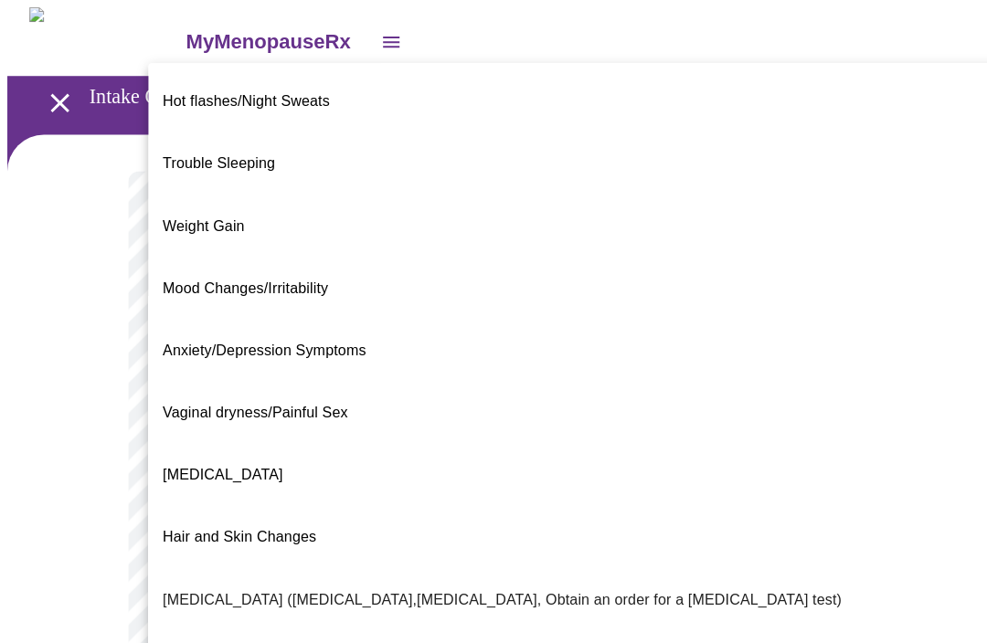
click at [190, 200] on span "Weight Gain" at bounding box center [203, 225] width 81 height 51
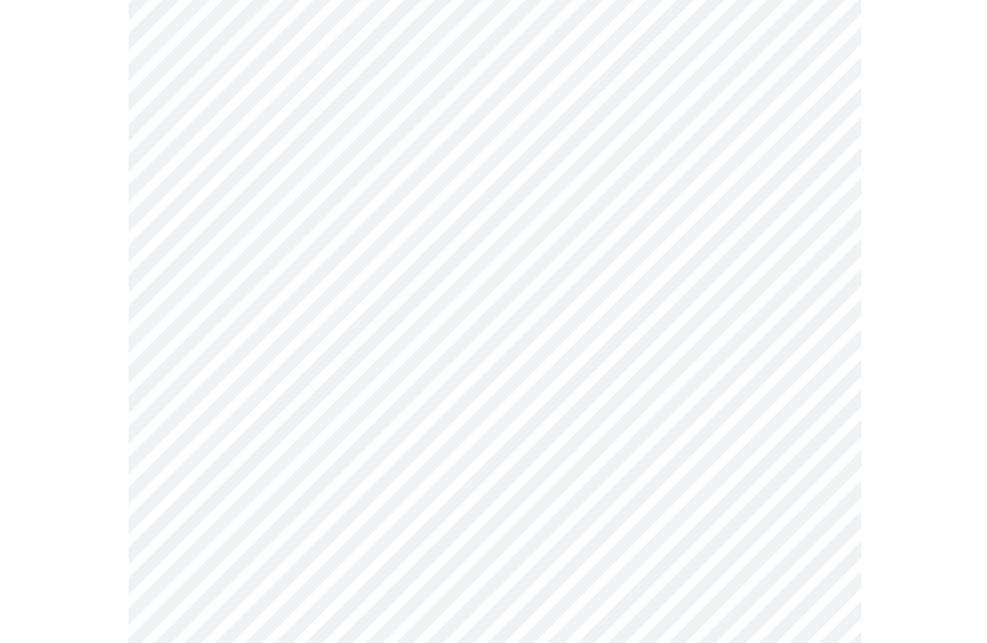
scroll to position [199, 0]
click at [819, 362] on body "MyMenopauseRx Intake Questions 2 / 12" at bounding box center [493, 350] width 972 height 1085
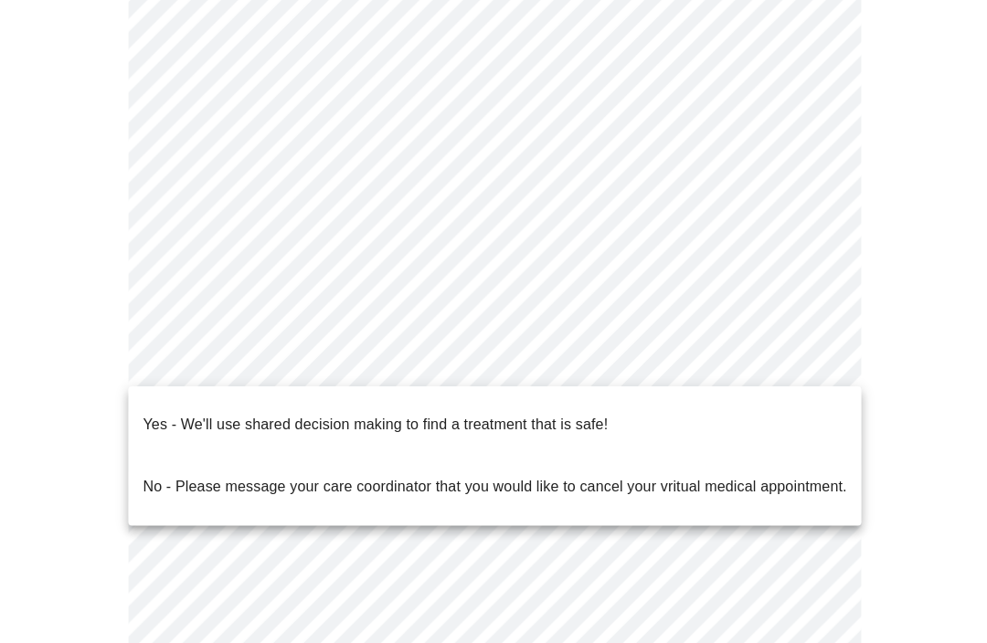
click at [902, 545] on div at bounding box center [493, 321] width 987 height 643
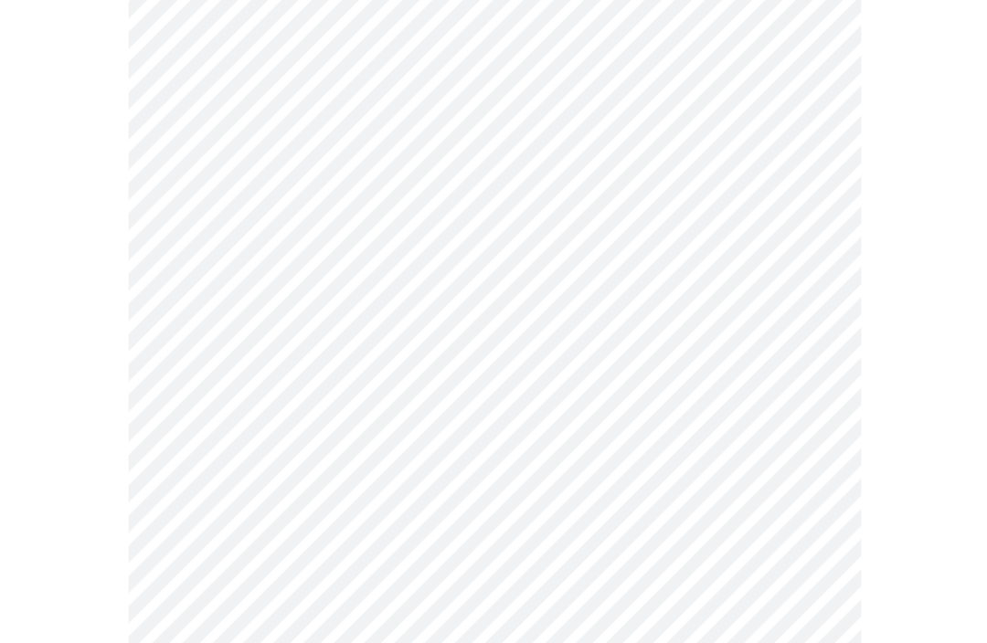
click at [809, 354] on body "MyMenopauseRx Intake Questions 2 / 12" at bounding box center [493, 350] width 972 height 1085
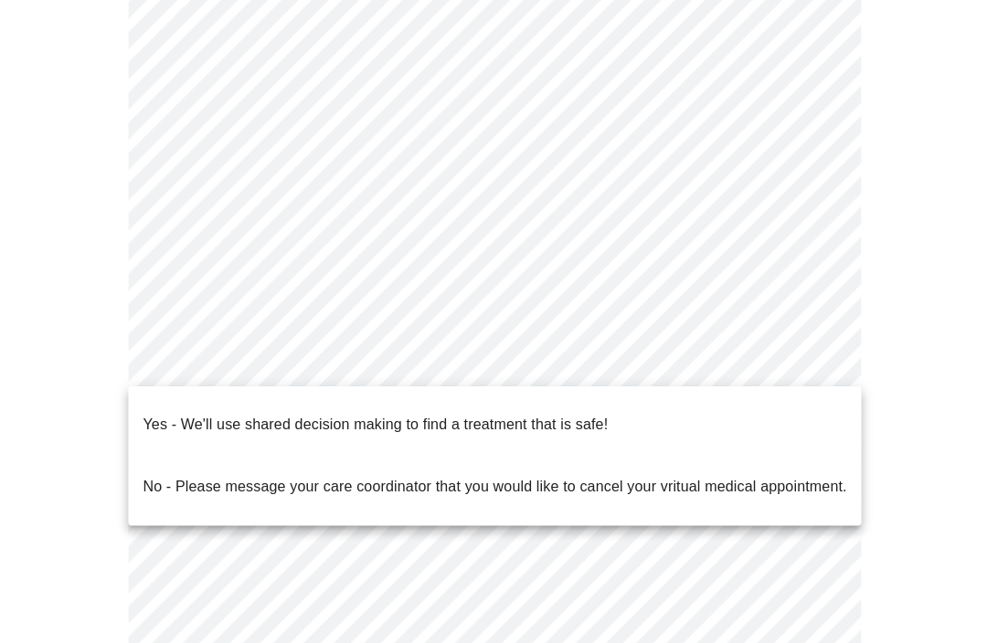
click at [533, 419] on p "Yes - We'll use shared decision making to find a treatment that is safe!" at bounding box center [374, 424] width 463 height 22
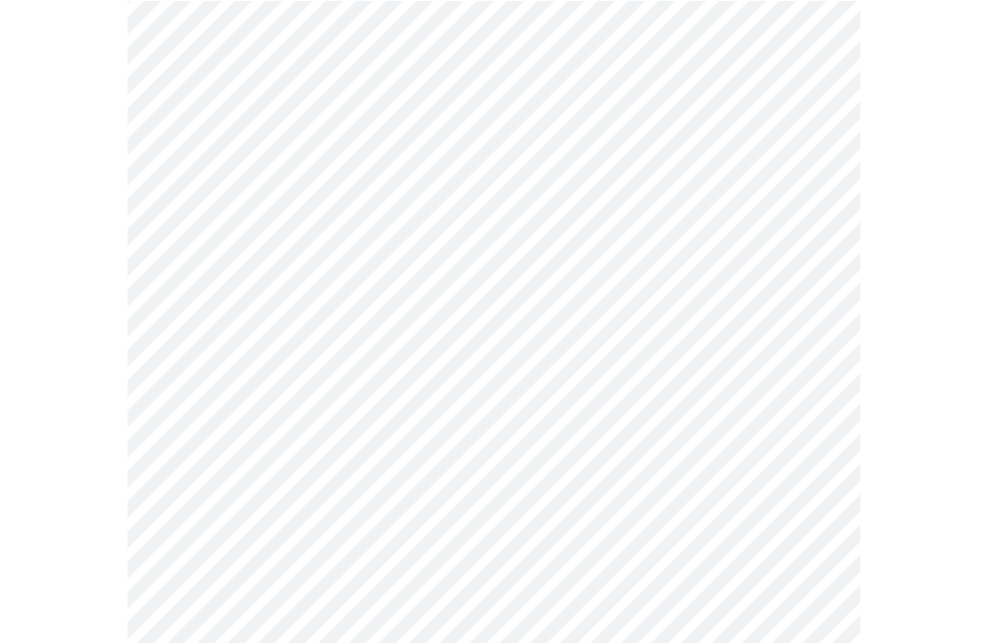
scroll to position [0, 0]
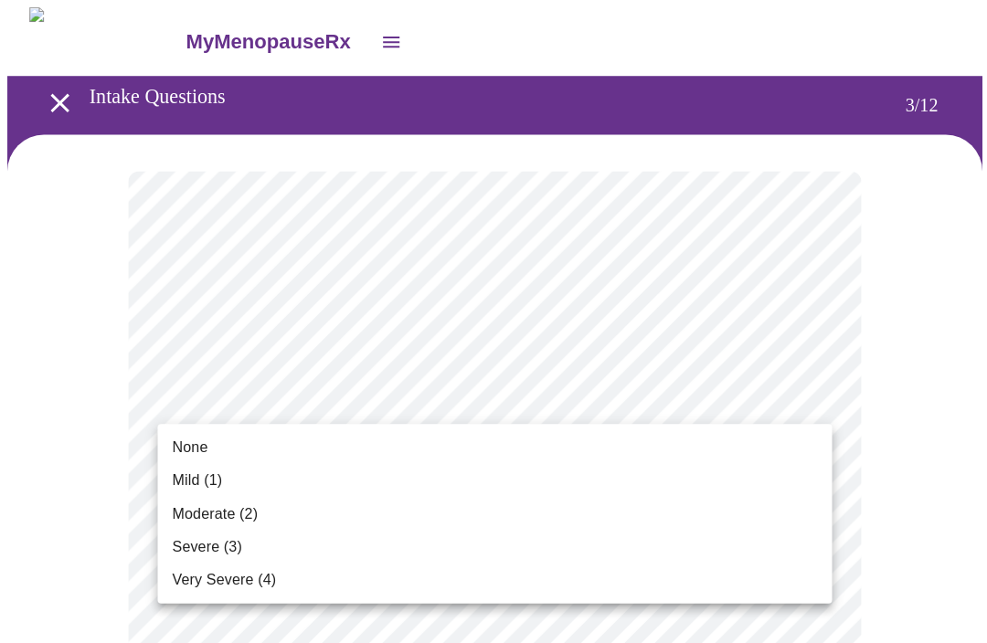
click at [183, 480] on span "Mild (1)" at bounding box center [197, 480] width 50 height 22
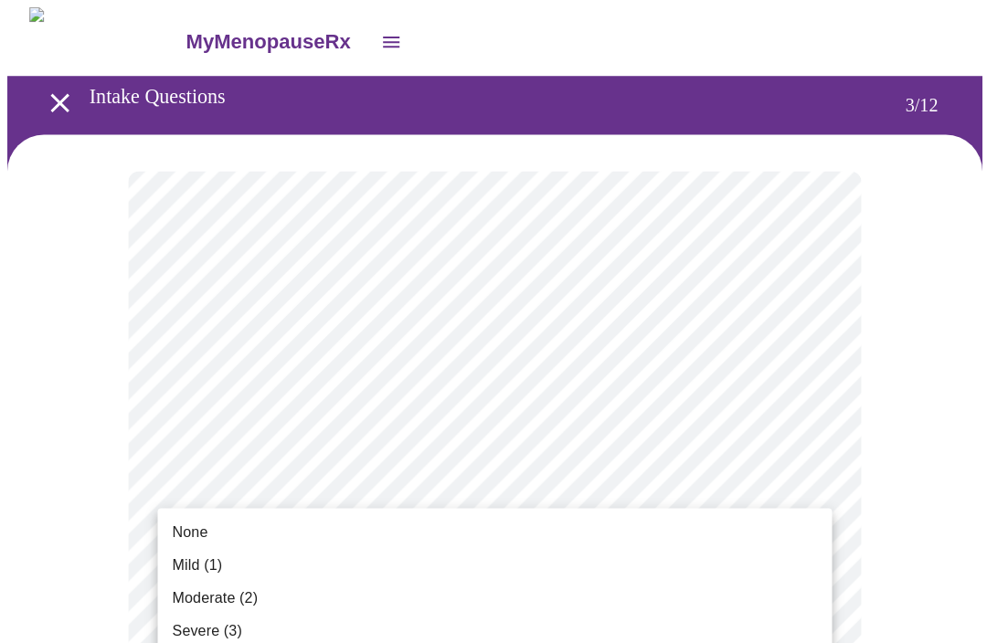
click at [191, 514] on li "None" at bounding box center [493, 530] width 672 height 33
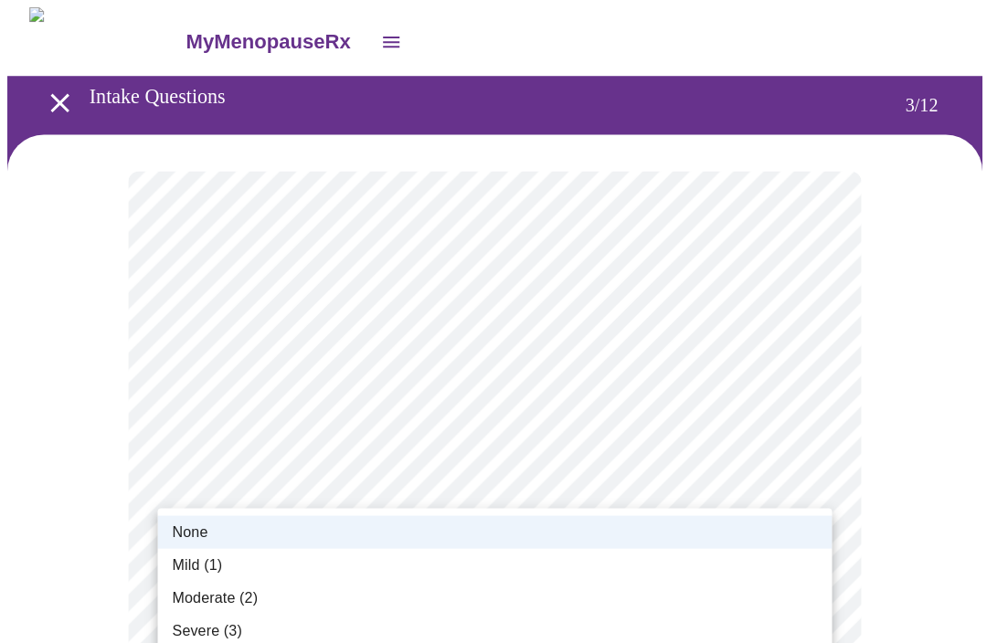
click at [175, 530] on span "None" at bounding box center [190, 531] width 36 height 22
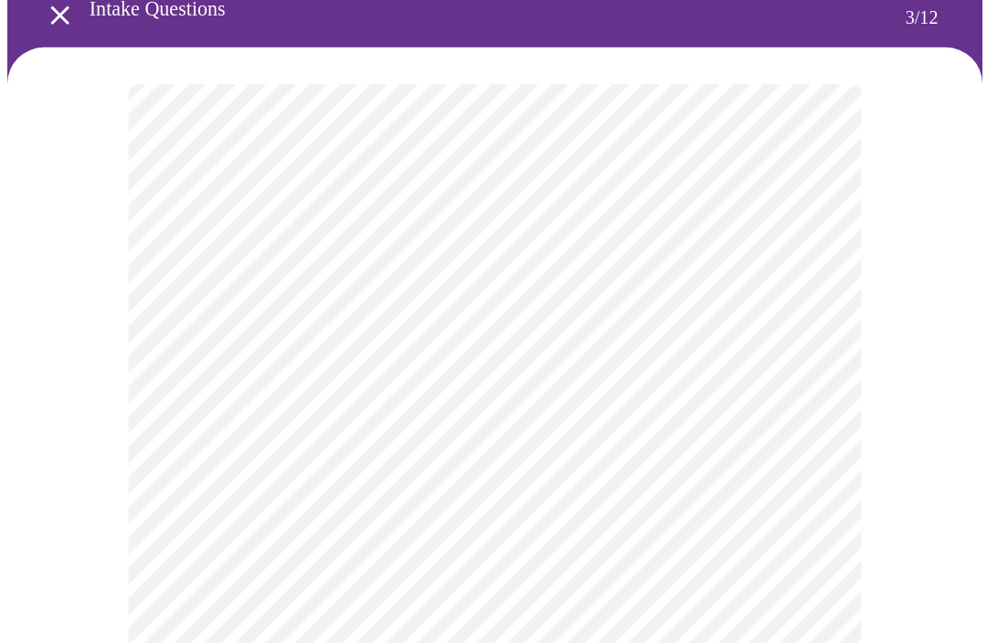
scroll to position [100, 0]
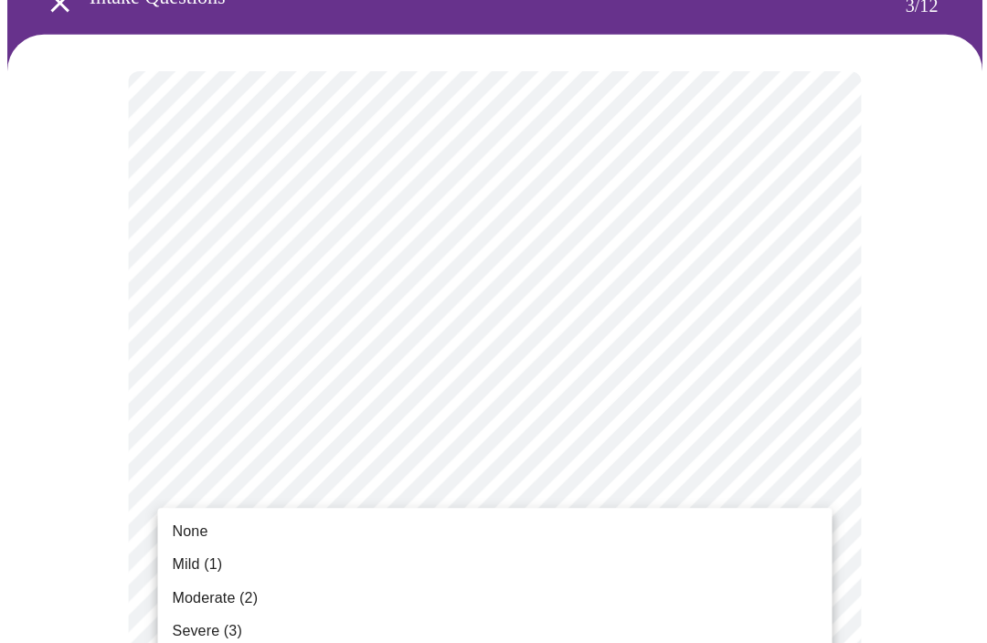
click at [188, 568] on span "Mild (1)" at bounding box center [197, 564] width 50 height 22
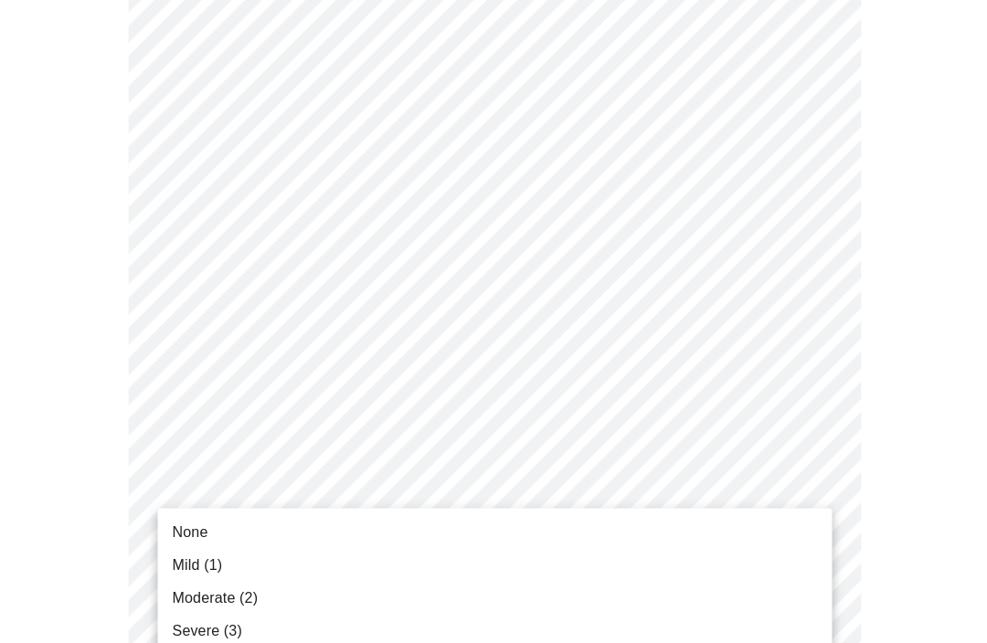
click at [205, 590] on span "Moderate (2)" at bounding box center [214, 597] width 85 height 22
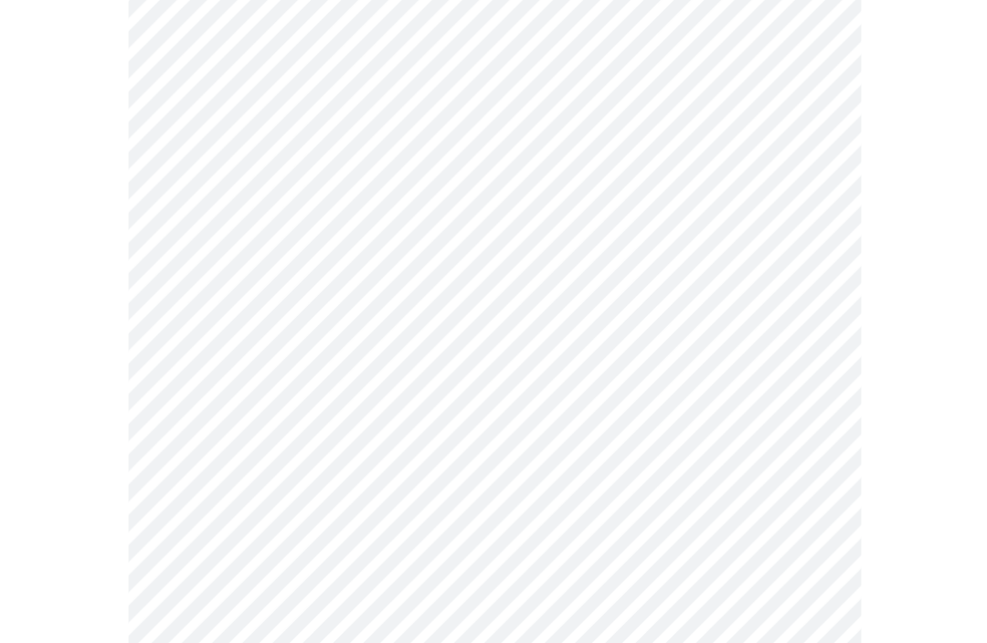
scroll to position [336, 0]
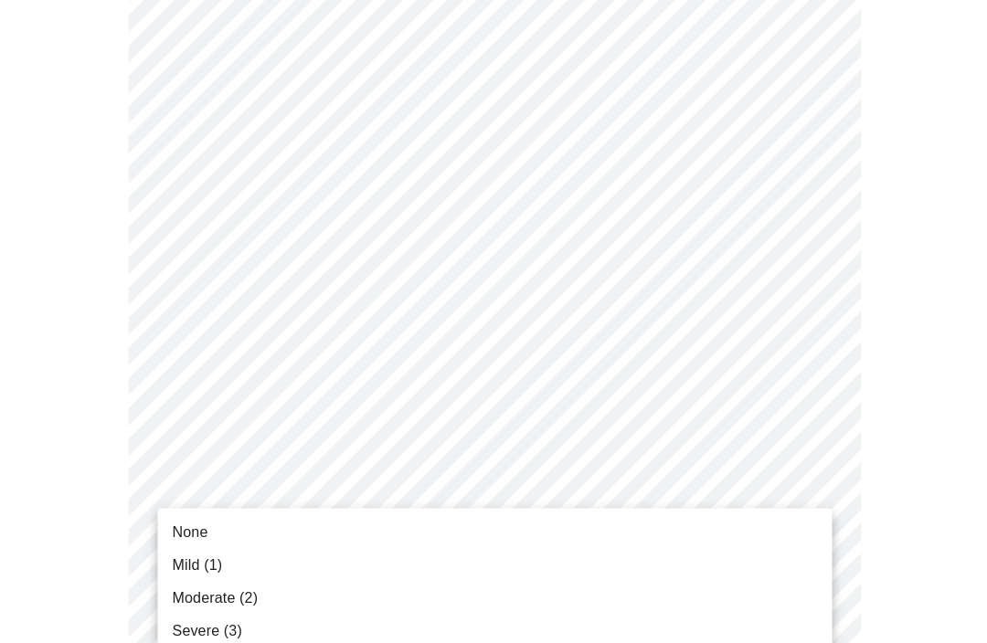
click at [187, 559] on span "Mild (1)" at bounding box center [197, 564] width 50 height 22
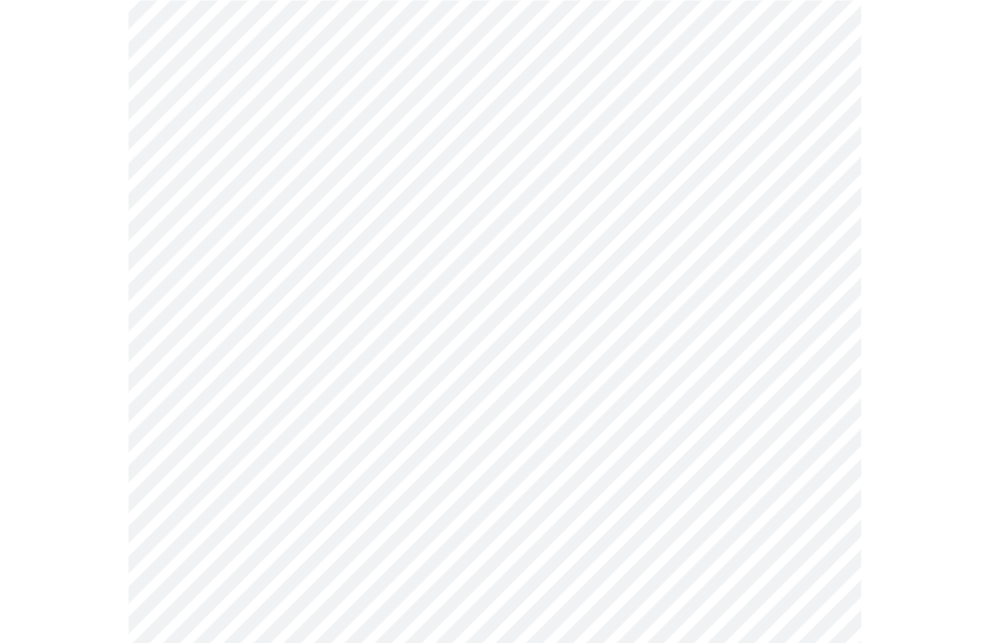
scroll to position [520, 0]
click at [818, 415] on body "MyMenopauseRx Intake Questions 3 / 12" at bounding box center [493, 635] width 972 height 2297
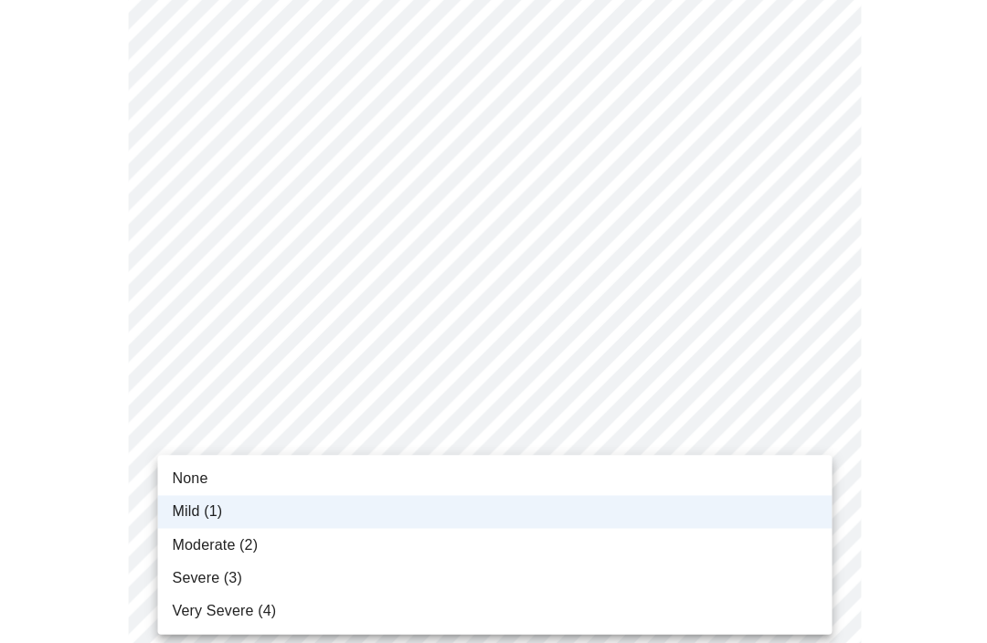
click at [184, 481] on span "None" at bounding box center [190, 478] width 36 height 22
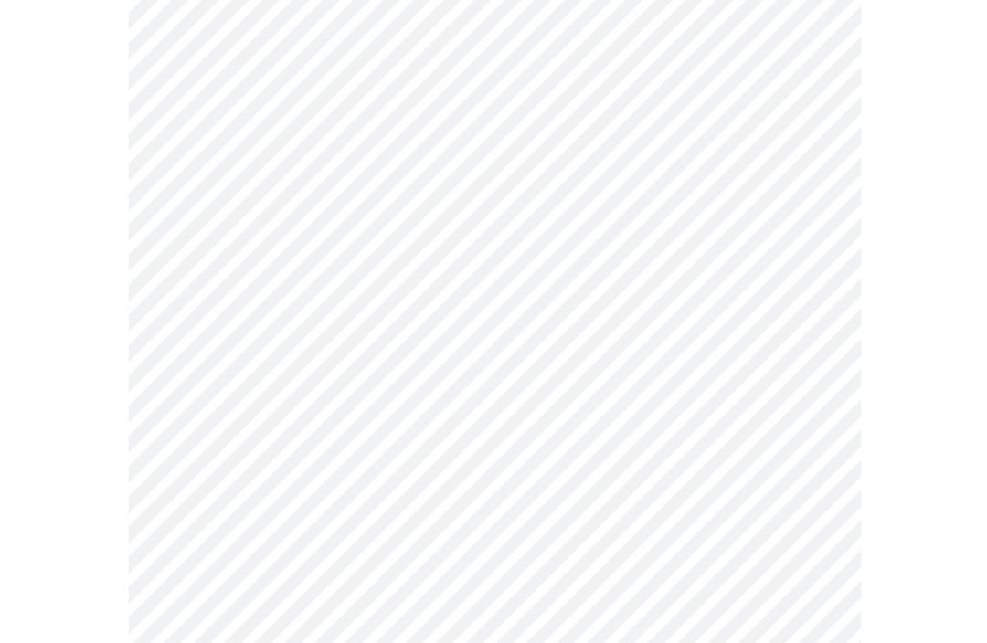
click at [791, 548] on body "MyMenopauseRx Intake Questions 3 / 12" at bounding box center [493, 635] width 972 height 2297
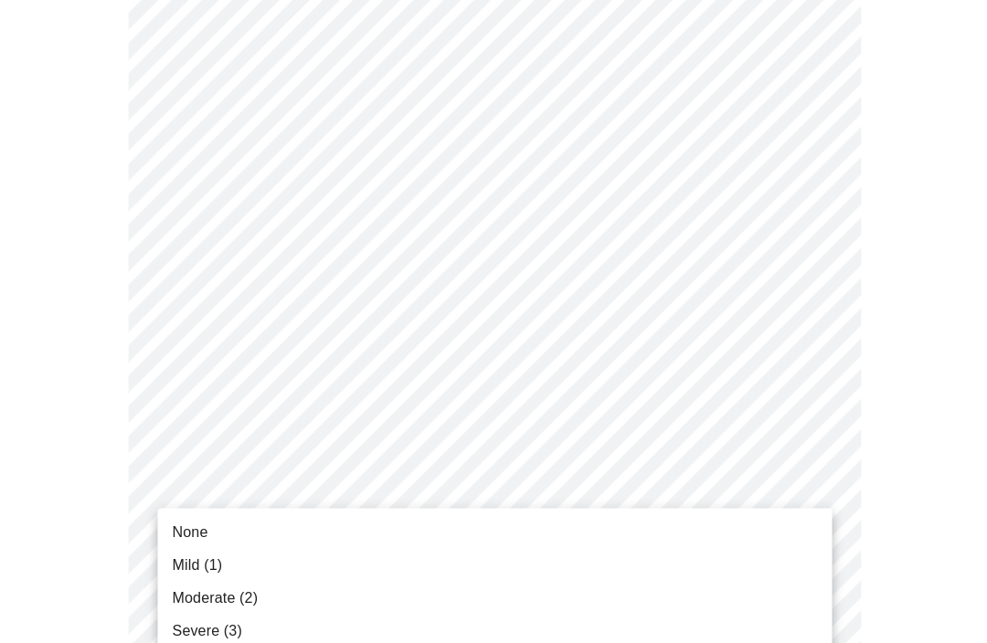
click at [196, 533] on span "None" at bounding box center [190, 531] width 36 height 22
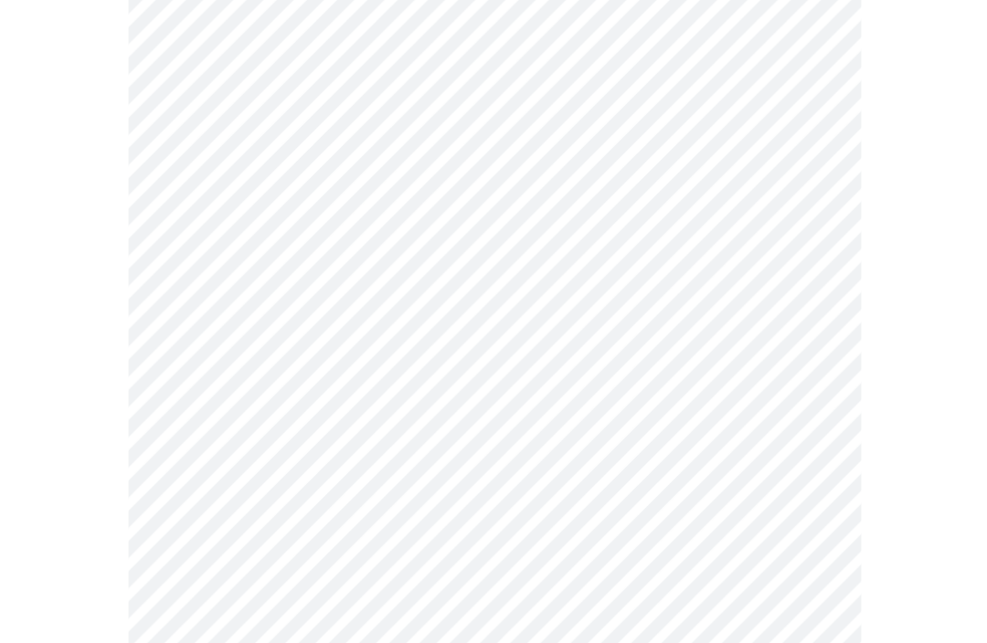
scroll to position [669, 0]
click at [804, 546] on body "MyMenopauseRx Intake Questions 3 / 12" at bounding box center [493, 475] width 972 height 2272
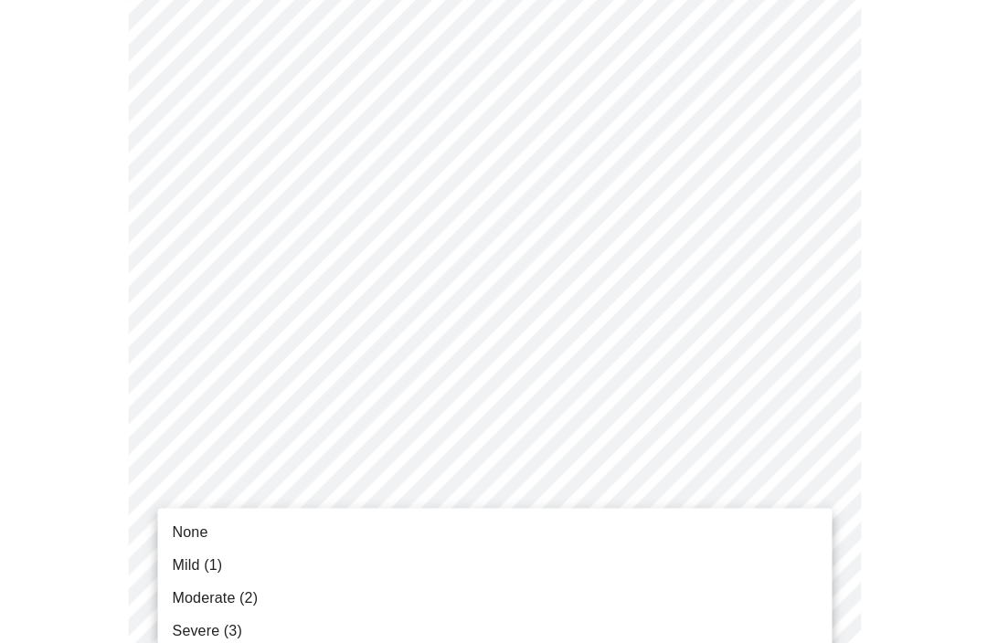
click at [197, 598] on span "Moderate (2)" at bounding box center [214, 597] width 85 height 22
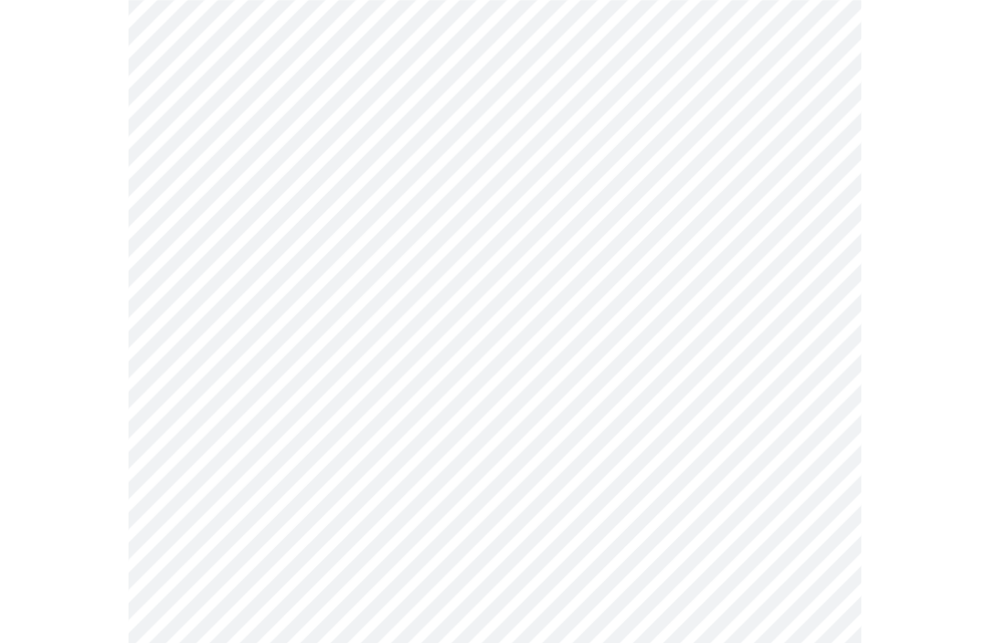
scroll to position [753, 0]
click at [802, 599] on body "MyMenopauseRx Intake Questions 3 / 12" at bounding box center [493, 378] width 972 height 2248
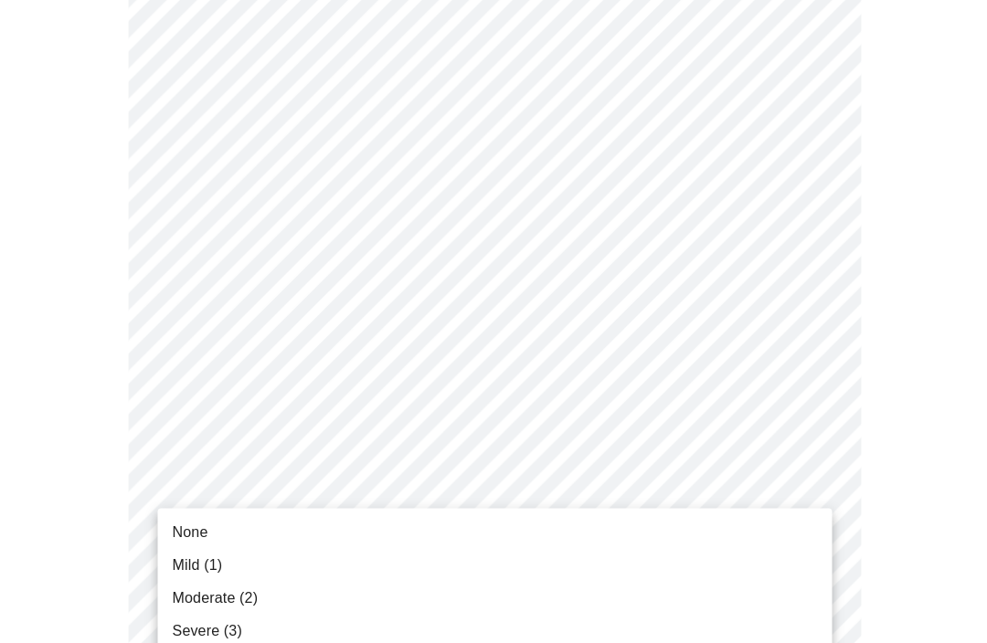
click at [178, 531] on span "None" at bounding box center [190, 531] width 36 height 22
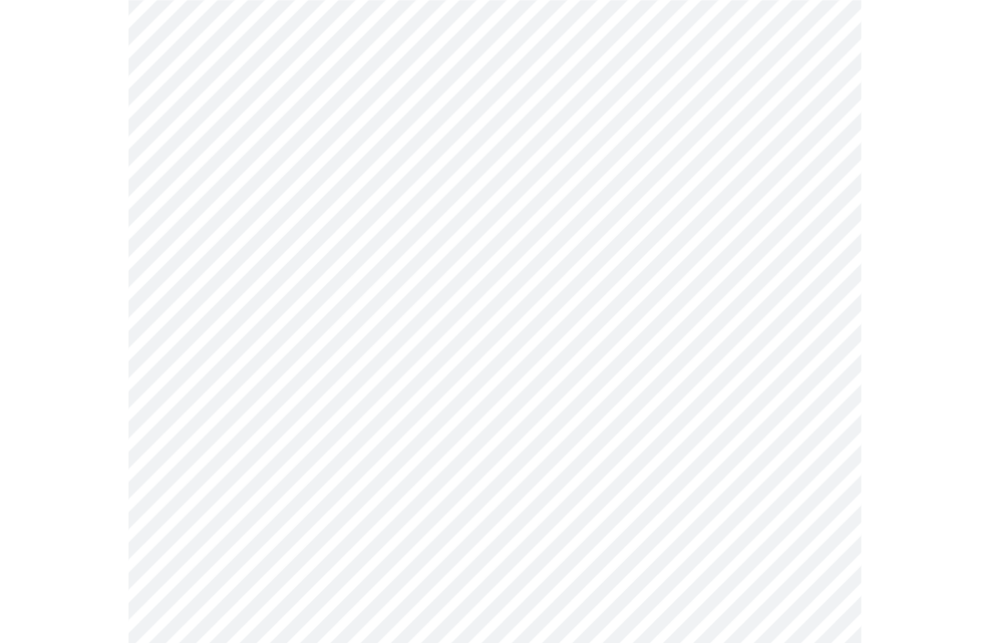
scroll to position [930, 0]
click at [819, 561] on body "MyMenopauseRx Intake Questions 3 / 12" at bounding box center [493, 188] width 972 height 2223
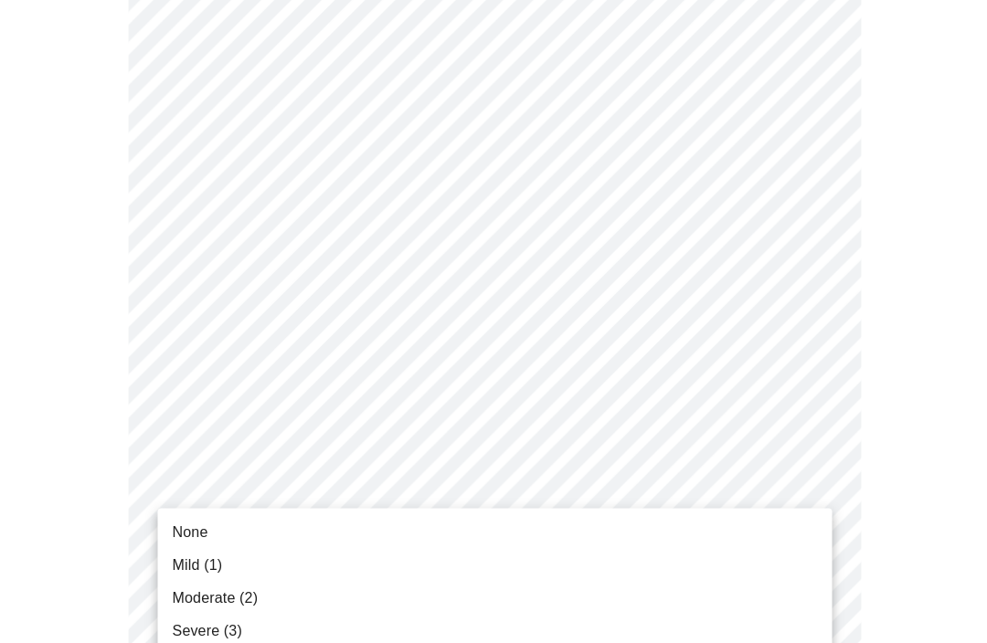
click at [190, 570] on span "Mild (1)" at bounding box center [197, 564] width 50 height 22
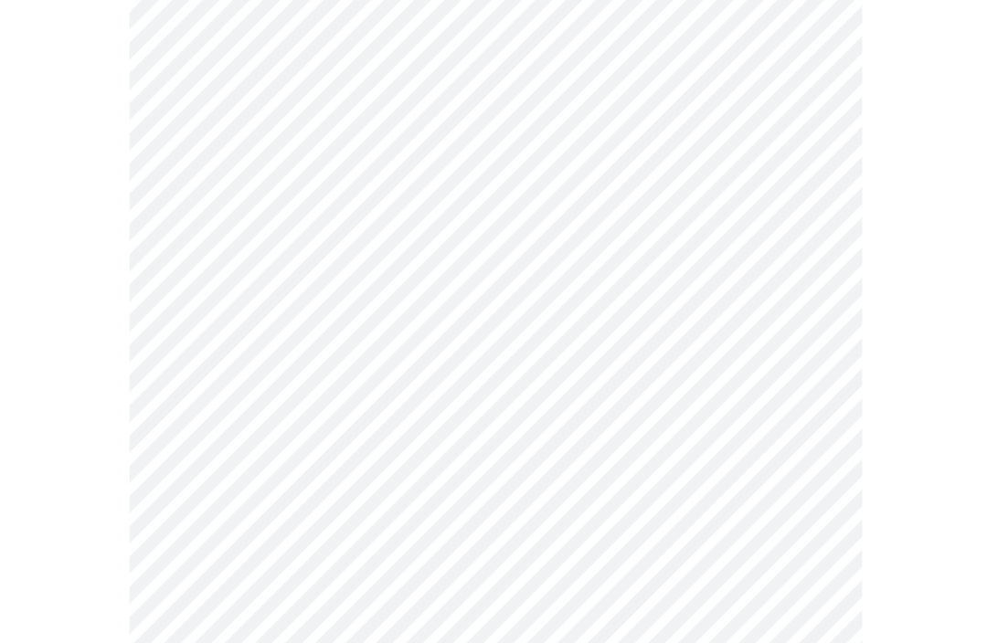
scroll to position [1094, 0]
click at [806, 558] on body "MyMenopauseRx Intake Questions 3 / 12" at bounding box center [493, 13] width 972 height 2198
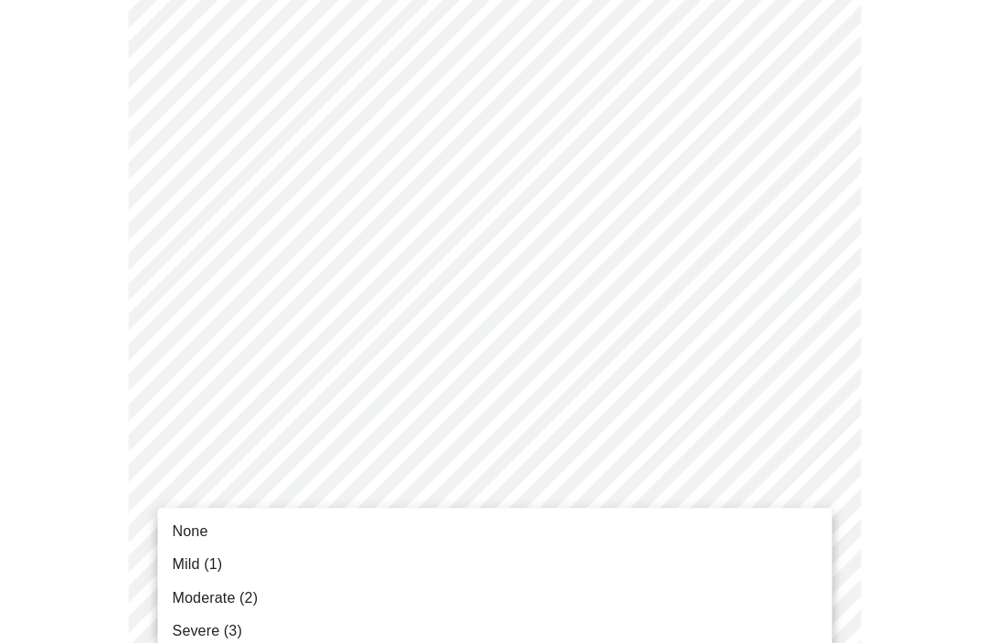
click at [187, 562] on span "Mild (1)" at bounding box center [197, 564] width 50 height 22
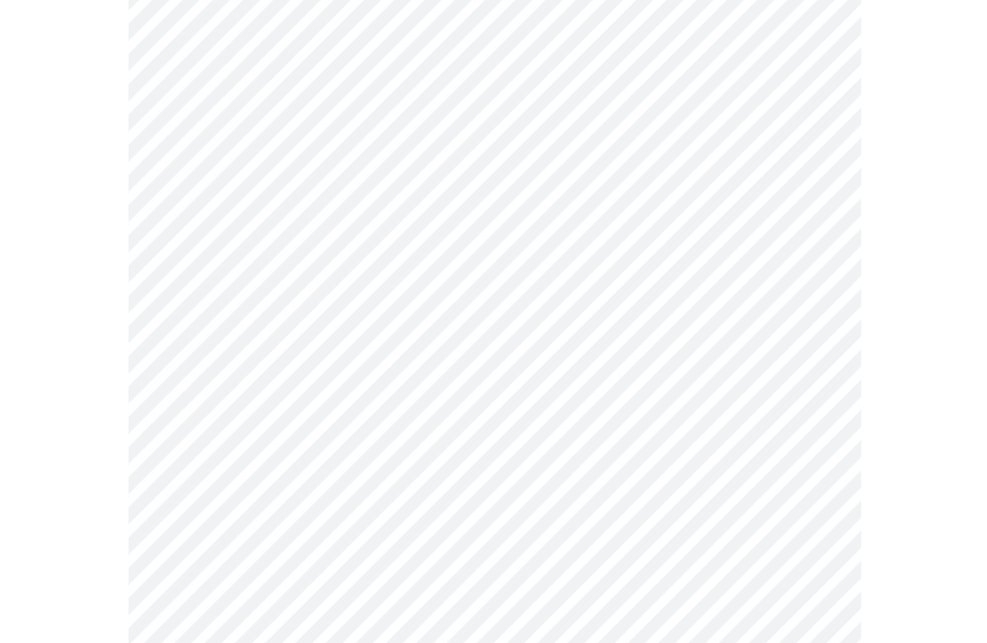
scroll to position [1211, 0]
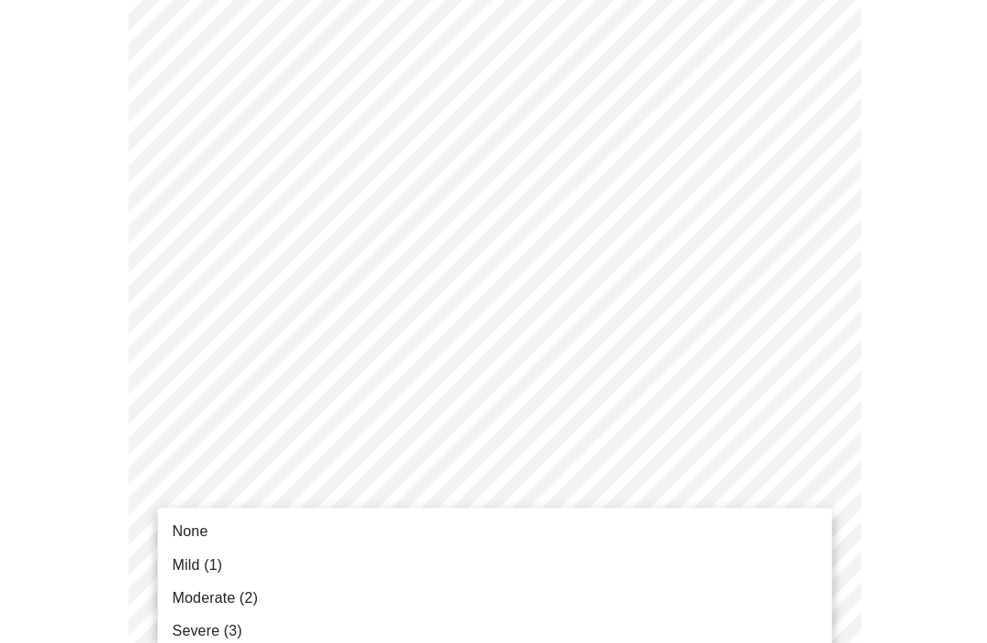
click at [179, 533] on span "None" at bounding box center [190, 531] width 36 height 22
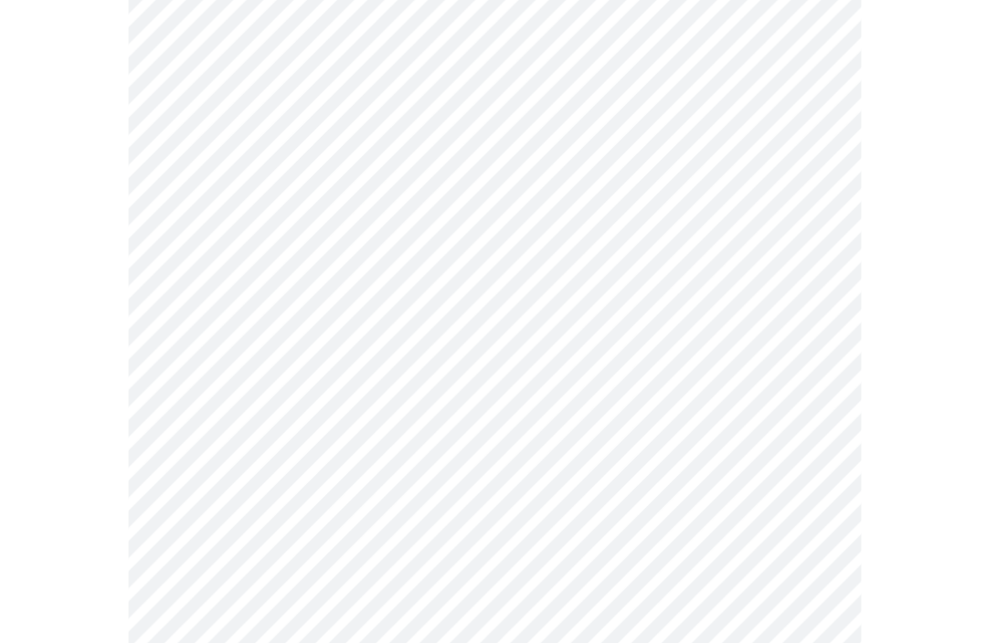
scroll to position [657, 0]
click at [793, 457] on body "MyMenopauseRx Intake Questions 4 / 12" at bounding box center [493, 249] width 972 height 1799
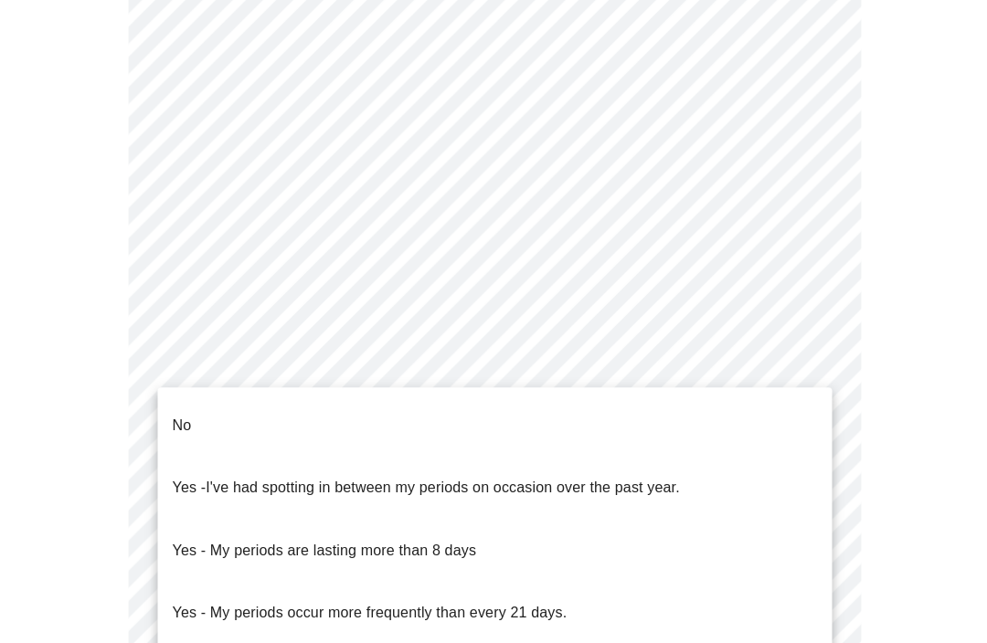
click at [181, 414] on p "No" at bounding box center [181, 425] width 19 height 22
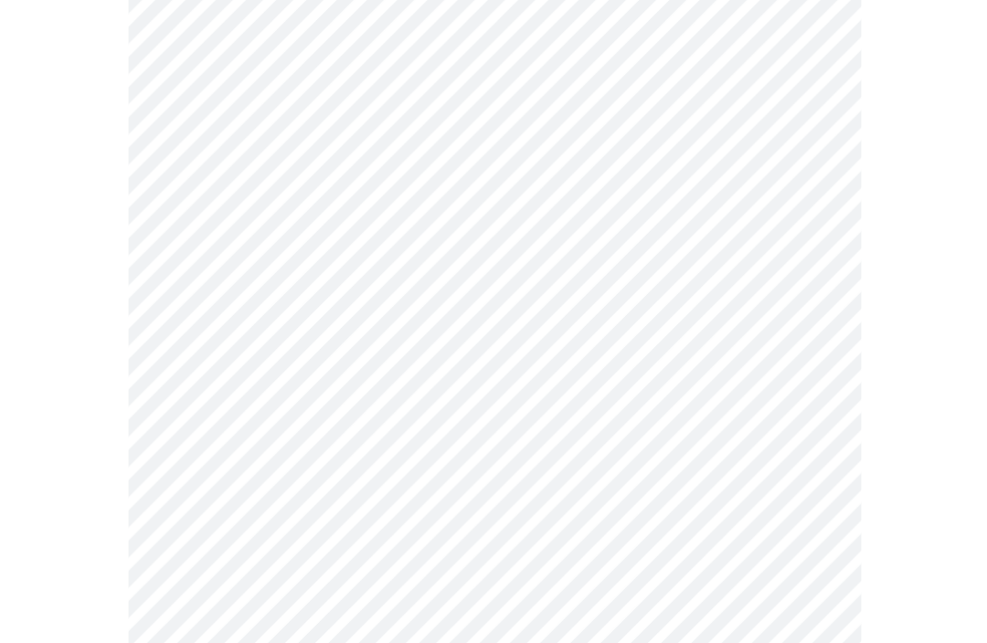
click at [808, 595] on body "MyMenopauseRx Intake Questions 4 / 12" at bounding box center [493, 244] width 972 height 1789
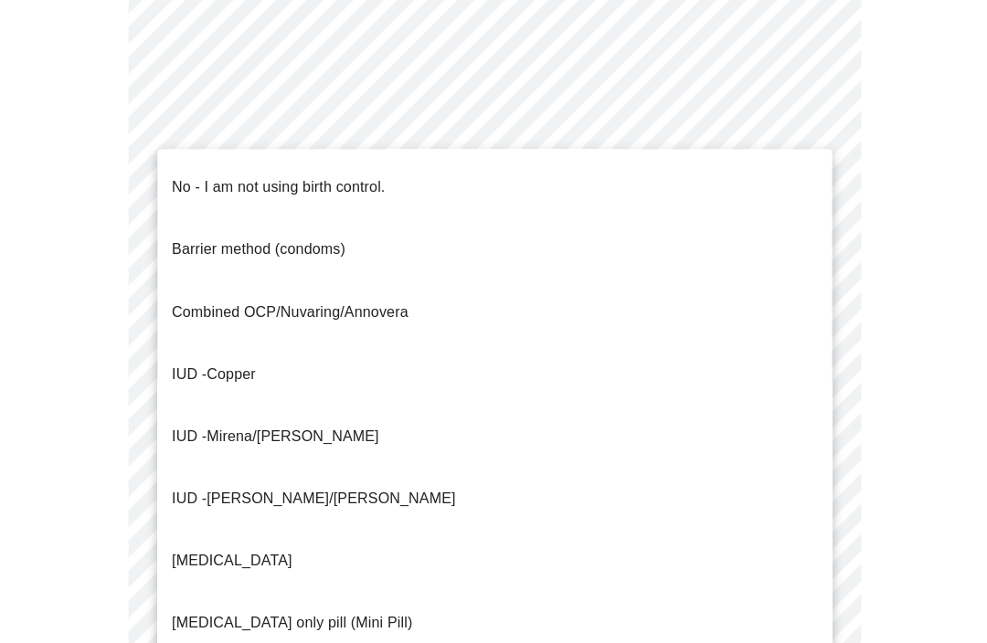
click at [187, 176] on p "No - I am not using birth control." at bounding box center [278, 187] width 213 height 22
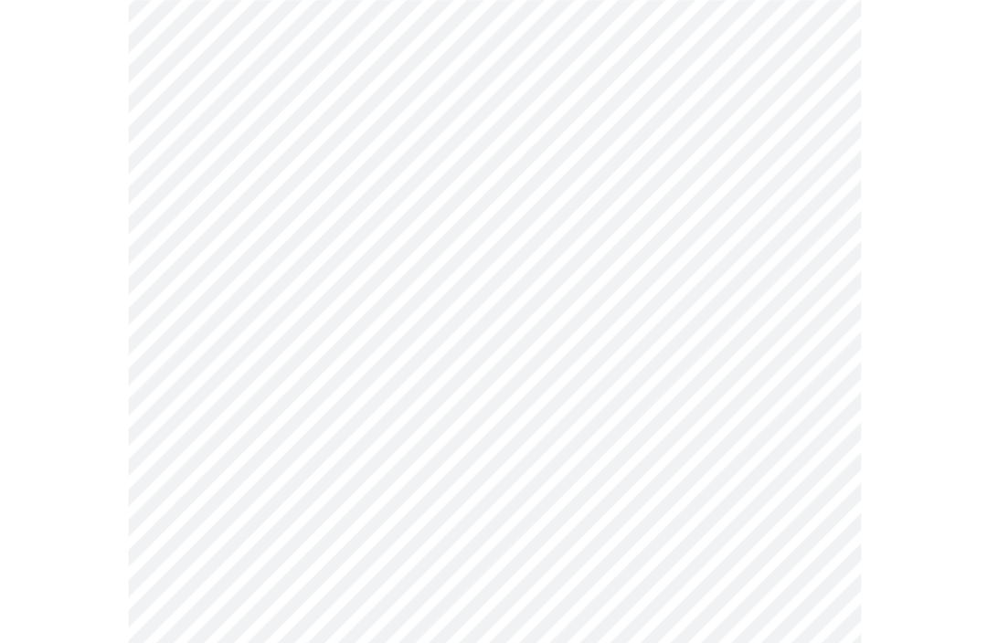
scroll to position [795, 0]
click at [818, 590] on body "MyMenopauseRx Intake Questions 4 / 12" at bounding box center [493, 101] width 972 height 1779
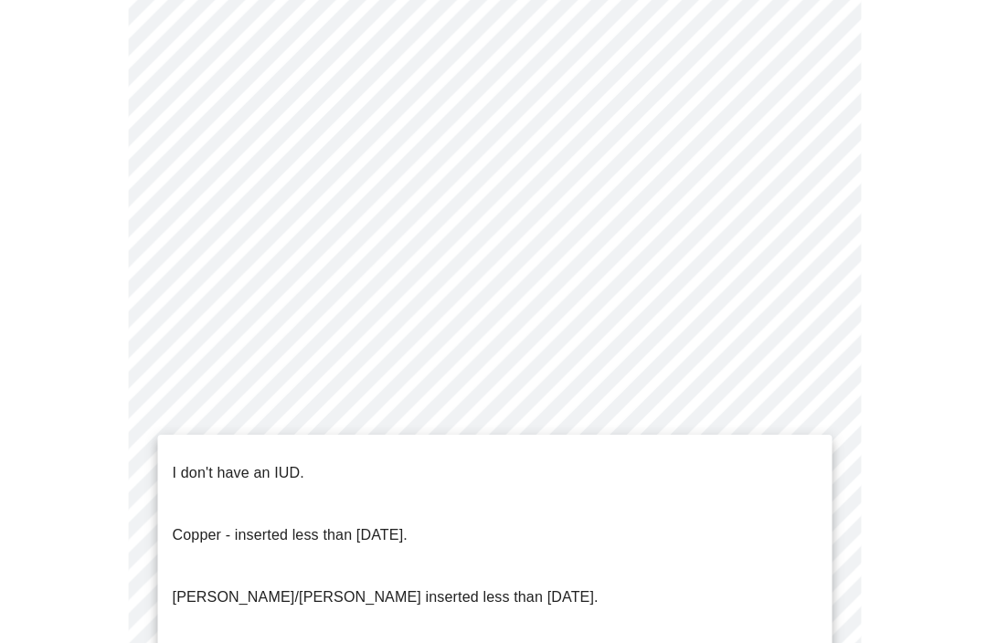
click at [184, 461] on p "I don't have an IUD." at bounding box center [238, 472] width 132 height 22
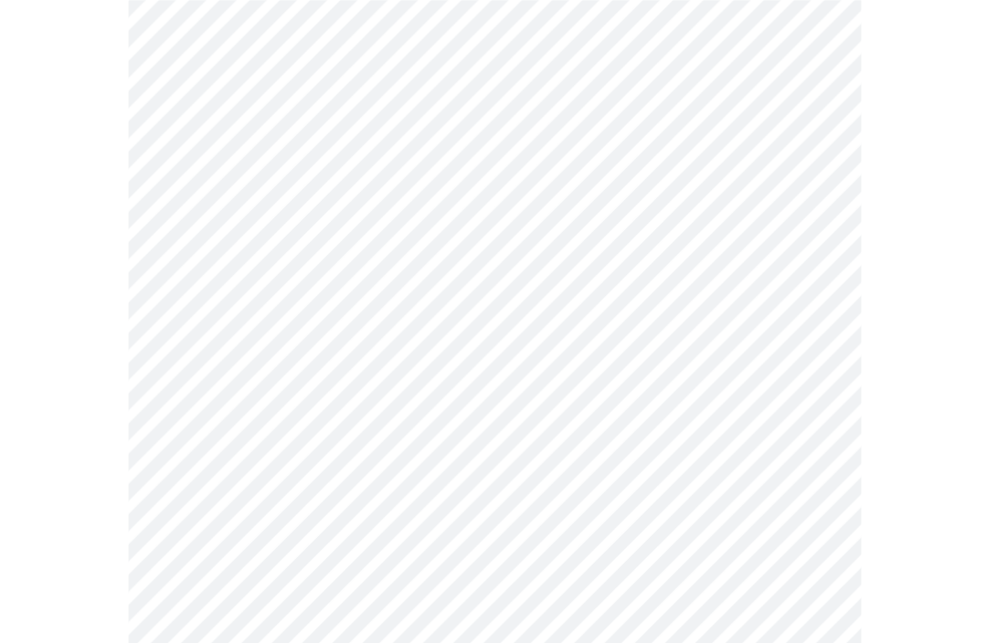
scroll to position [913, 0]
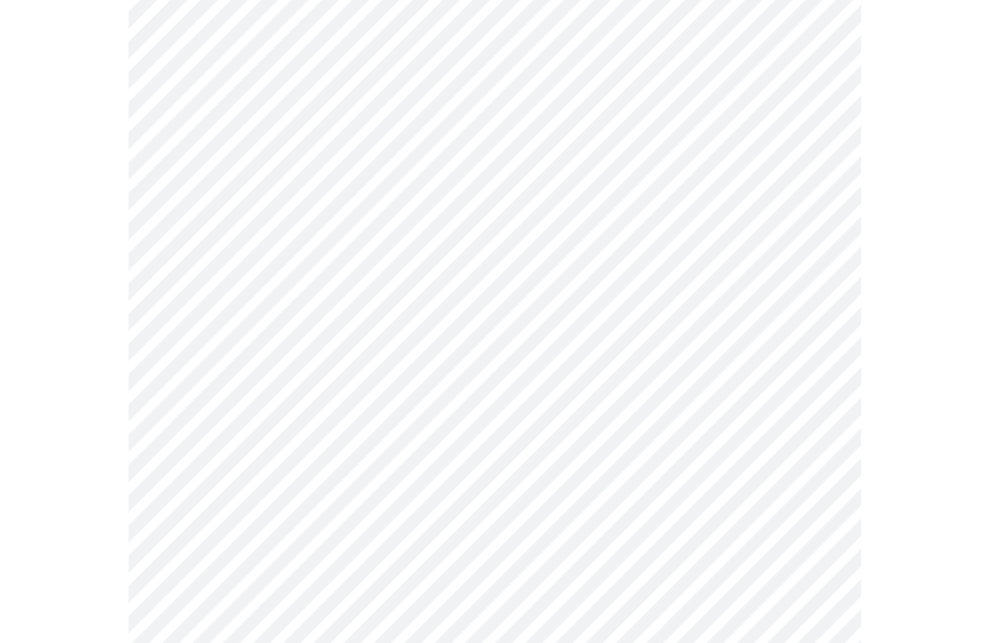
scroll to position [5009, 0]
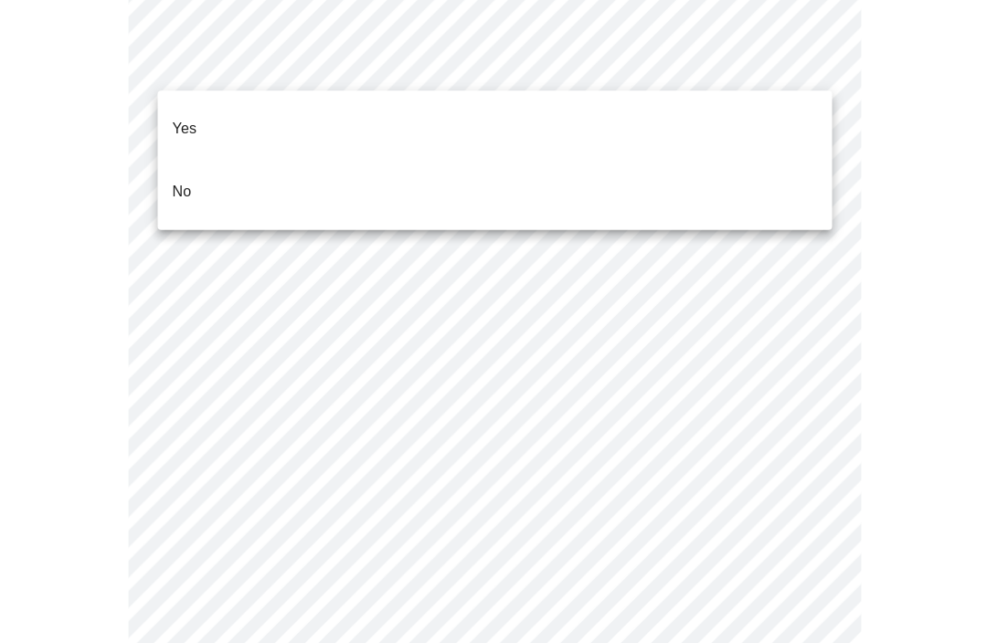
click at [229, 160] on li "No" at bounding box center [493, 191] width 672 height 62
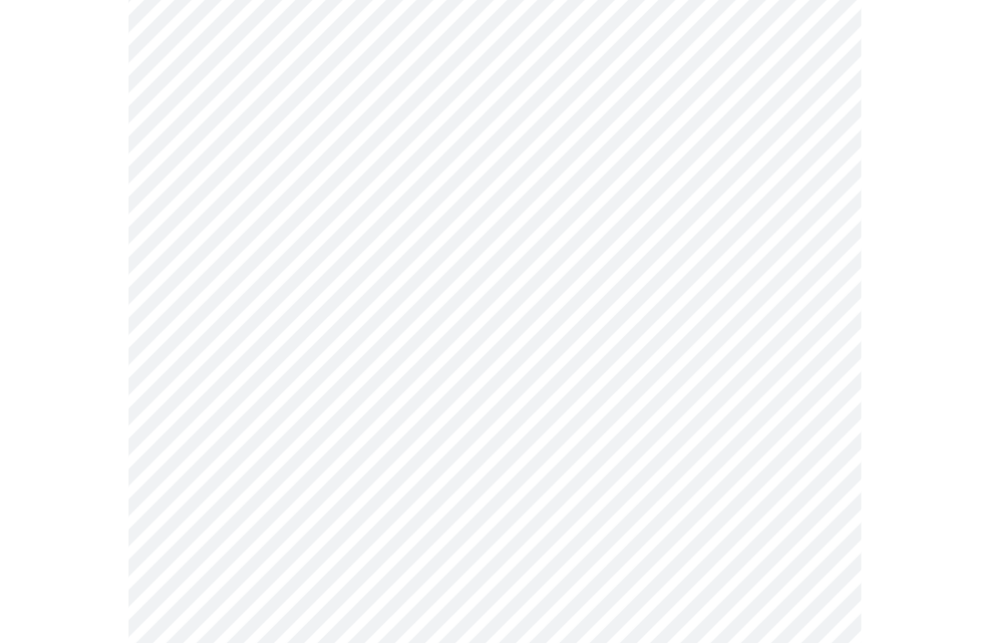
scroll to position [338, 0]
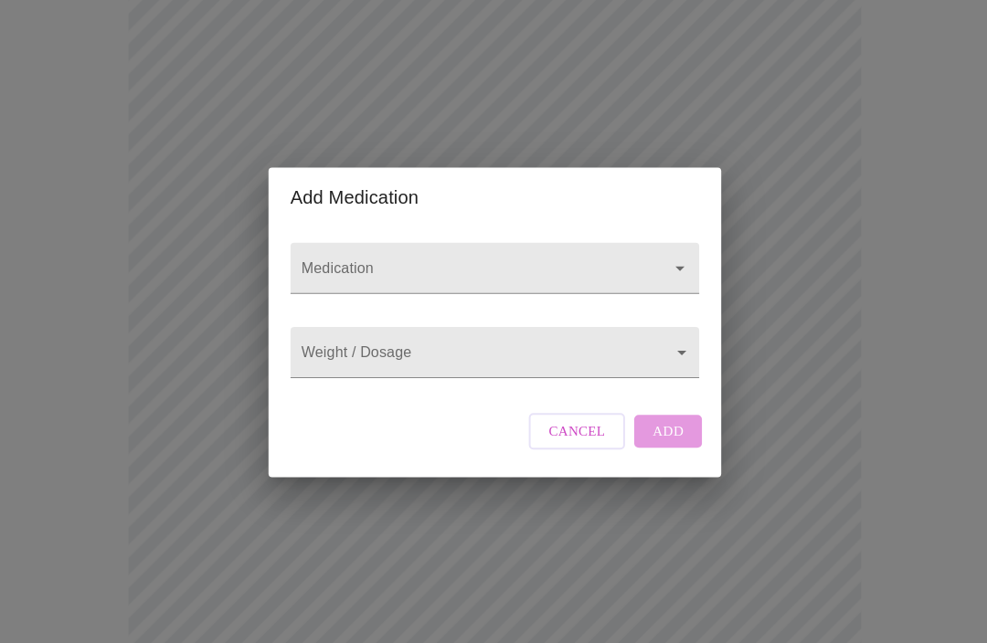
click at [682, 273] on icon "Open" at bounding box center [678, 268] width 22 height 22
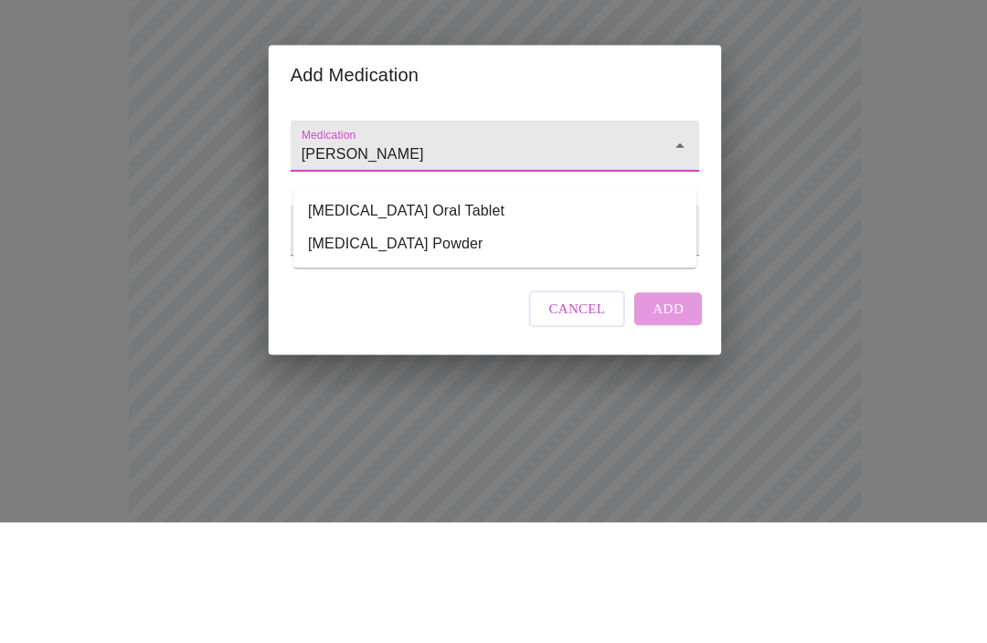
click at [476, 316] on li "valACYclovir HCl Oral Tablet" at bounding box center [493, 332] width 402 height 33
type input "valACYclovir HCl Oral Tablet"
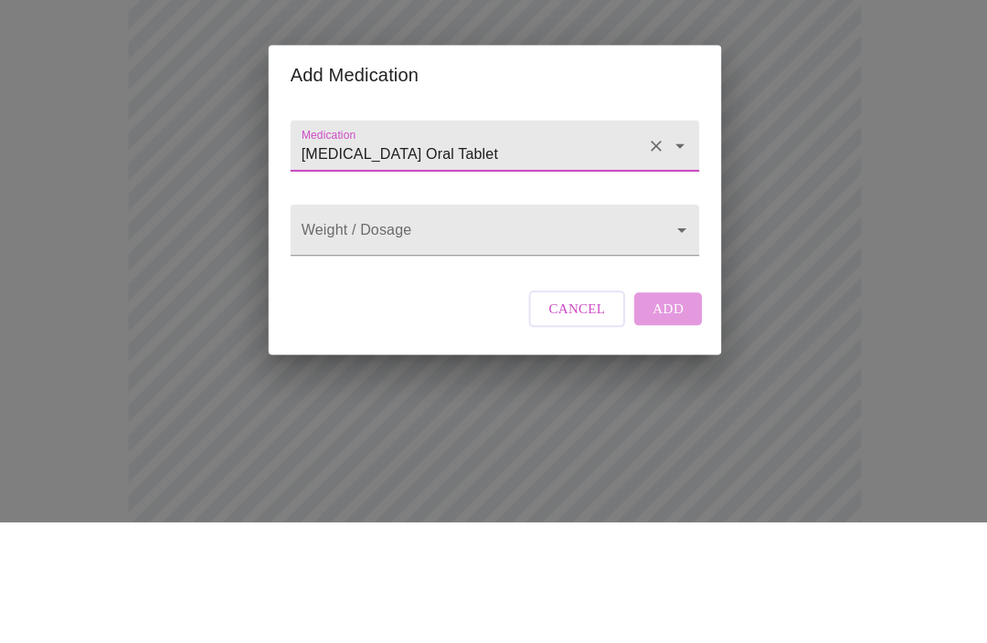
click at [675, 260] on body "MyMenopauseRx Intake Questions 12 / 12 Add Medication Medication valACYclovir H…" at bounding box center [493, 519] width 972 height 1701
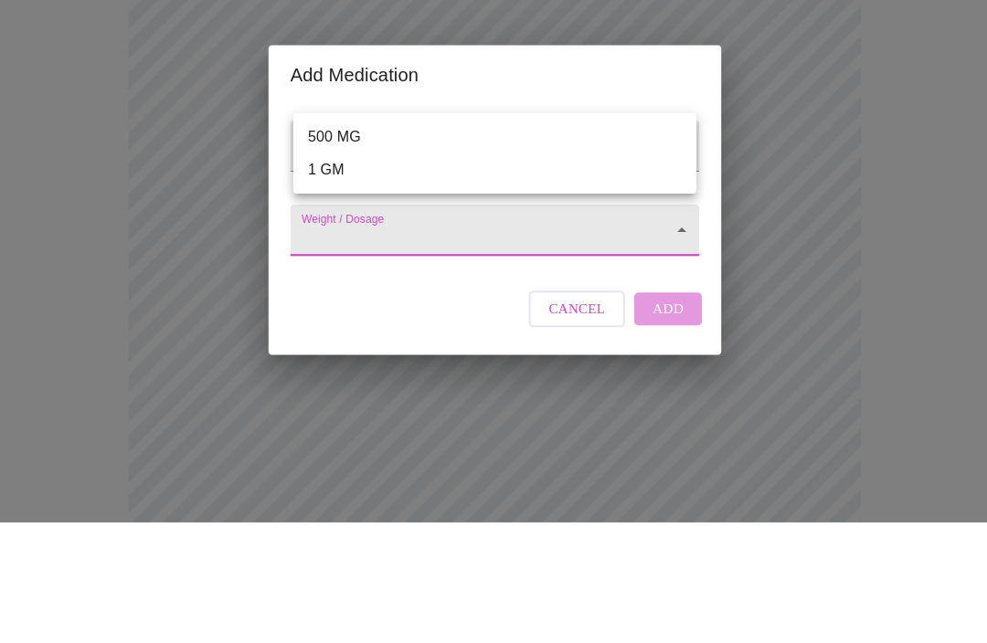
scroll to position [460, 0]
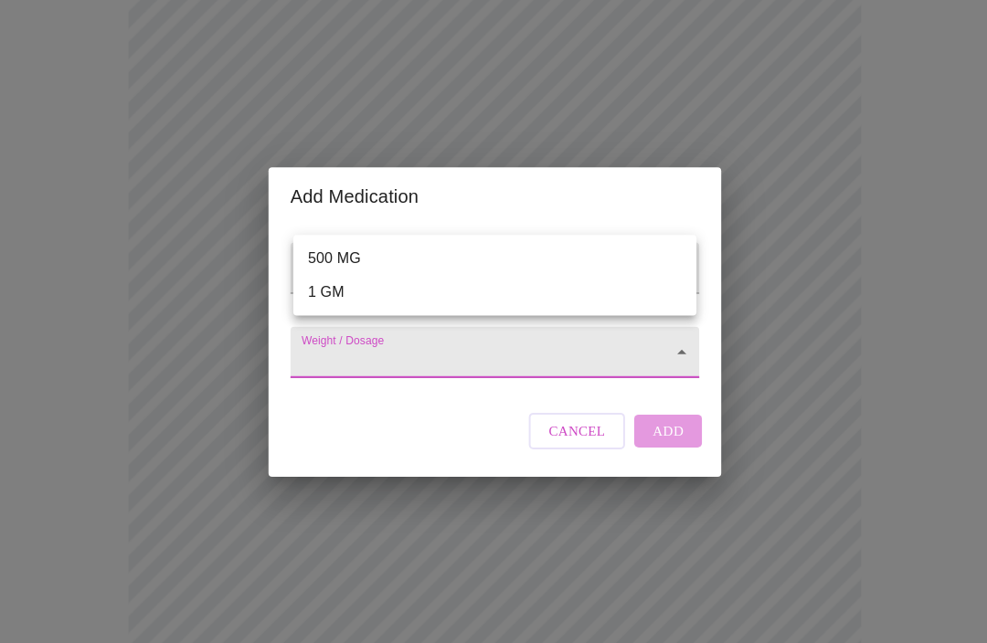
click at [346, 290] on li "1 GM" at bounding box center [493, 291] width 402 height 33
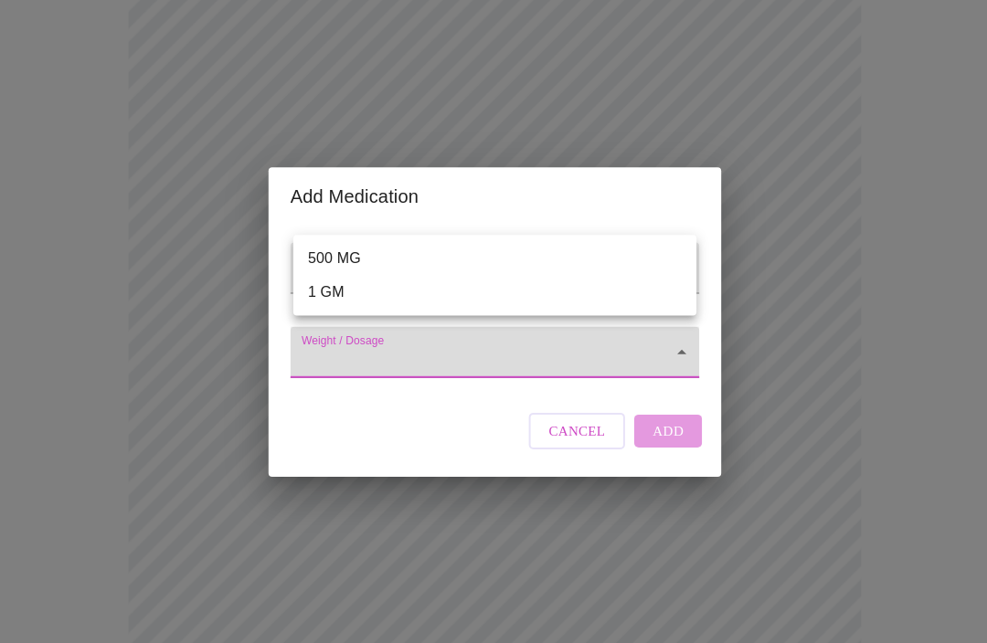
type input "1 GM"
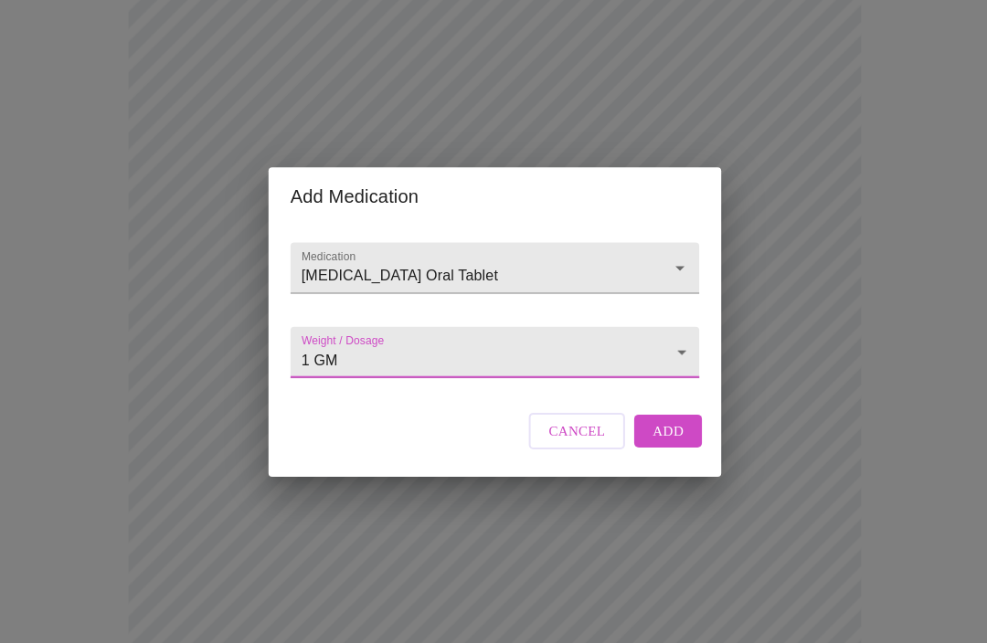
click at [666, 442] on span "Add" at bounding box center [666, 430] width 31 height 24
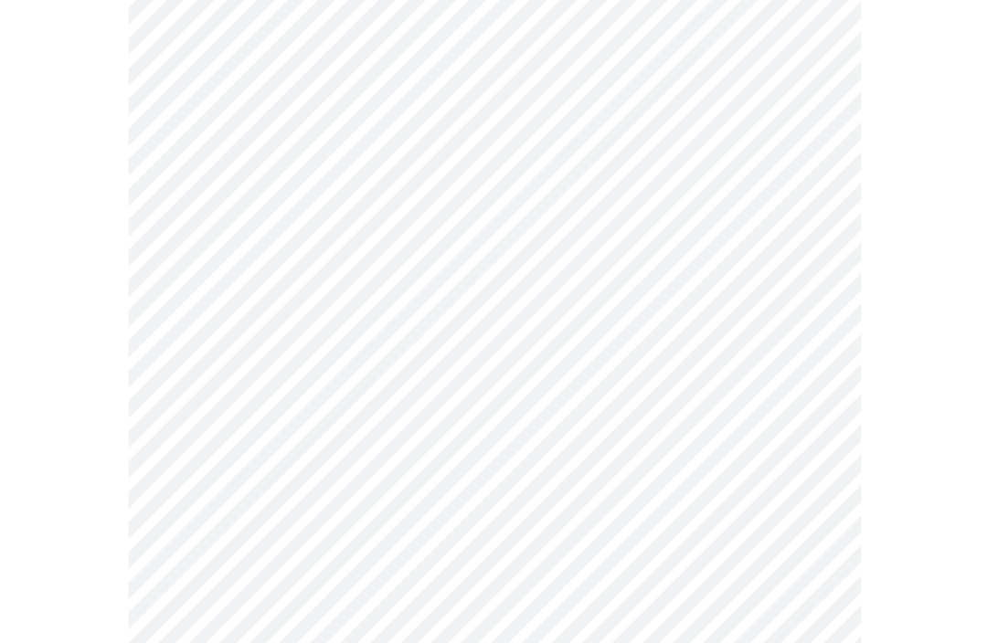
scroll to position [1067, 0]
